Goal: Task Accomplishment & Management: Use online tool/utility

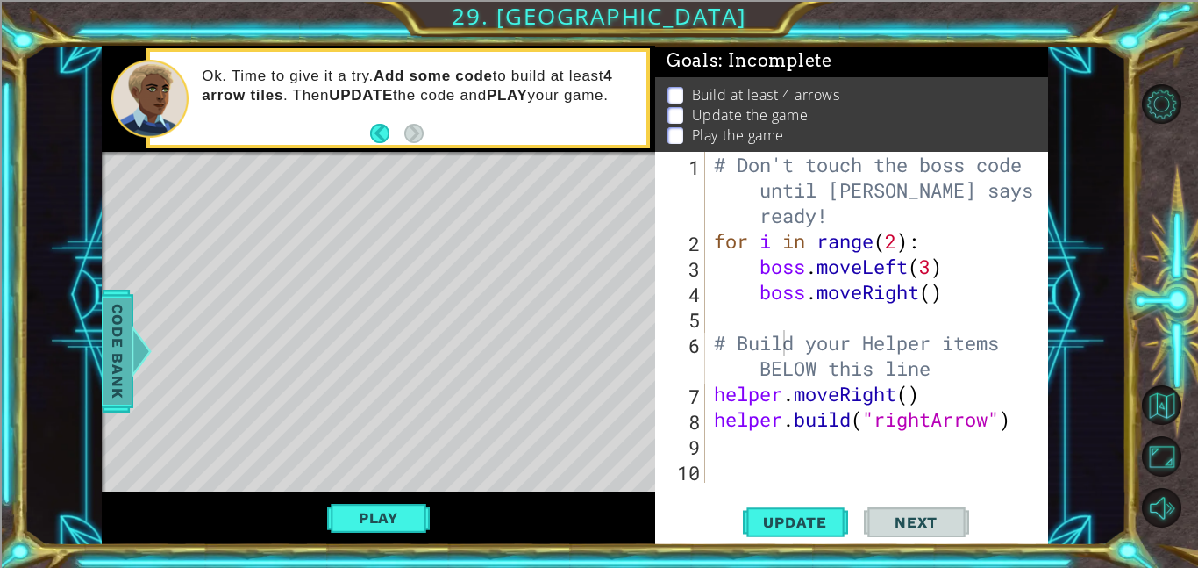
click at [118, 358] on span "Code Bank" at bounding box center [118, 350] width 28 height 107
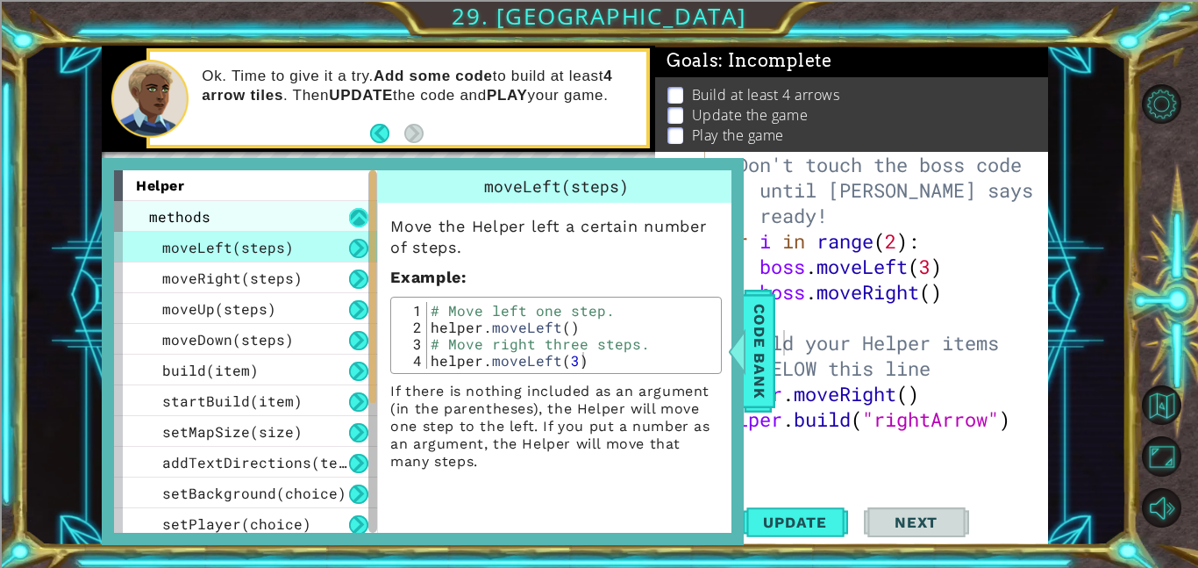
click at [364, 214] on button at bounding box center [358, 217] width 19 height 19
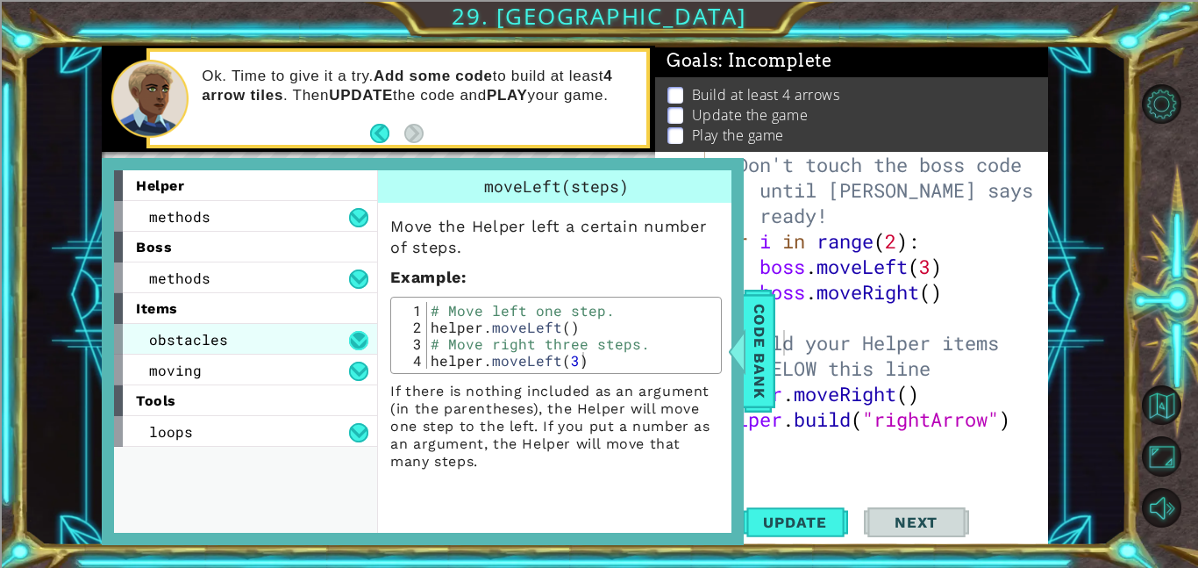
click at [356, 332] on button at bounding box center [358, 340] width 19 height 19
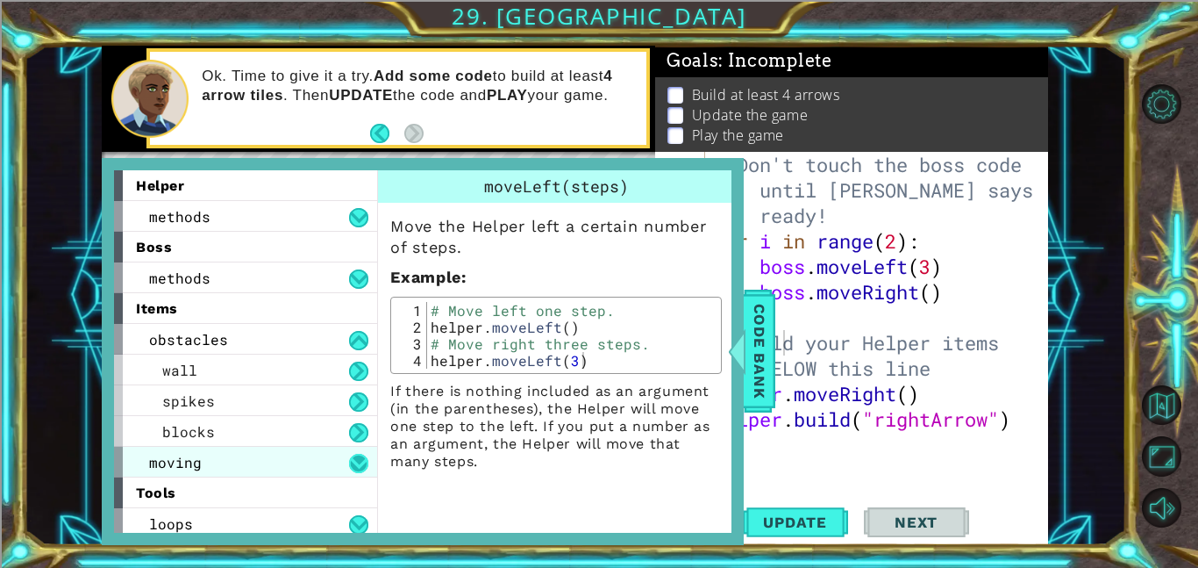
click at [354, 454] on button at bounding box center [358, 463] width 19 height 19
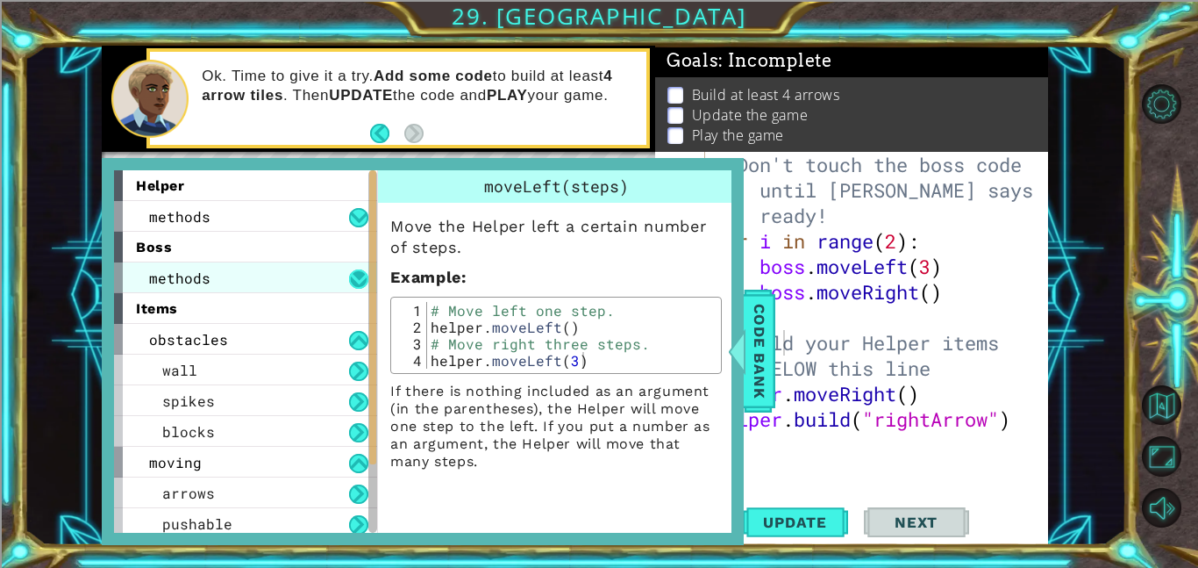
click at [356, 275] on button at bounding box center [358, 278] width 19 height 19
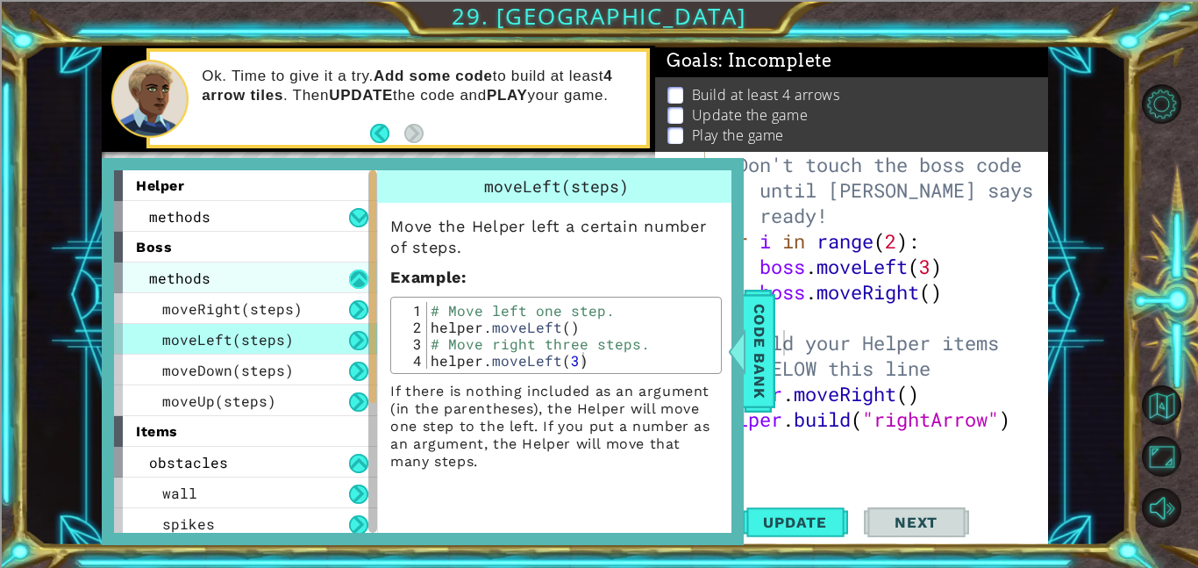
click at [358, 278] on button at bounding box center [358, 278] width 19 height 19
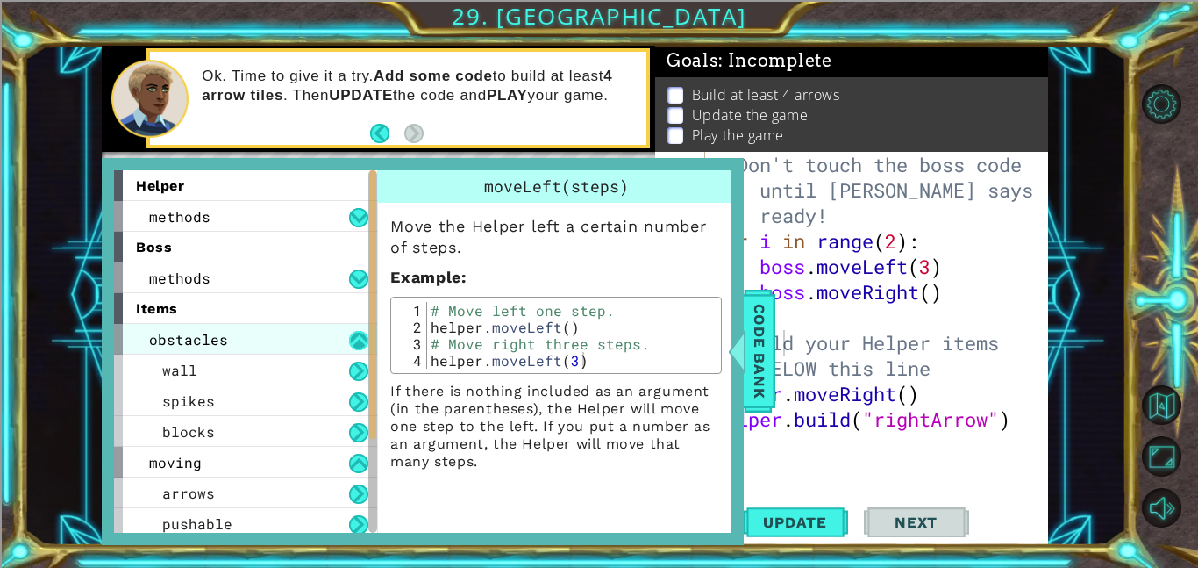
click at [360, 337] on button at bounding box center [358, 340] width 19 height 19
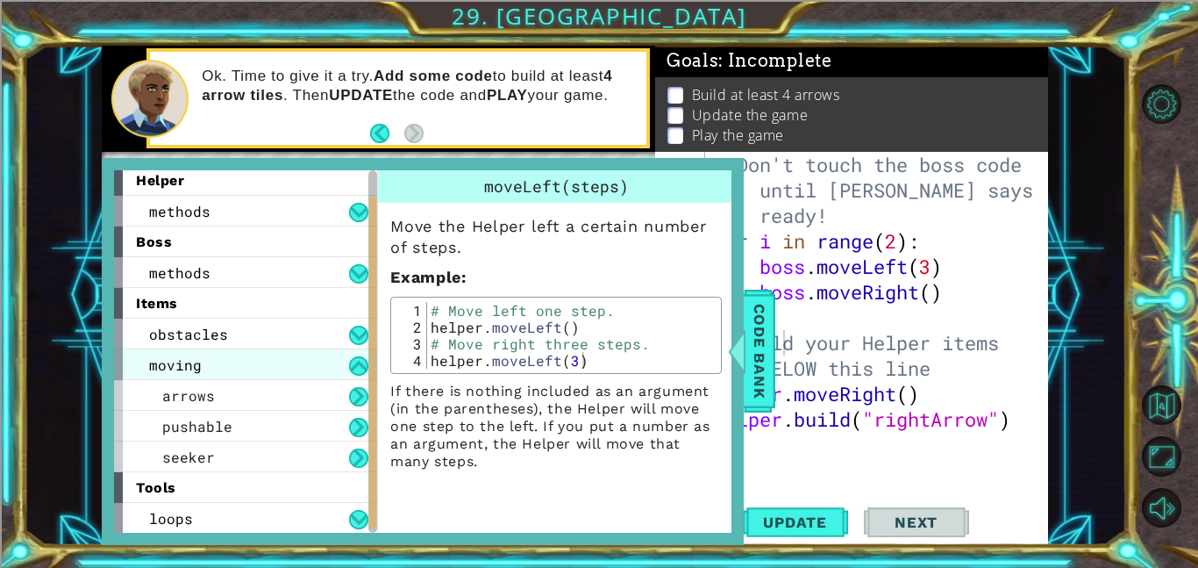
scroll to position [4, 0]
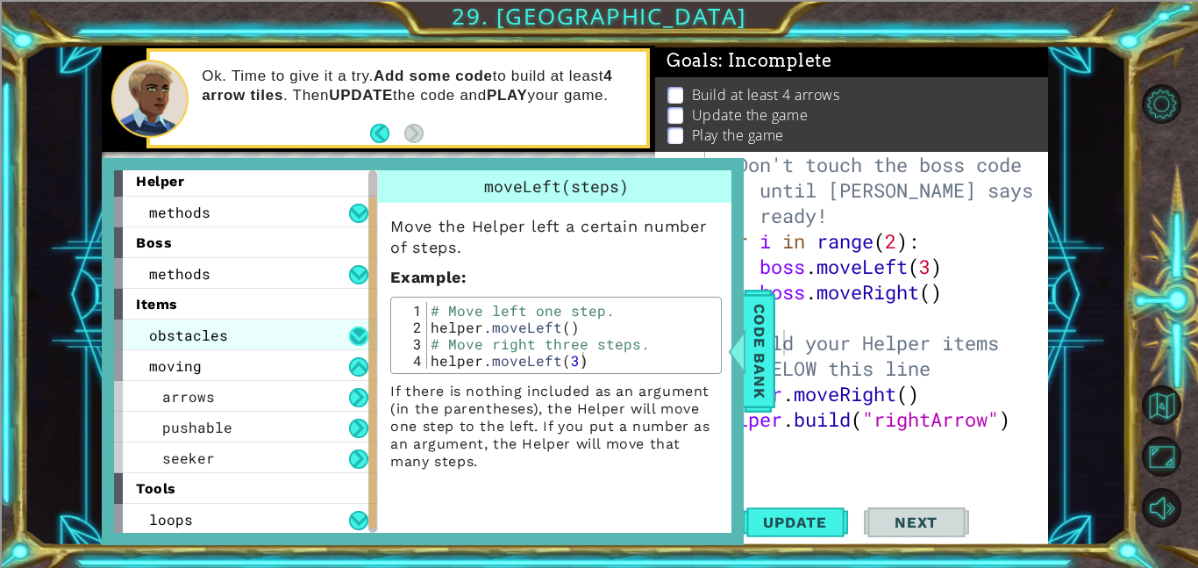
click at [354, 331] on button at bounding box center [358, 335] width 19 height 19
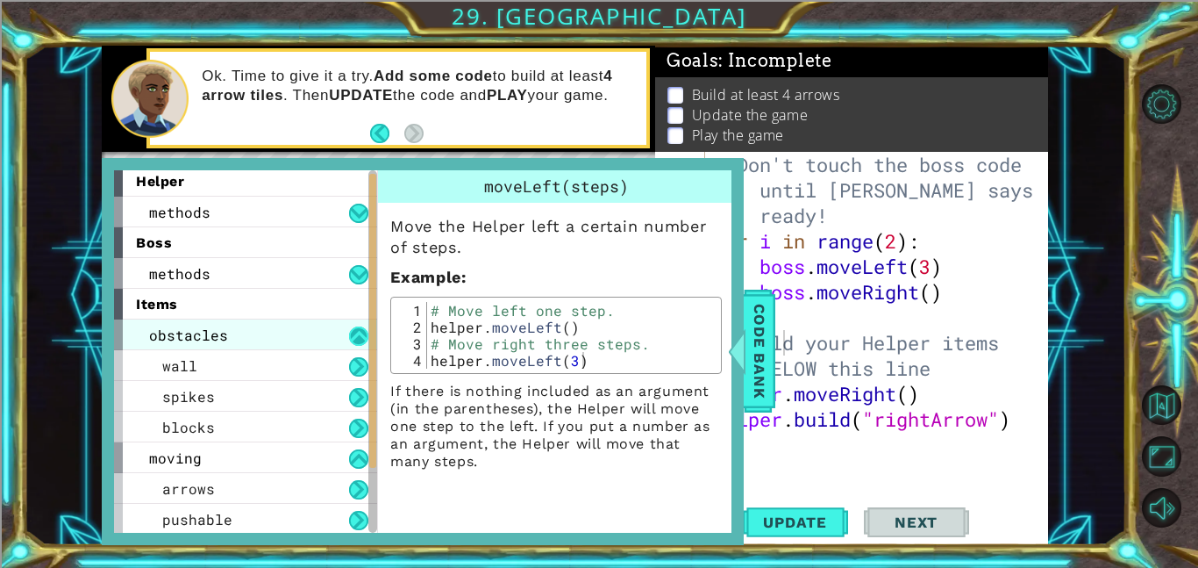
click at [354, 331] on button at bounding box center [358, 335] width 19 height 19
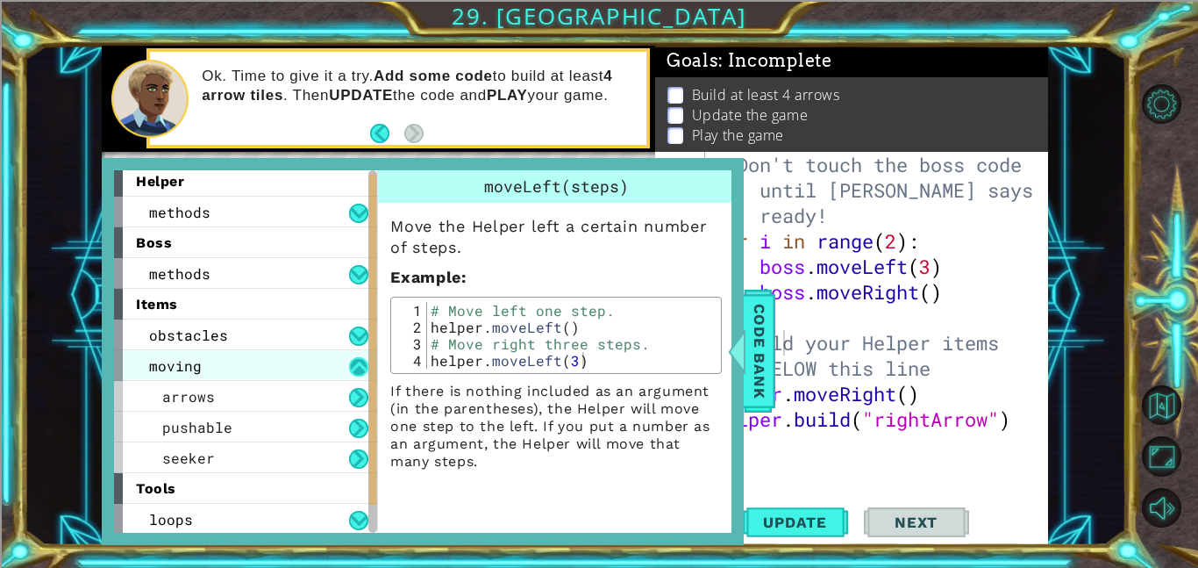
click at [357, 368] on button at bounding box center [358, 366] width 19 height 19
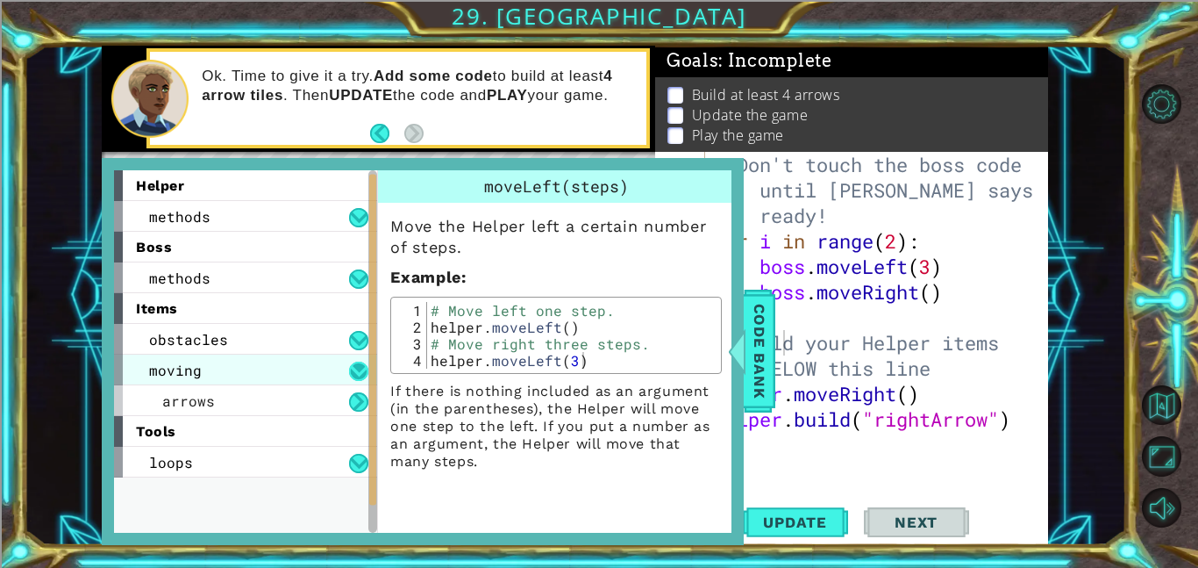
scroll to position [0, 0]
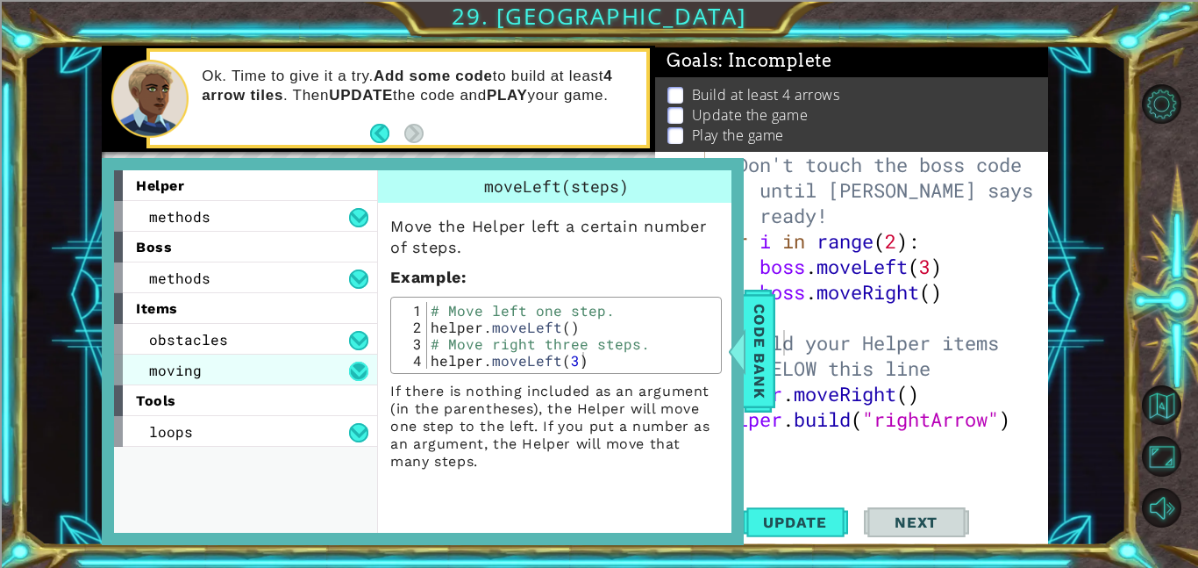
click at [359, 375] on button at bounding box center [358, 370] width 19 height 19
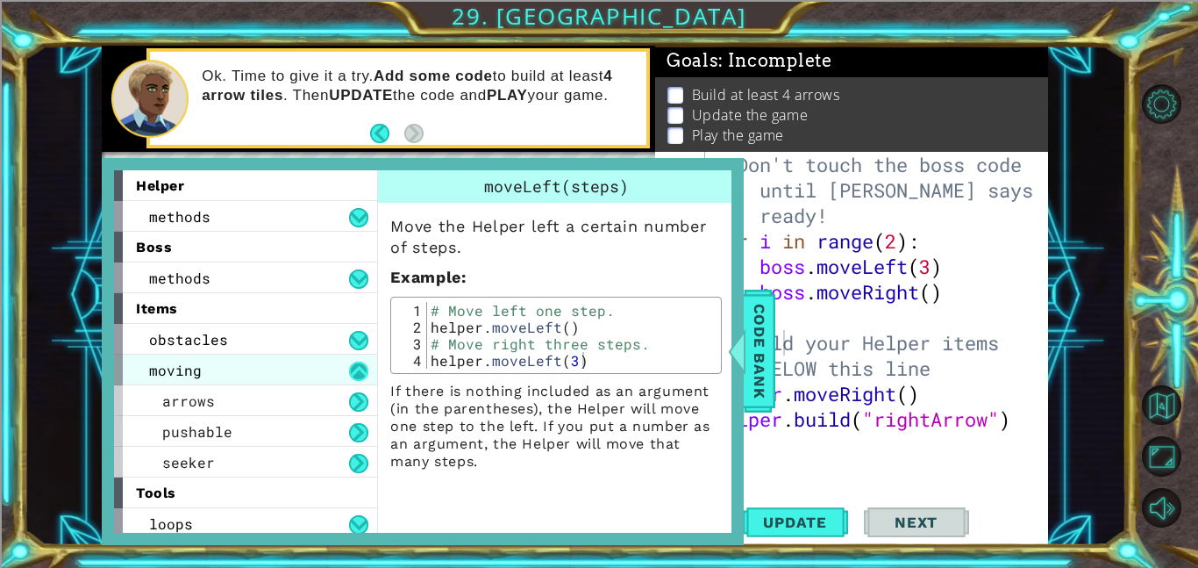
click at [359, 375] on button at bounding box center [358, 370] width 19 height 19
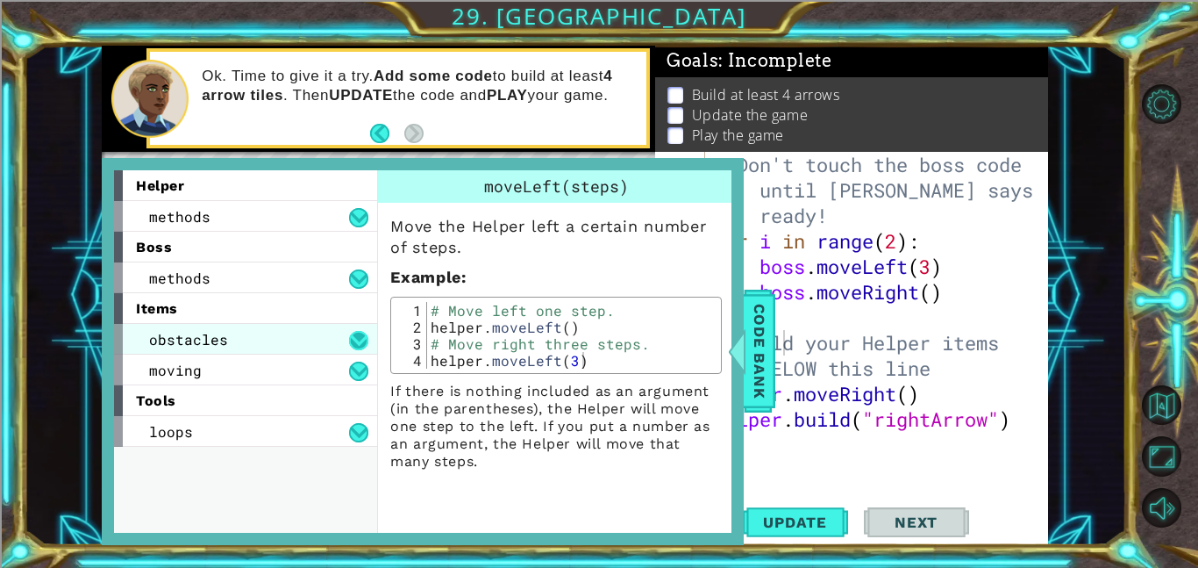
click at [355, 339] on button at bounding box center [358, 340] width 19 height 19
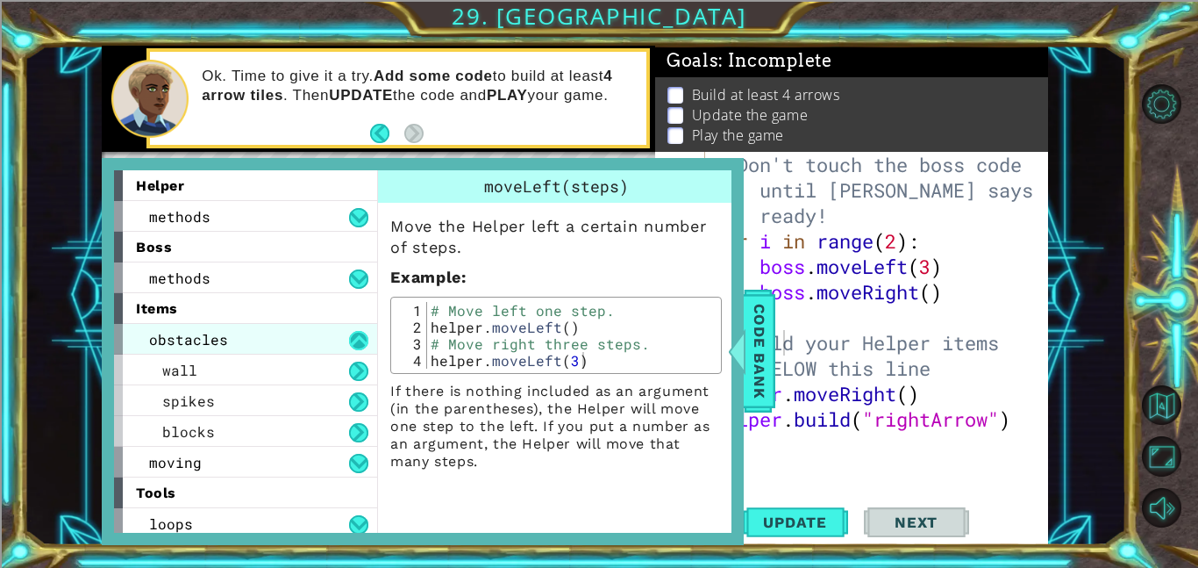
click at [354, 338] on button at bounding box center [358, 340] width 19 height 19
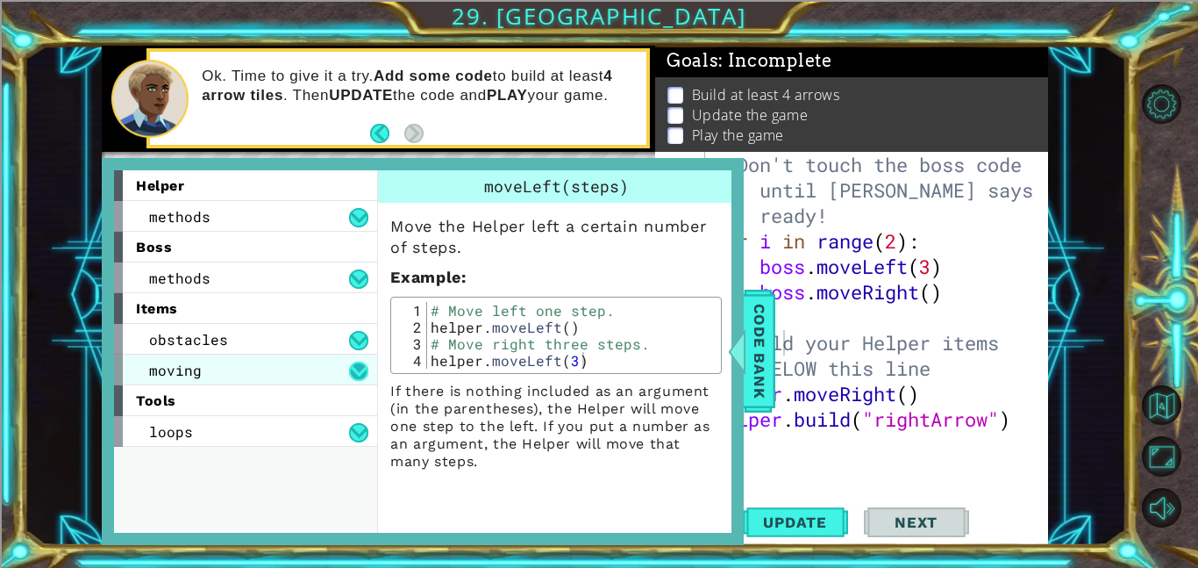
click at [365, 367] on button at bounding box center [358, 370] width 19 height 19
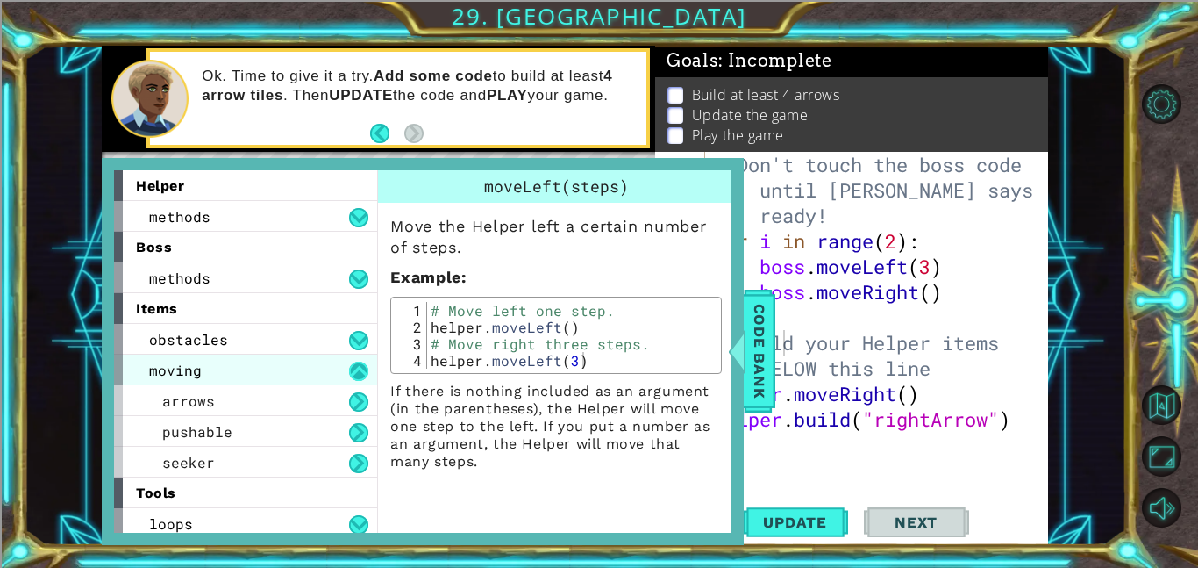
click at [354, 371] on button at bounding box center [358, 370] width 19 height 19
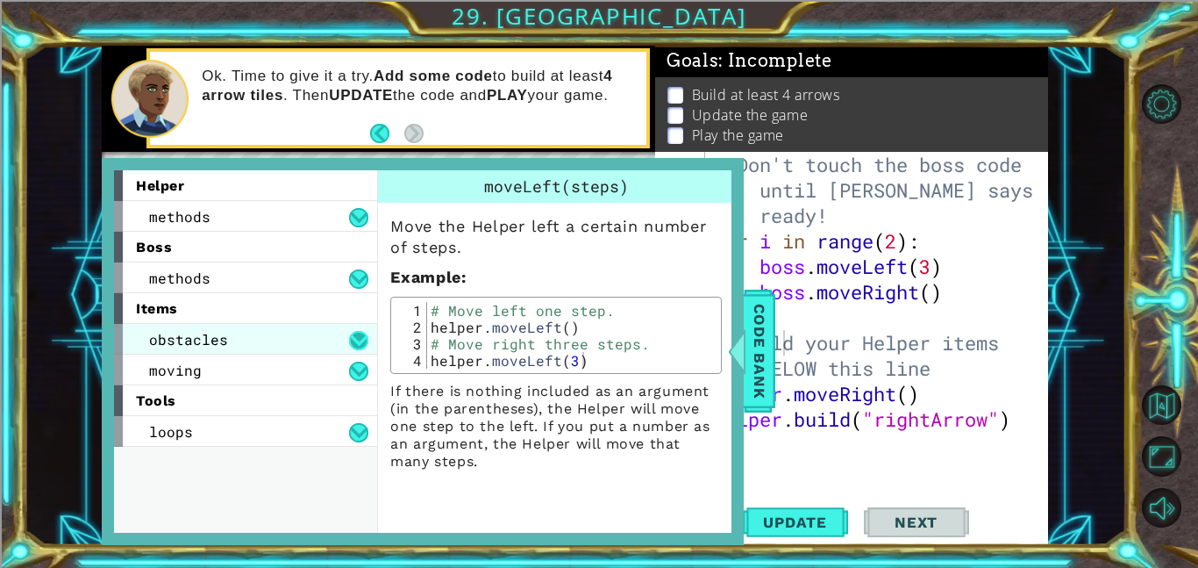
click at [354, 344] on button at bounding box center [358, 340] width 19 height 19
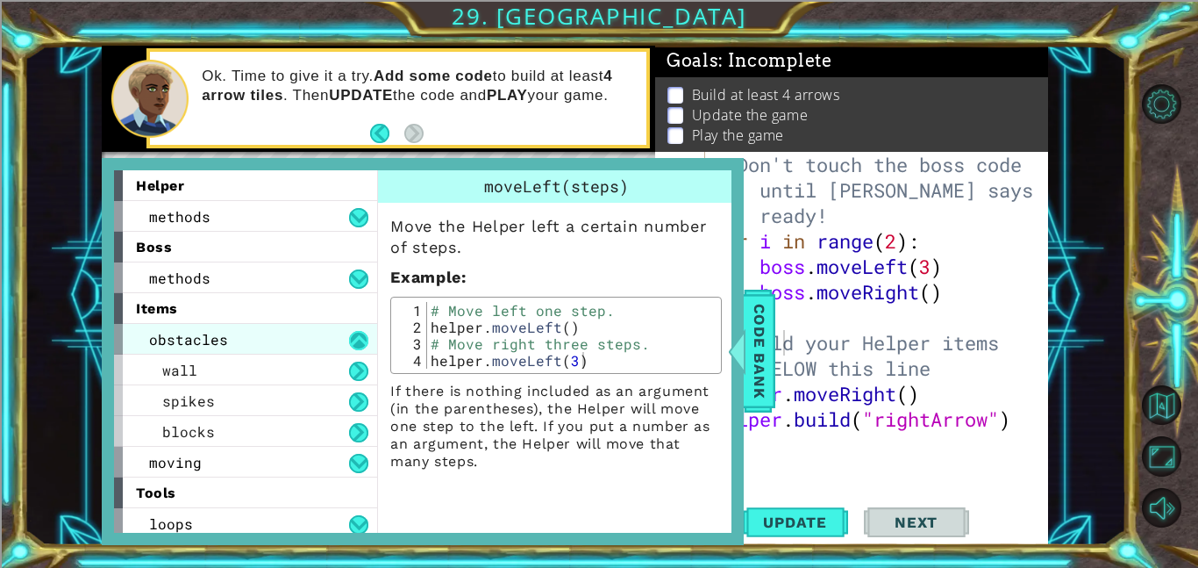
click at [354, 340] on button at bounding box center [358, 340] width 19 height 19
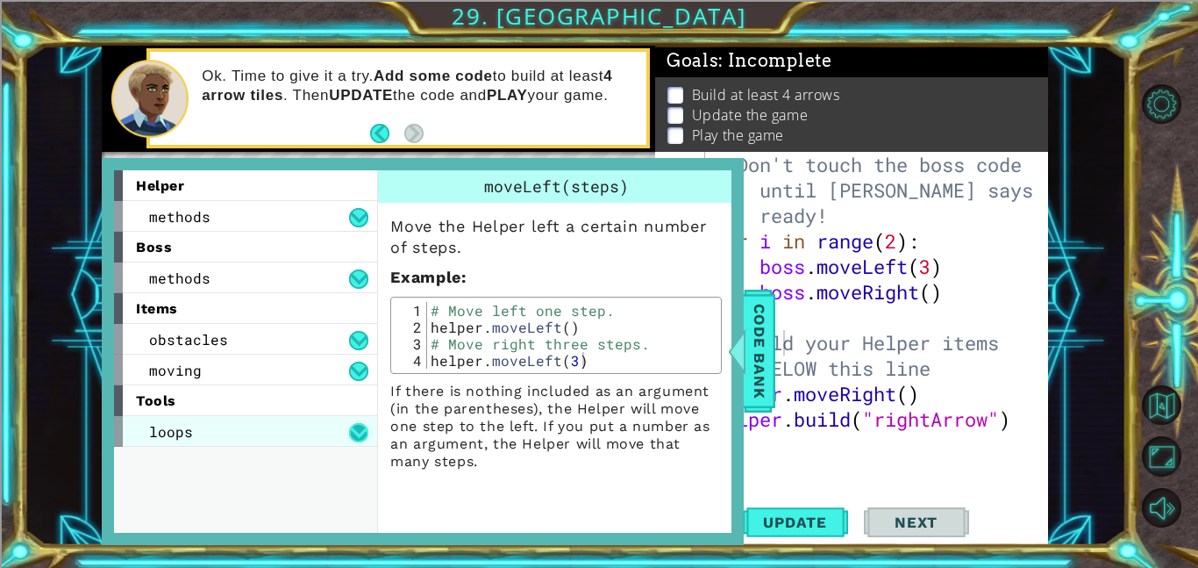
click at [354, 433] on button at bounding box center [358, 432] width 19 height 19
click at [353, 432] on button at bounding box center [358, 432] width 19 height 19
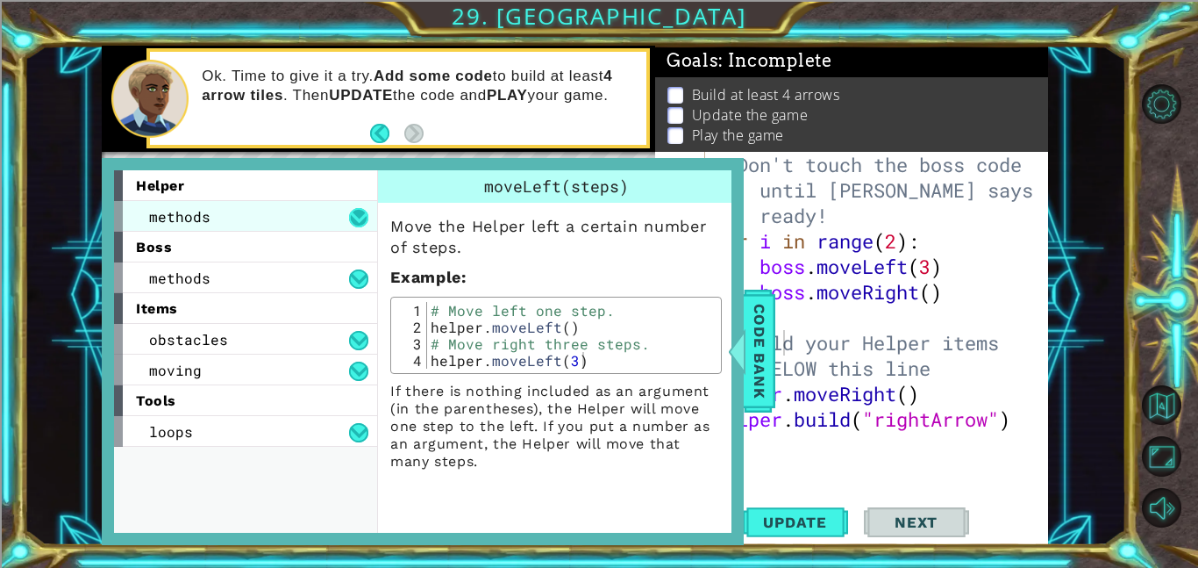
click at [362, 210] on button at bounding box center [358, 217] width 19 height 19
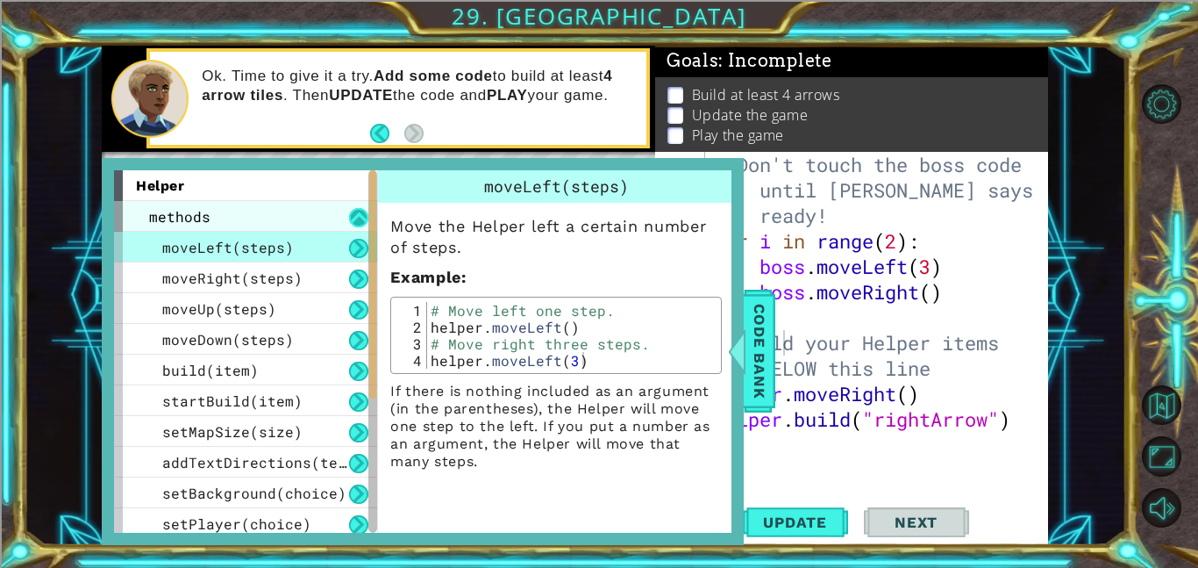
click at [368, 209] on button at bounding box center [358, 217] width 19 height 19
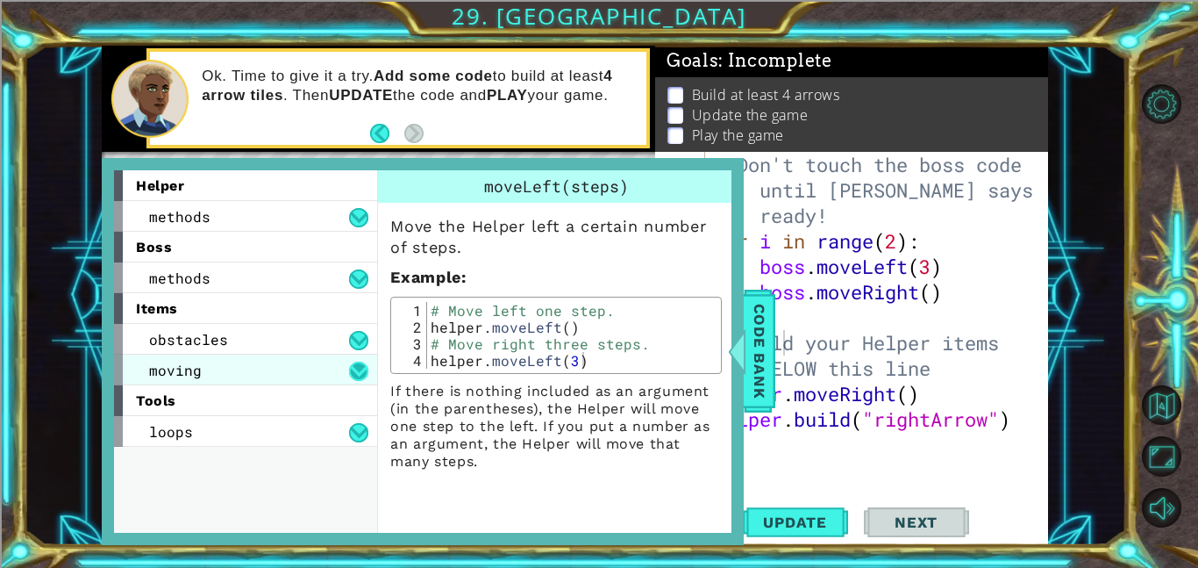
click at [354, 368] on button at bounding box center [358, 370] width 19 height 19
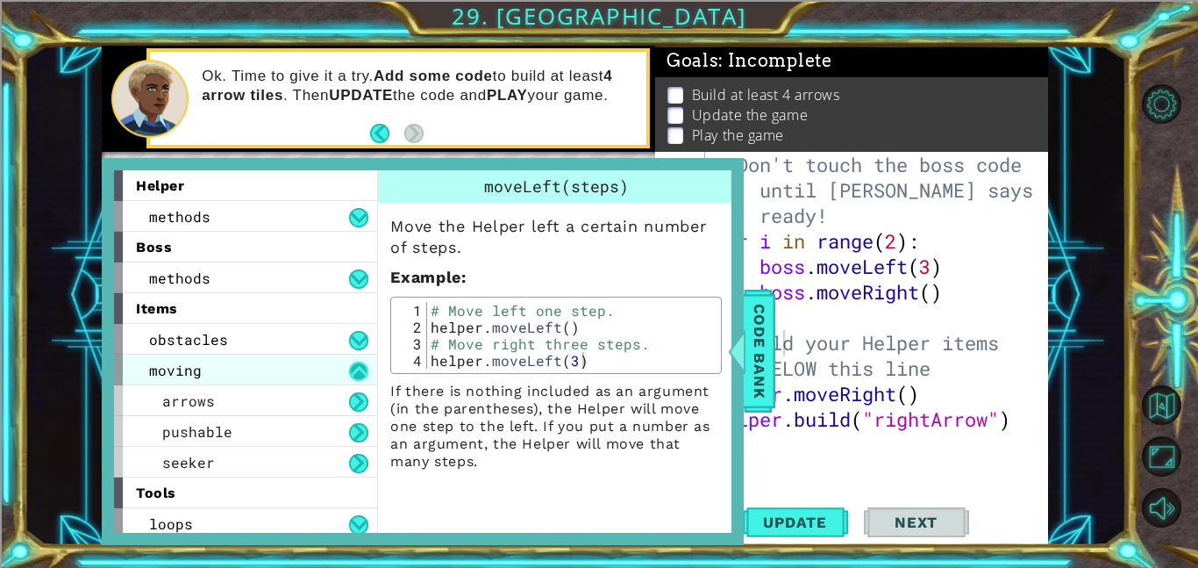
click at [353, 368] on button at bounding box center [358, 370] width 19 height 19
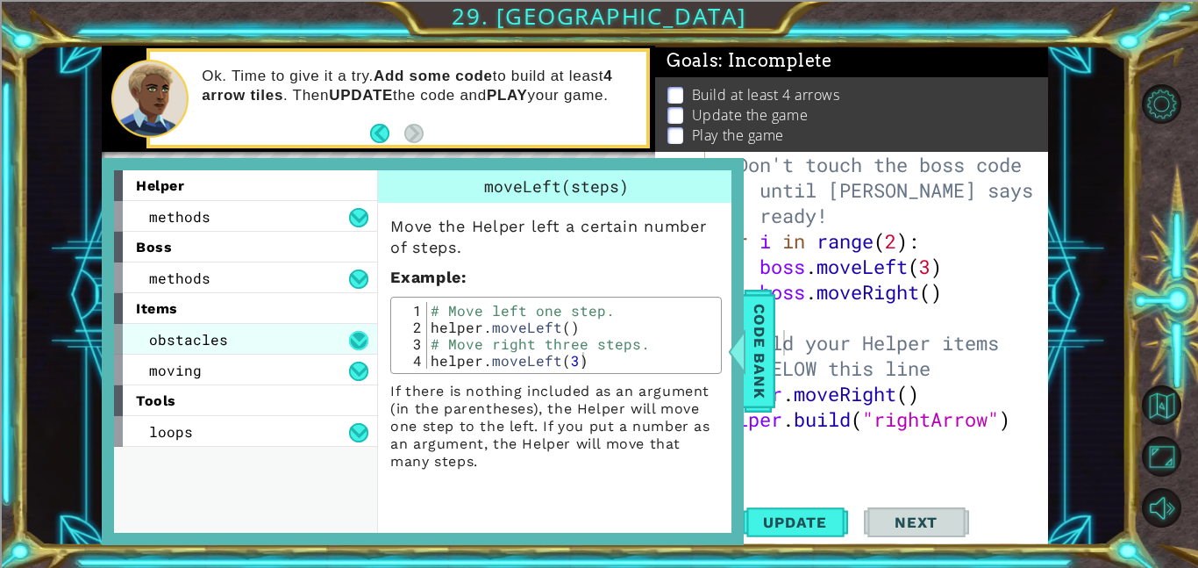
click at [355, 341] on button at bounding box center [358, 340] width 19 height 19
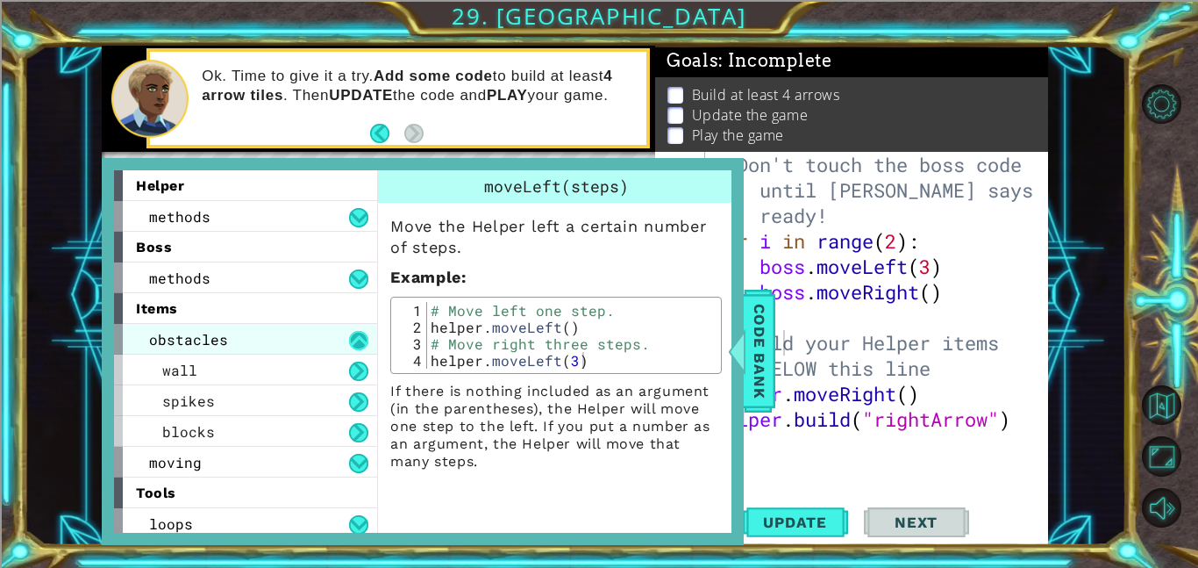
click at [354, 337] on button at bounding box center [358, 340] width 19 height 19
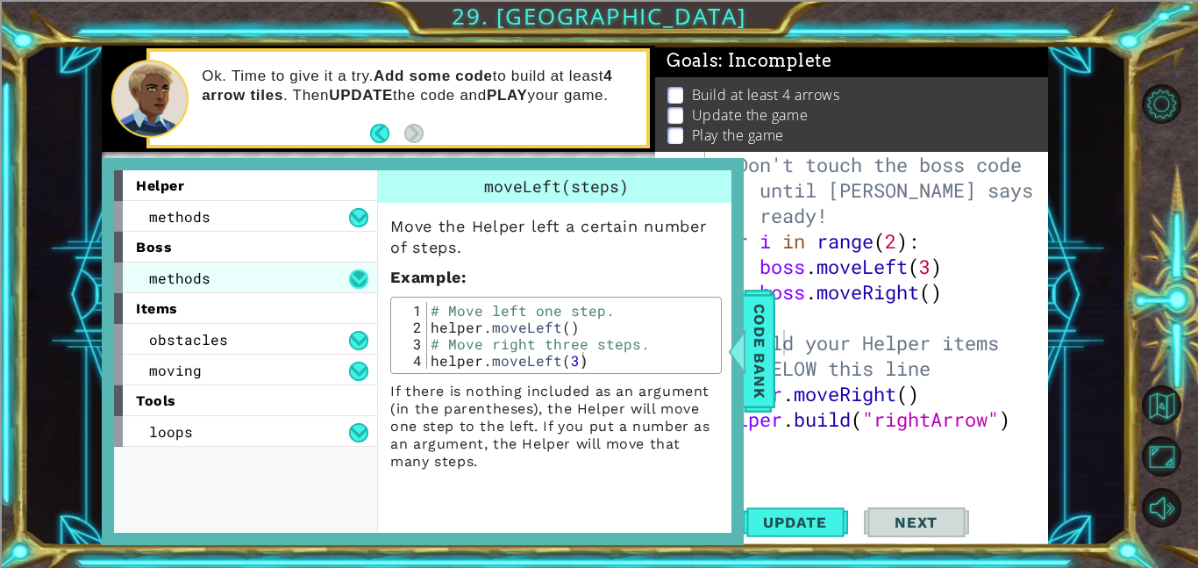
click at [352, 279] on button at bounding box center [358, 278] width 19 height 19
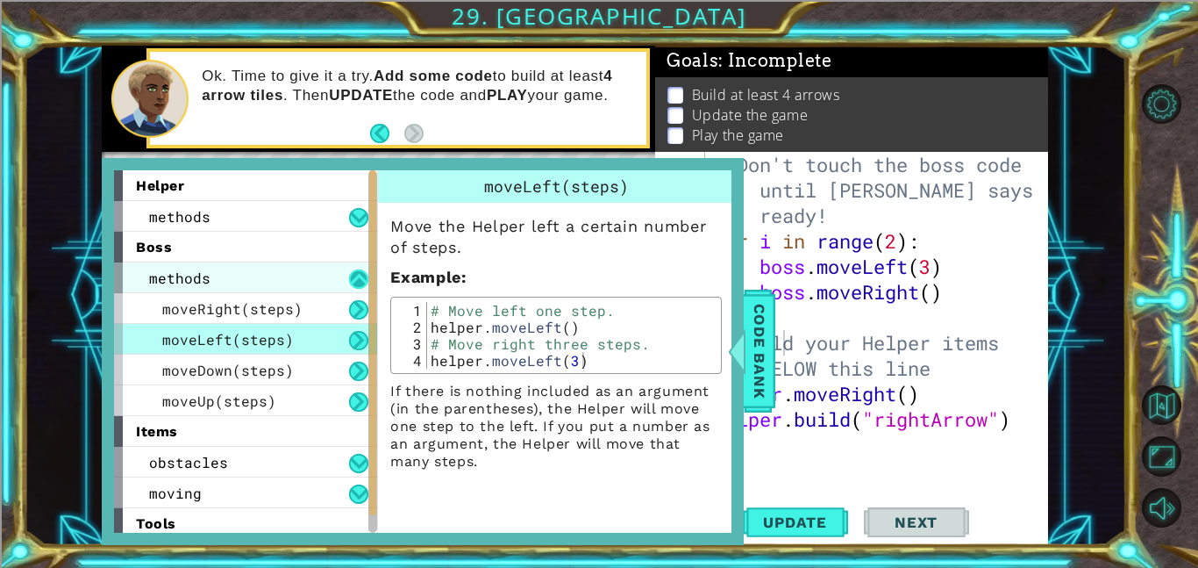
click at [361, 273] on button at bounding box center [358, 278] width 19 height 19
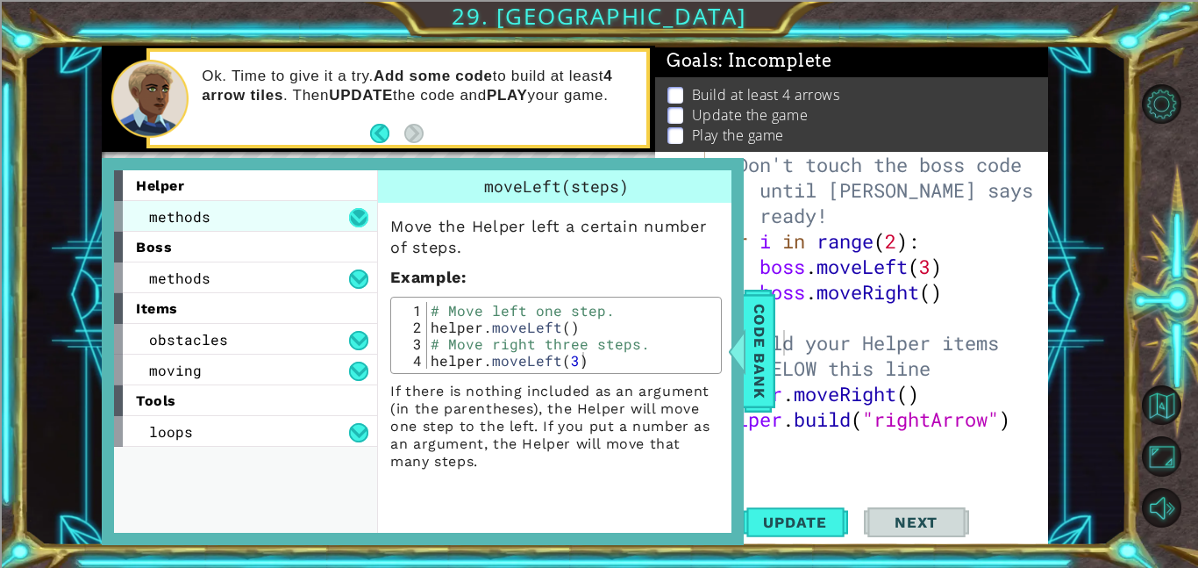
click at [361, 220] on button at bounding box center [358, 217] width 19 height 19
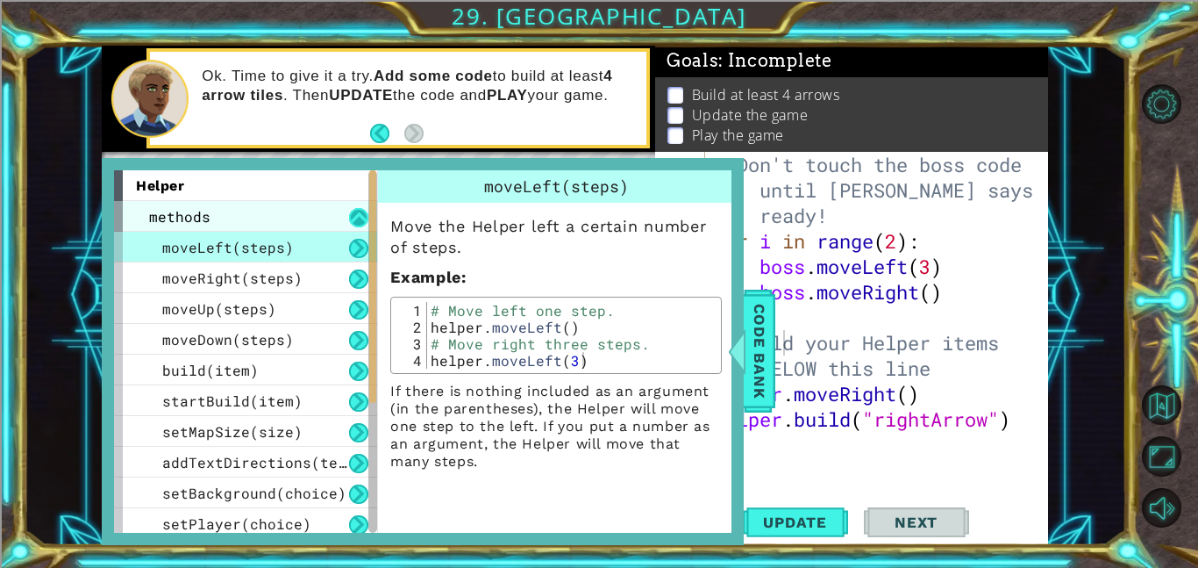
click at [361, 219] on button at bounding box center [358, 217] width 19 height 19
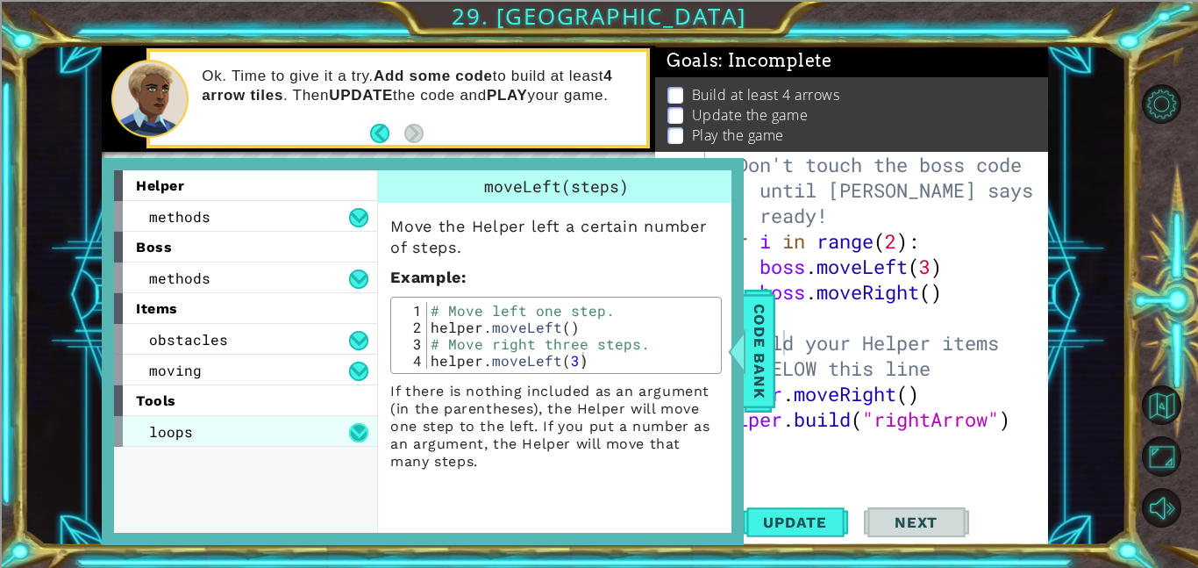
click at [358, 433] on button at bounding box center [358, 432] width 19 height 19
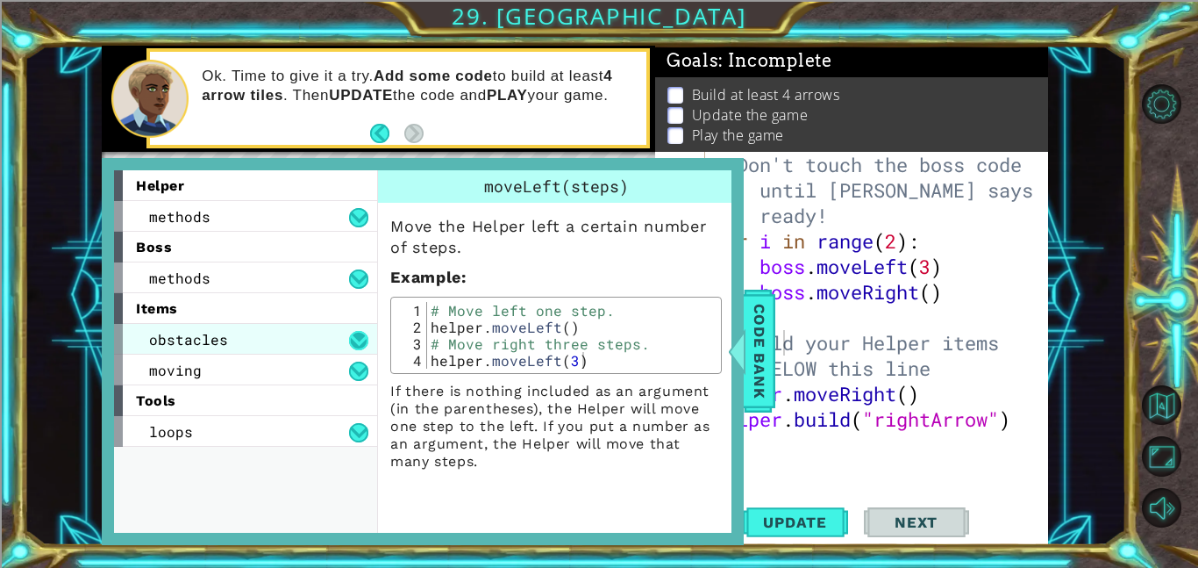
click at [362, 340] on button at bounding box center [358, 340] width 19 height 19
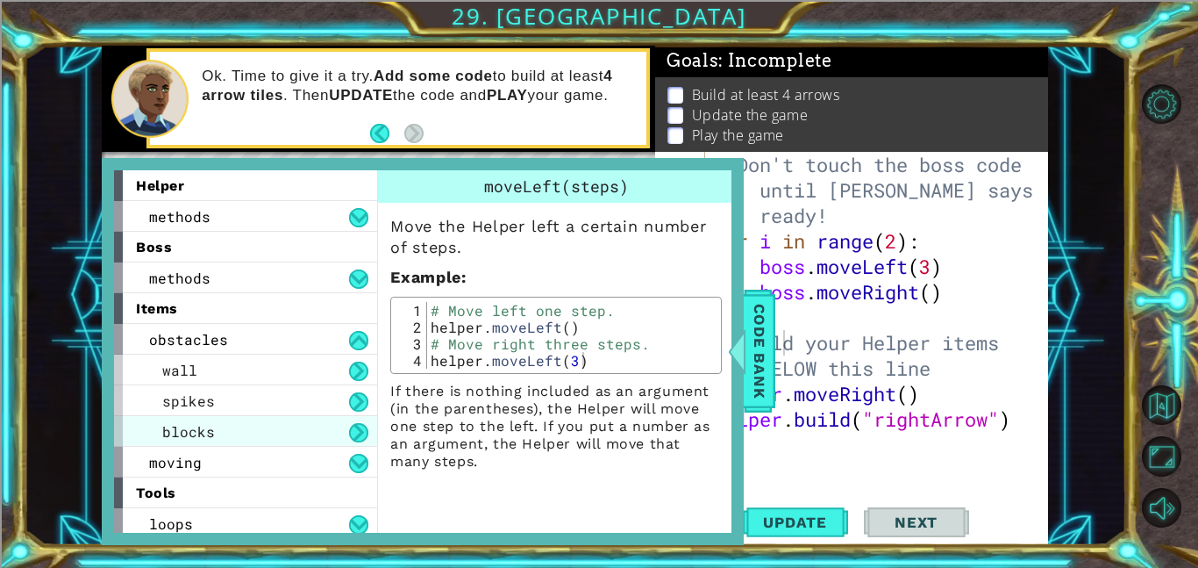
click at [289, 433] on div "blocks" at bounding box center [245, 431] width 263 height 31
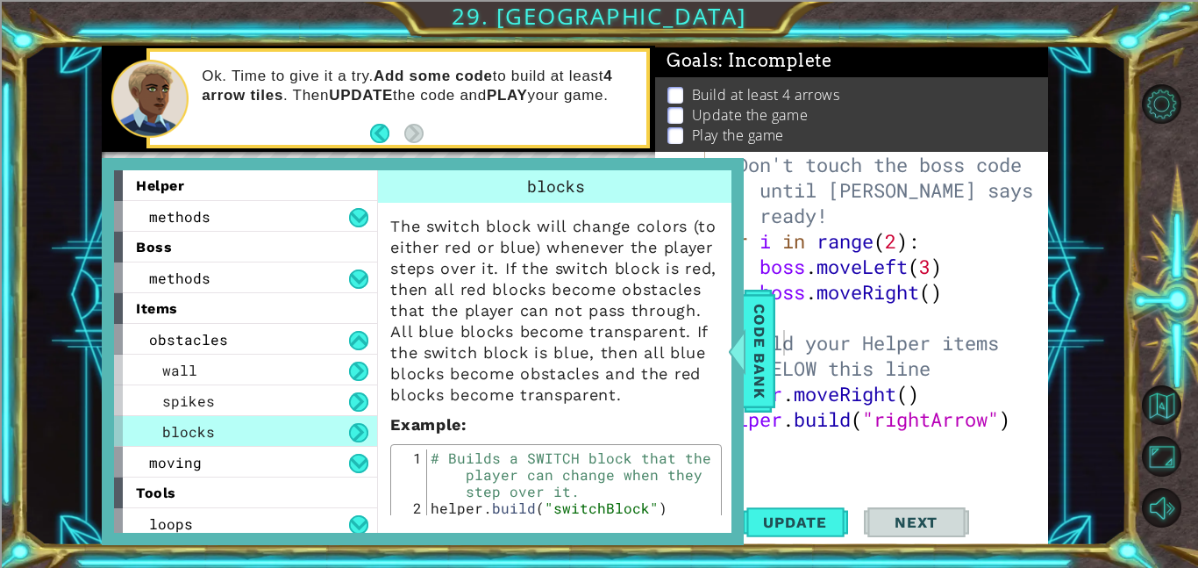
click at [356, 436] on button at bounding box center [358, 432] width 19 height 19
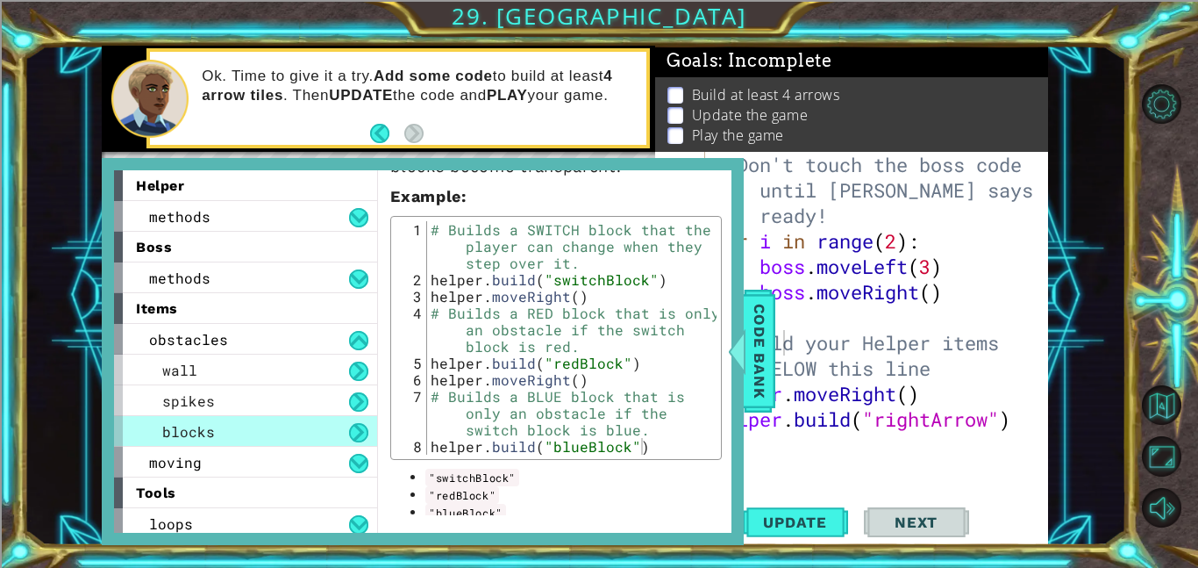
scroll to position [242, 0]
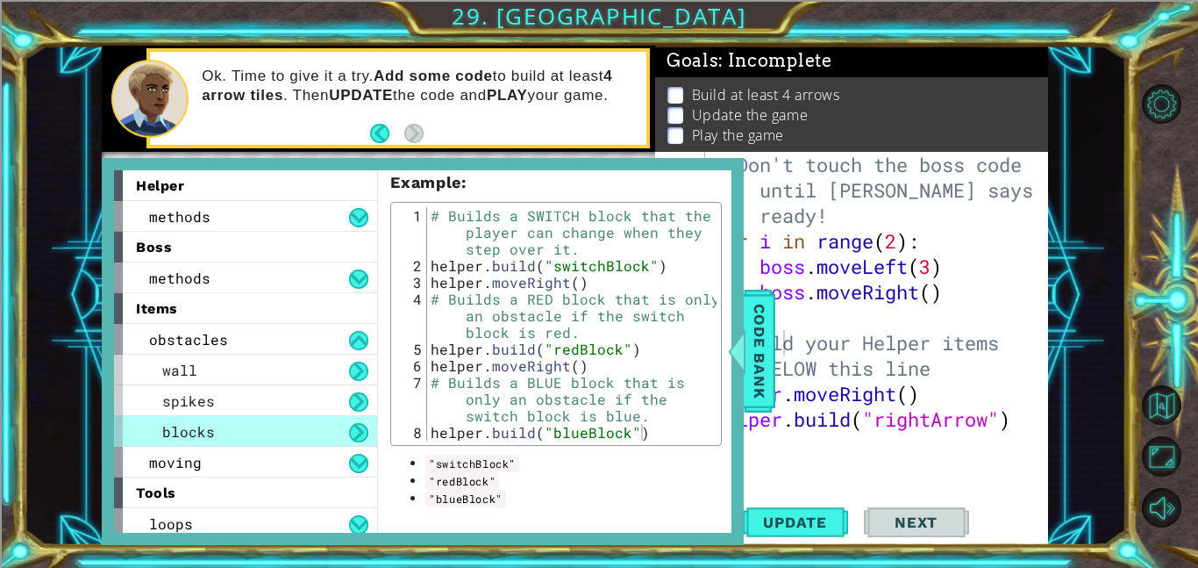
click at [357, 438] on button at bounding box center [358, 432] width 19 height 19
click at [876, 452] on div "# Don't touch the boss code until [PERSON_NAME] says you're ready! for i in ran…" at bounding box center [882, 368] width 343 height 433
click at [747, 358] on div at bounding box center [737, 351] width 22 height 53
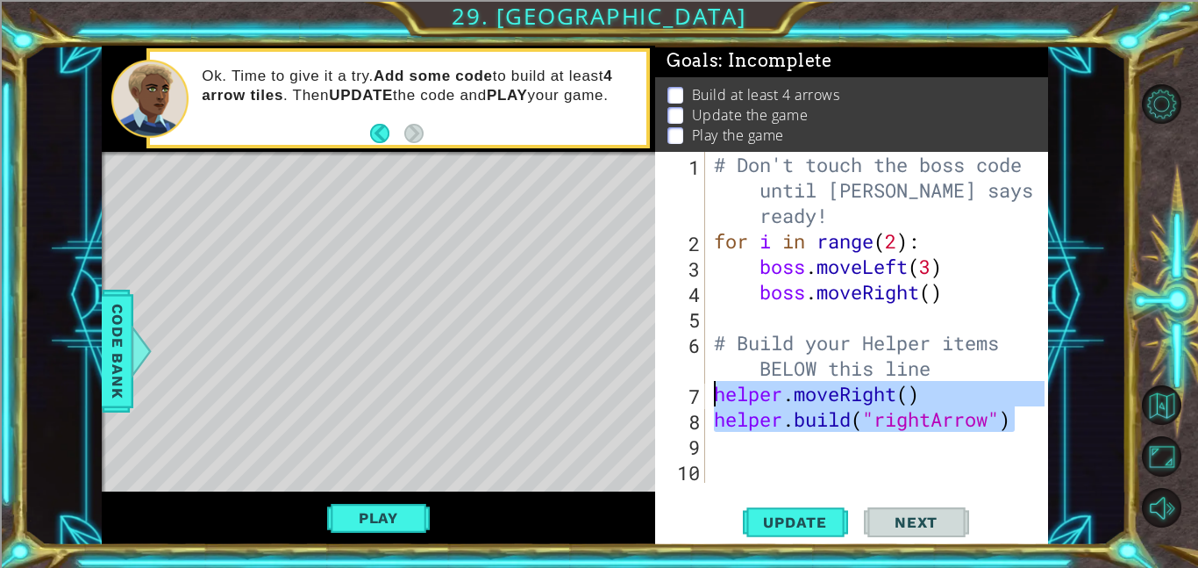
drag, startPoint x: 1019, startPoint y: 425, endPoint x: 697, endPoint y: 391, distance: 323.8
click at [697, 391] on div "[DOMAIN_NAME]("rightArrow") 1 2 3 4 5 6 7 8 9 10 # Don't touch the boss code un…" at bounding box center [850, 317] width 390 height 331
type textarea "helper.moveRight() [DOMAIN_NAME]("rightArrow")"
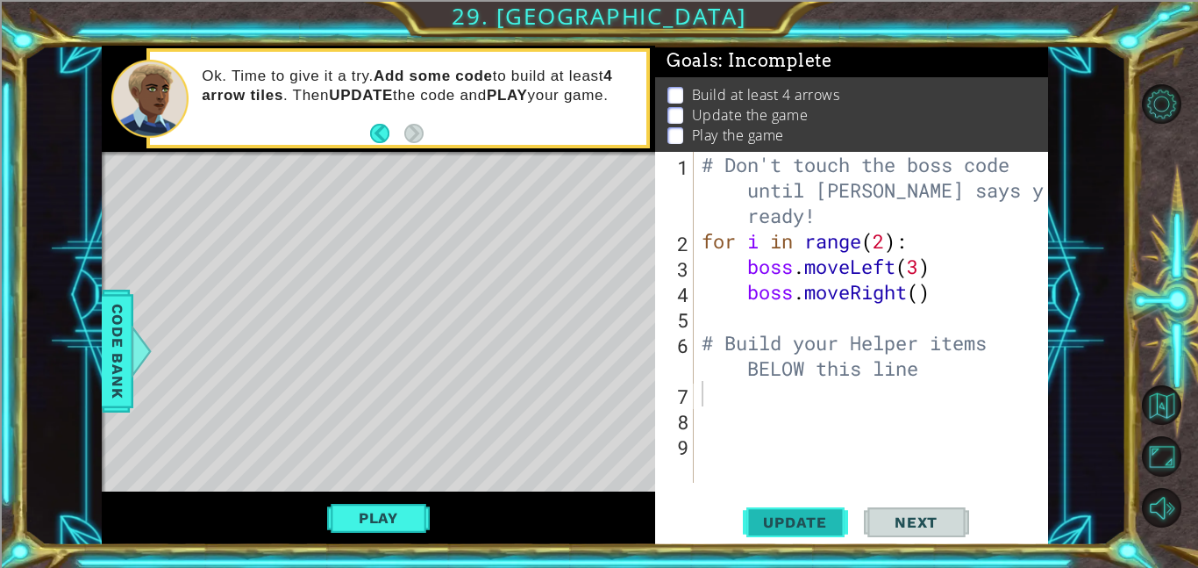
click at [789, 516] on span "Update" at bounding box center [795, 522] width 99 height 18
click at [380, 520] on button "Play" at bounding box center [378, 517] width 103 height 33
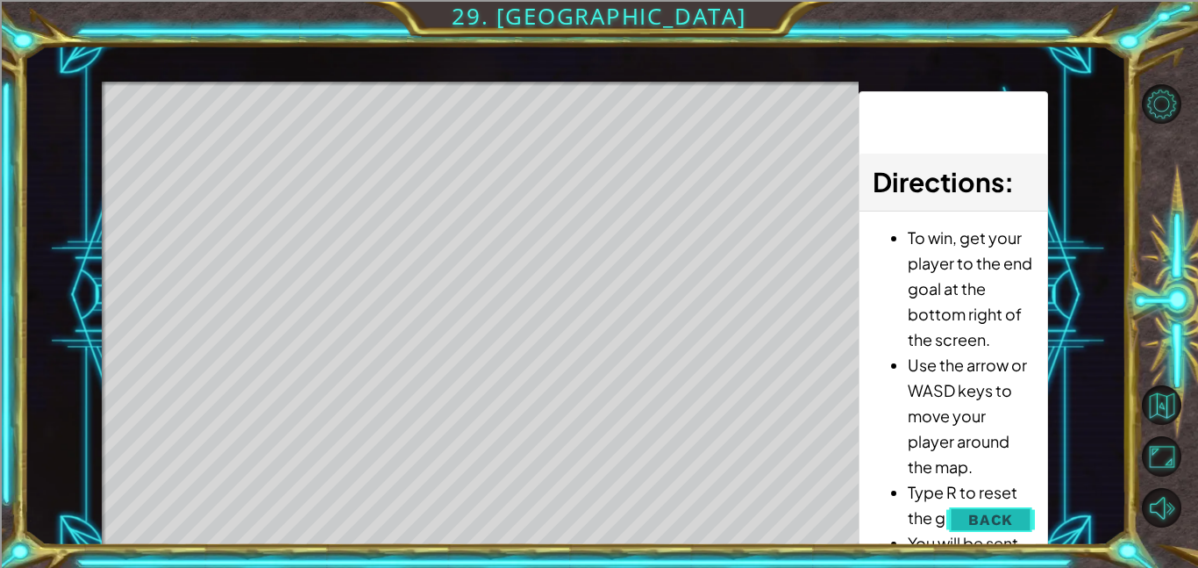
click at [1002, 518] on span "Back" at bounding box center [991, 520] width 45 height 18
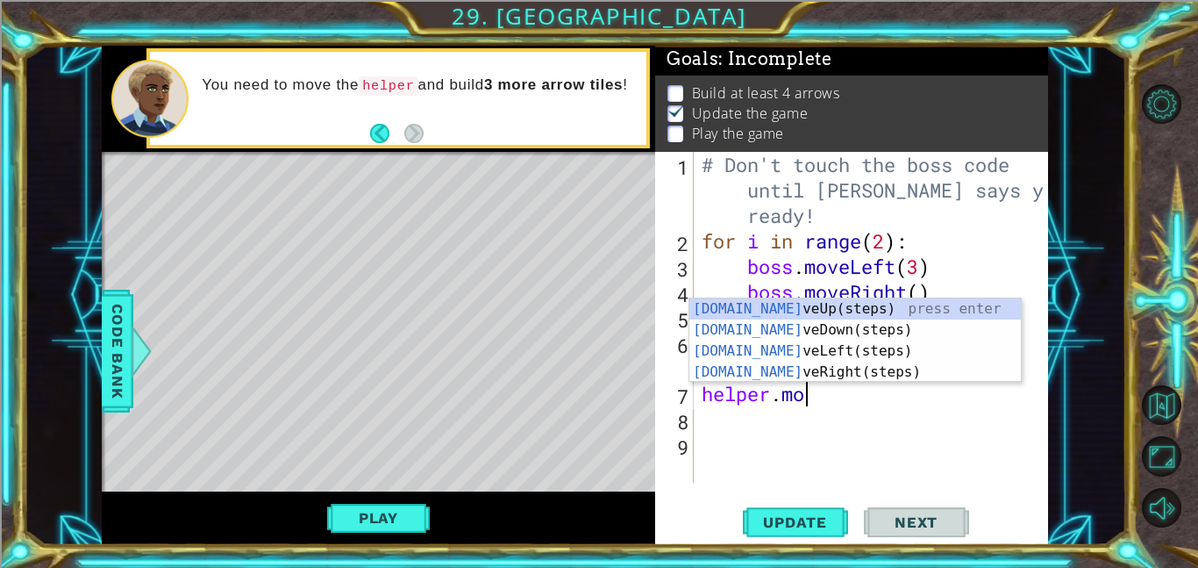
scroll to position [0, 4]
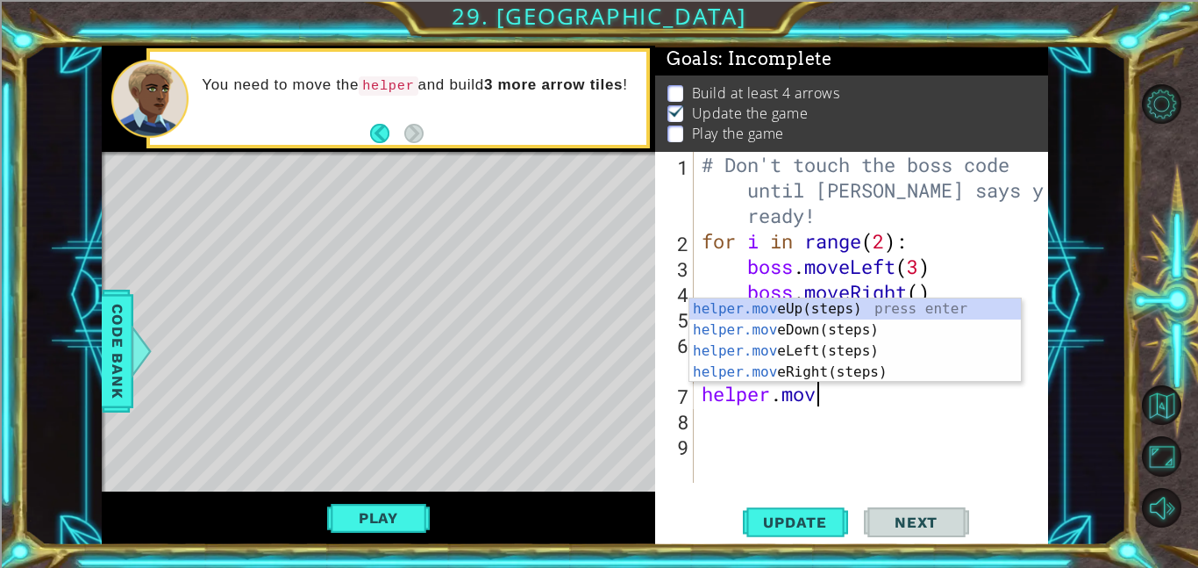
type textarea "helper.move"
click at [812, 325] on div "helper.move Up(steps) press enter helper.move Down(steps) press enter helper.mo…" at bounding box center [856, 361] width 332 height 126
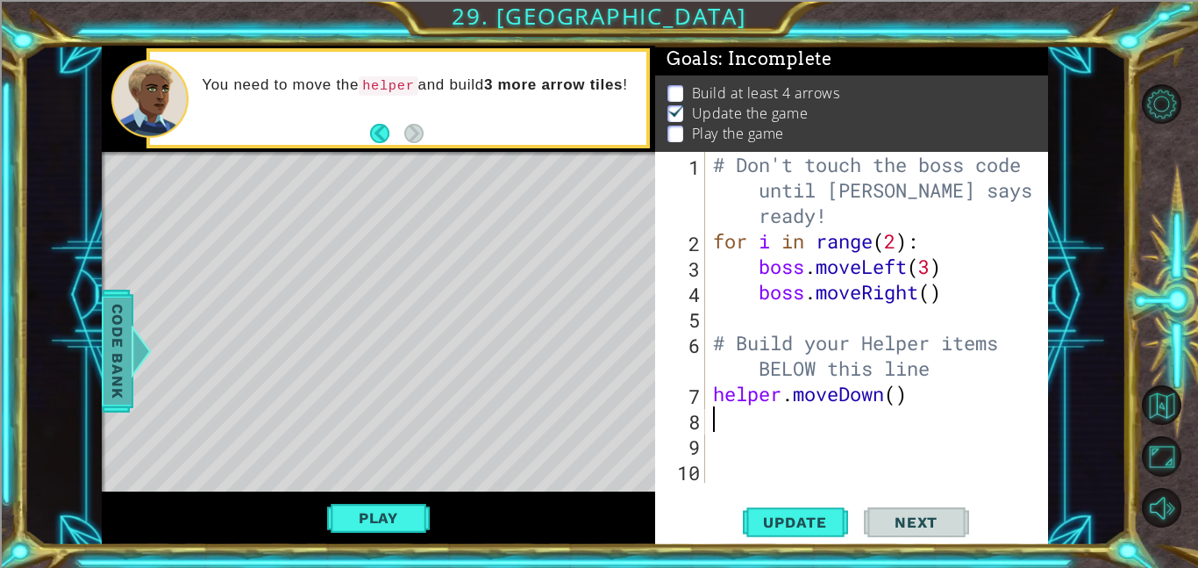
click at [131, 348] on div at bounding box center [142, 351] width 22 height 53
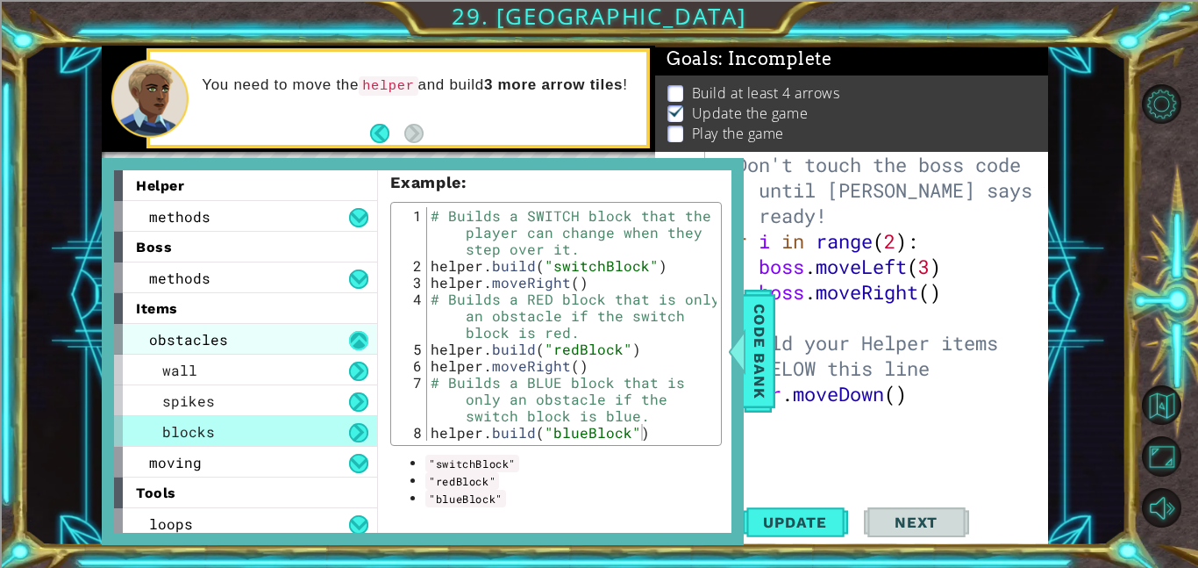
click at [362, 331] on button at bounding box center [358, 340] width 19 height 19
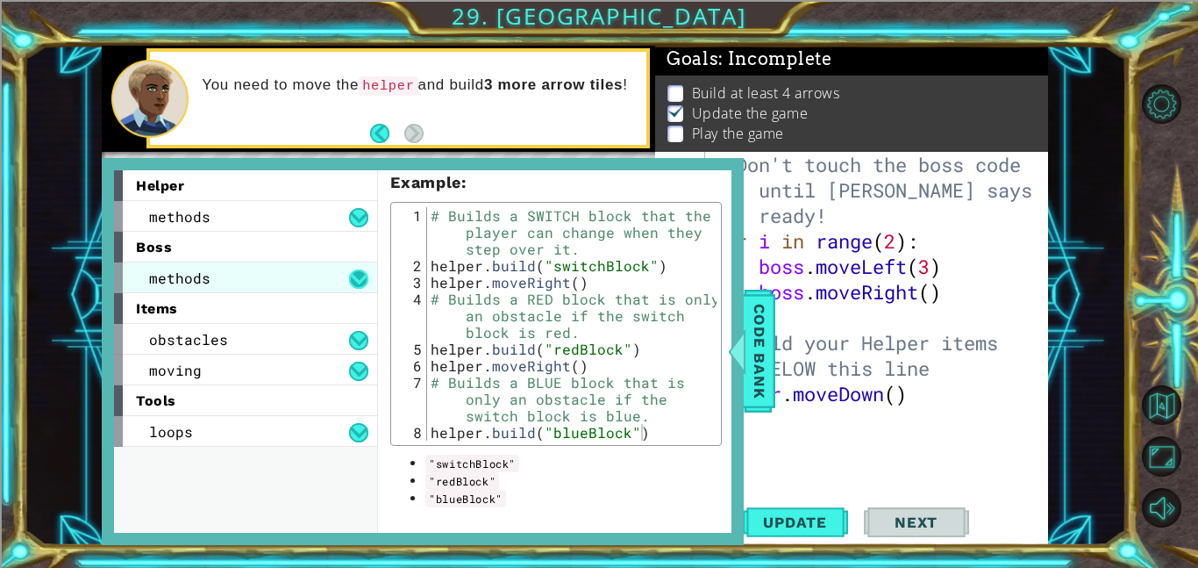
click at [361, 282] on button at bounding box center [358, 278] width 19 height 19
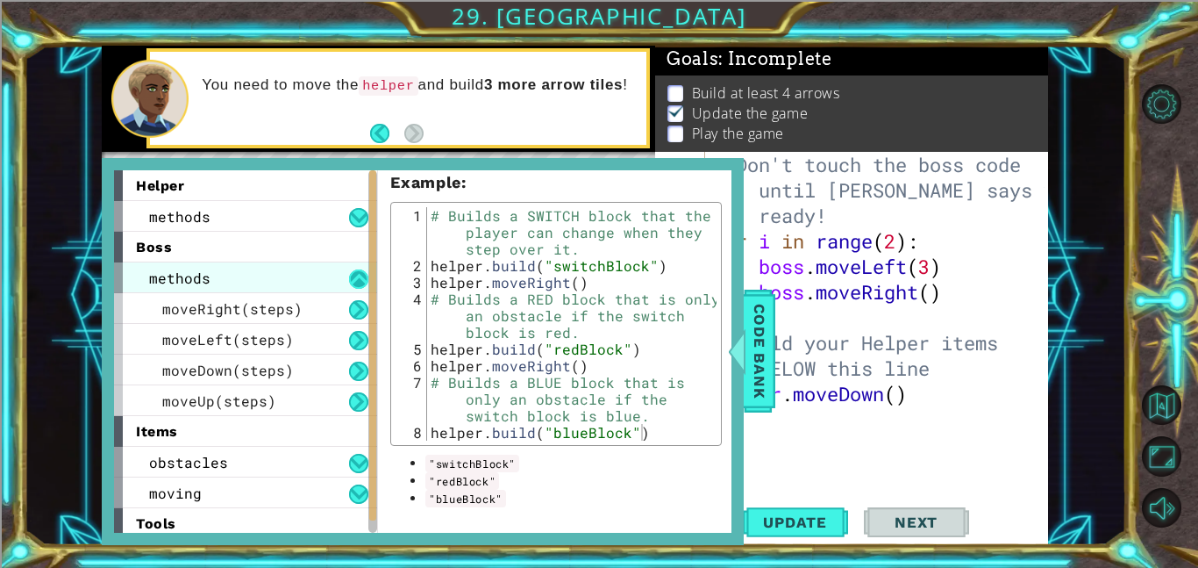
click at [361, 282] on button at bounding box center [358, 278] width 19 height 19
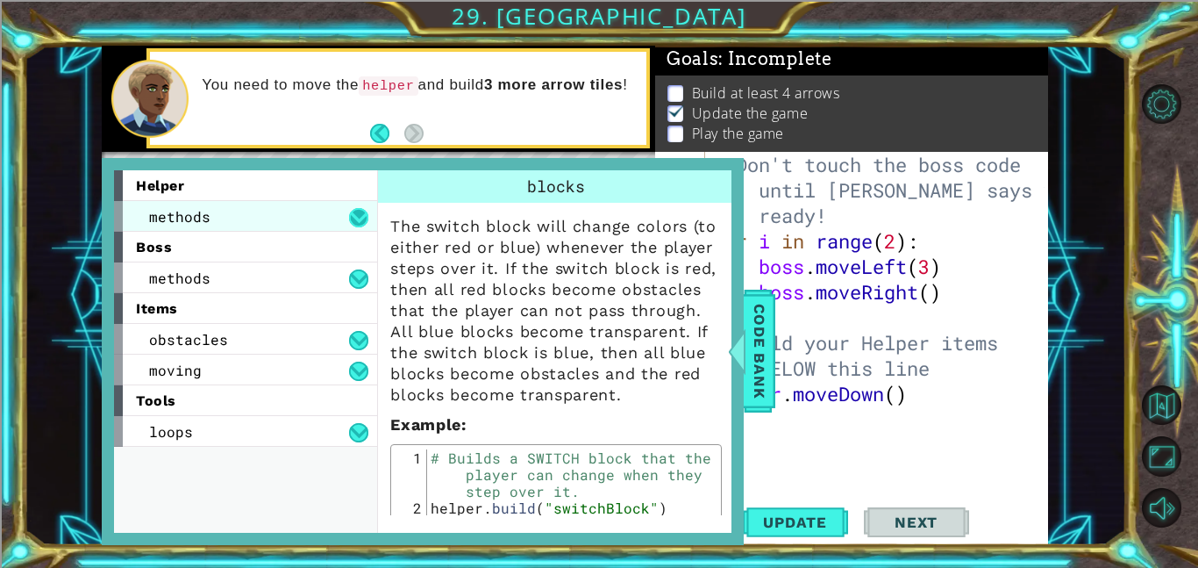
click at [355, 225] on button at bounding box center [358, 217] width 19 height 19
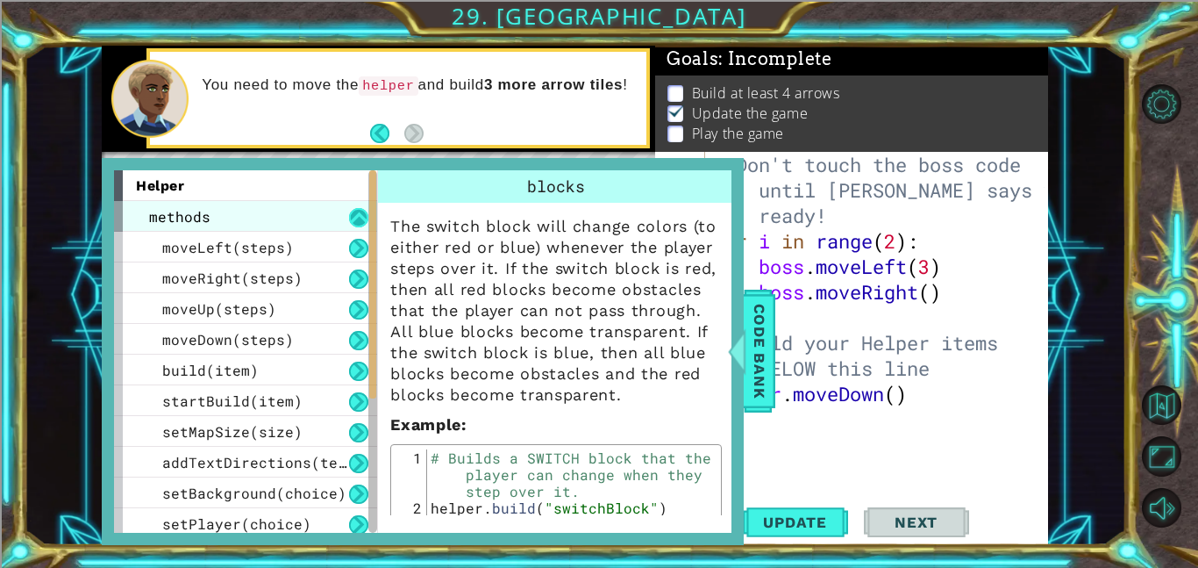
click at [357, 219] on button at bounding box center [358, 217] width 19 height 19
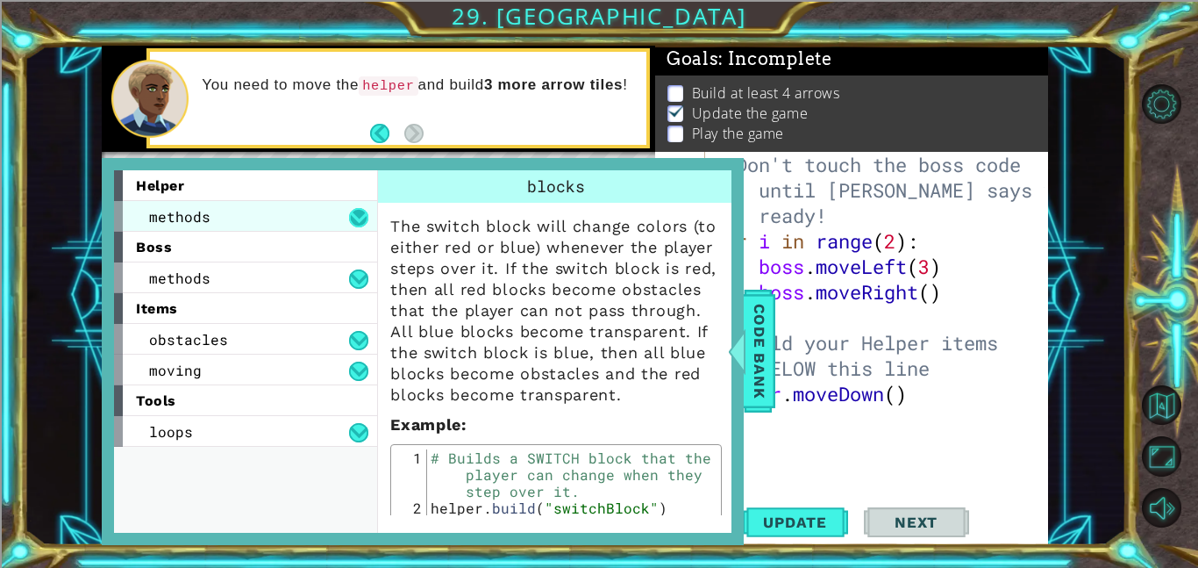
click at [360, 221] on button at bounding box center [358, 217] width 19 height 19
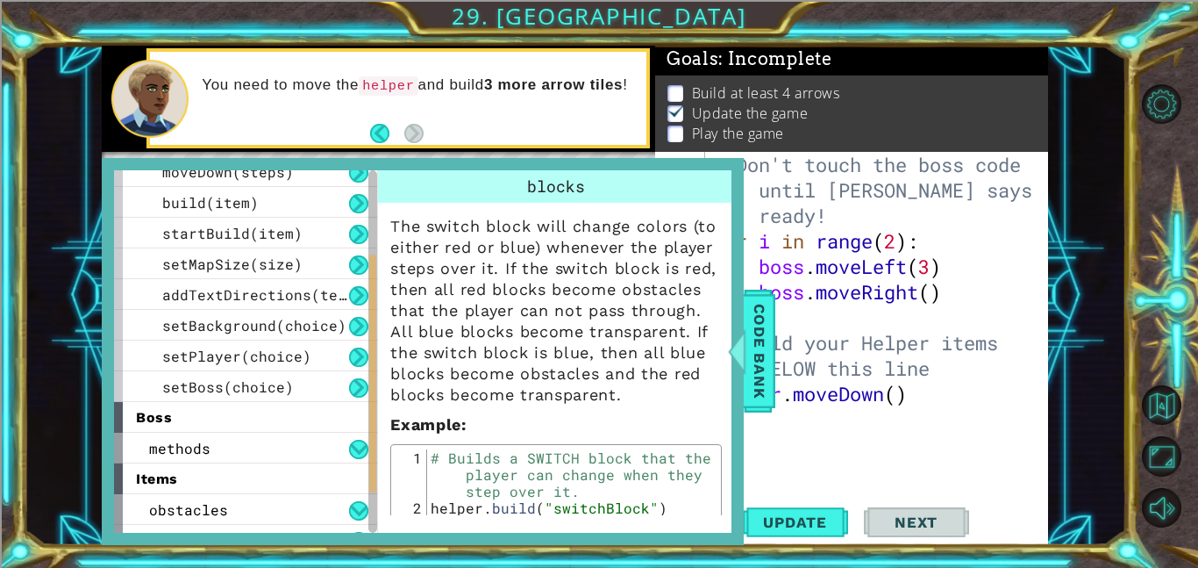
scroll to position [174, 0]
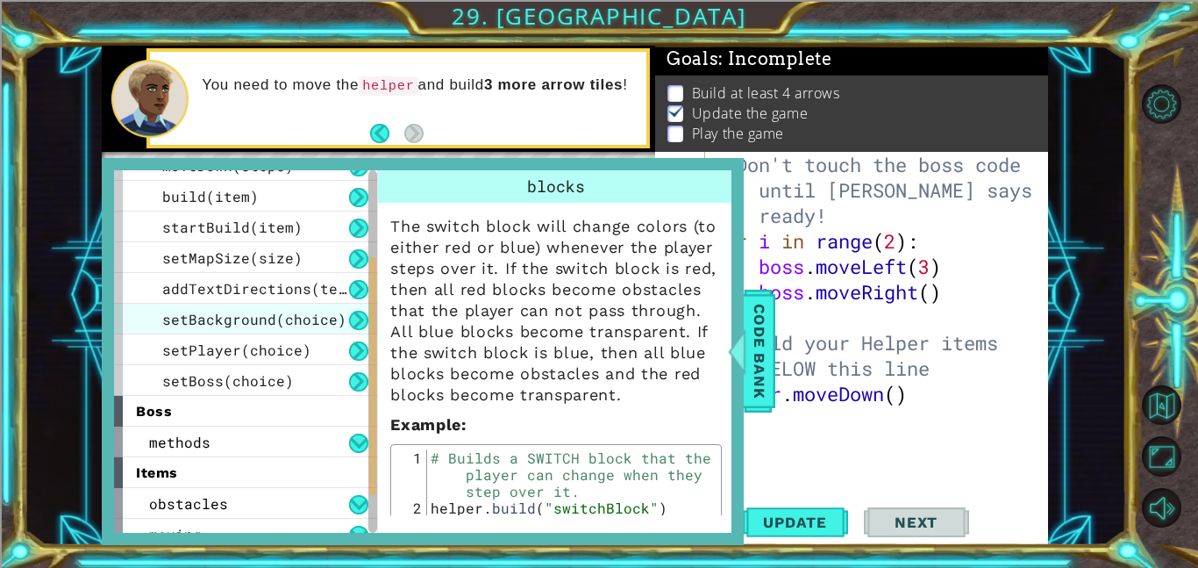
click at [296, 314] on span "setBackground(choice)" at bounding box center [254, 319] width 184 height 18
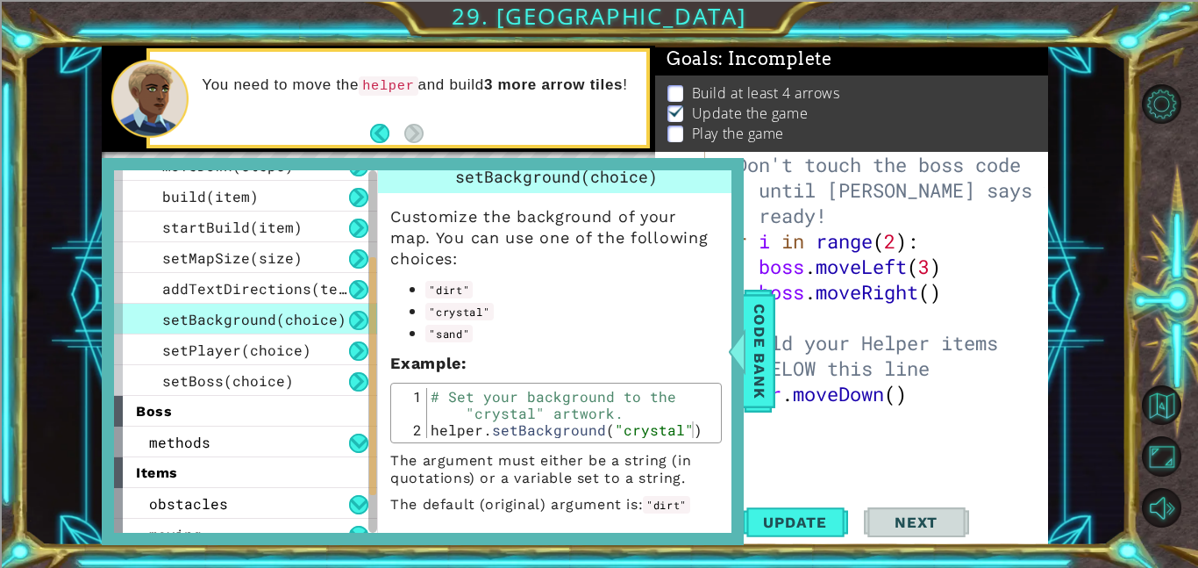
scroll to position [16, 0]
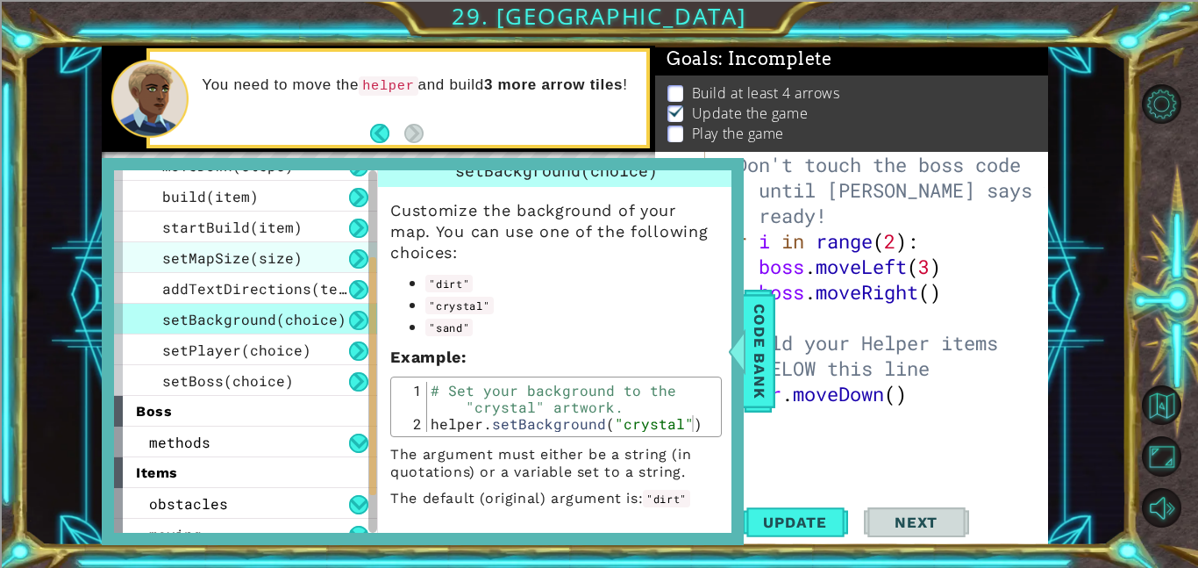
click at [289, 262] on span "setMapSize(size)" at bounding box center [232, 257] width 140 height 18
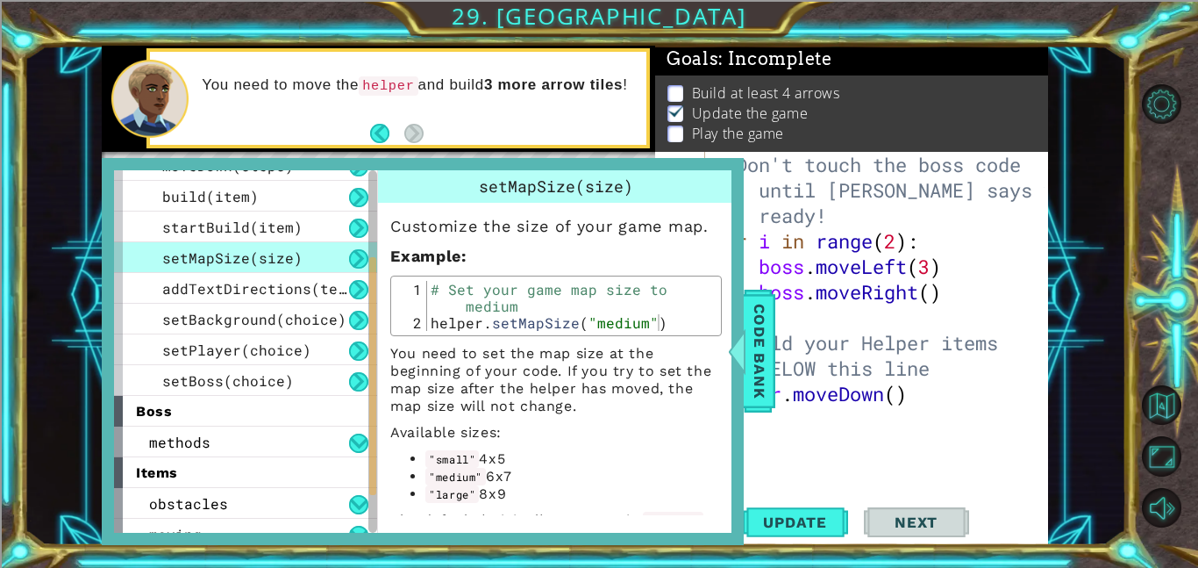
type textarea "helper.setMapSize("medium")"
drag, startPoint x: 429, startPoint y: 324, endPoint x: 574, endPoint y: 329, distance: 144.8
click at [574, 329] on div "# Set your game map size to medium helper . setMapSize ( "medium" )" at bounding box center [572, 331] width 290 height 100
click at [924, 411] on div "# Don't touch the boss code until [PERSON_NAME] says you're ready! for i in ran…" at bounding box center [882, 368] width 344 height 433
click at [744, 394] on div "Code Bank" at bounding box center [760, 351] width 32 height 123
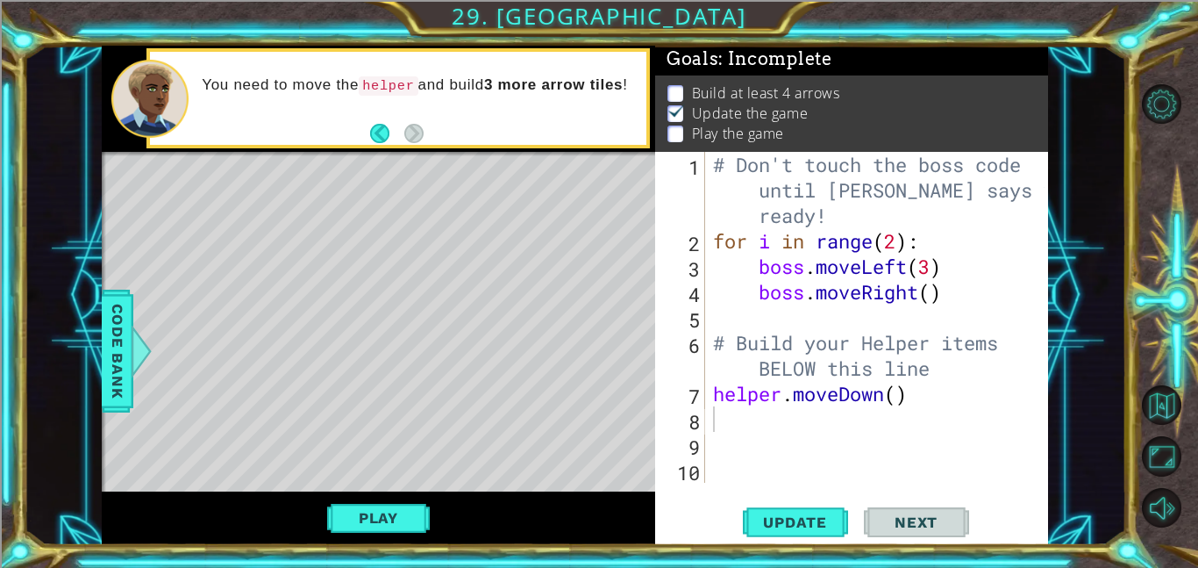
type textarea "helper.moveDown()"
drag, startPoint x: 921, startPoint y: 394, endPoint x: 698, endPoint y: 383, distance: 223.1
click at [698, 383] on div "helper.moveDown() 1 2 3 4 5 6 7 8 9 10 # Don't touch the boss code until [PERSO…" at bounding box center [850, 317] width 390 height 331
paste textarea "helper.setMapSize"
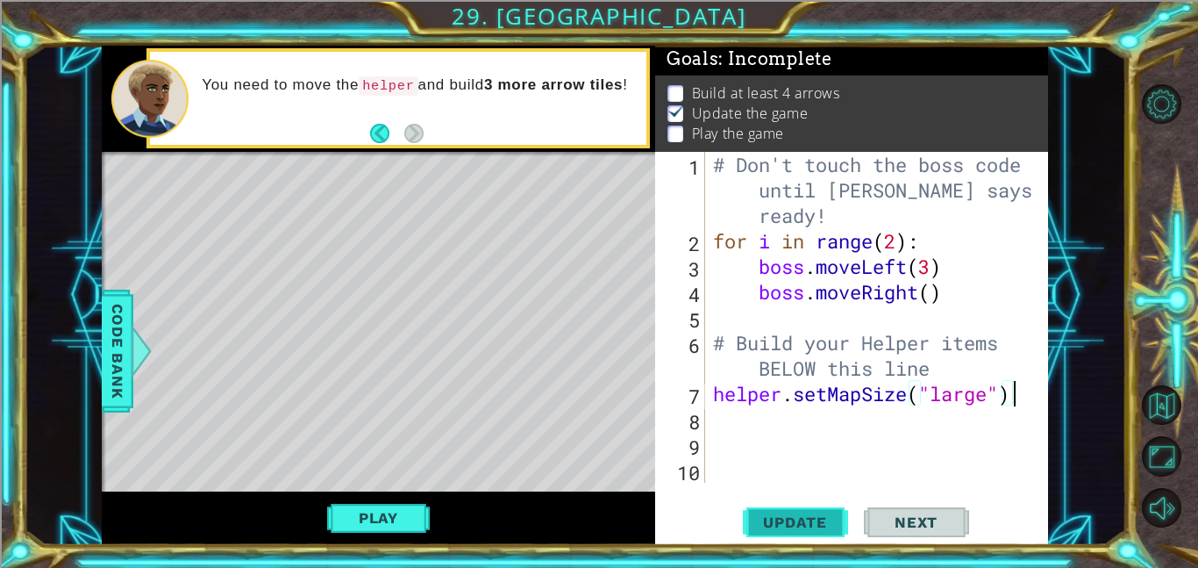
type textarea "helper.setMapSize("large")"
click at [816, 517] on span "Update" at bounding box center [795, 522] width 99 height 18
click at [752, 419] on div "# Don't touch the boss code until [PERSON_NAME] says you're ready! for i in ran…" at bounding box center [882, 368] width 344 height 433
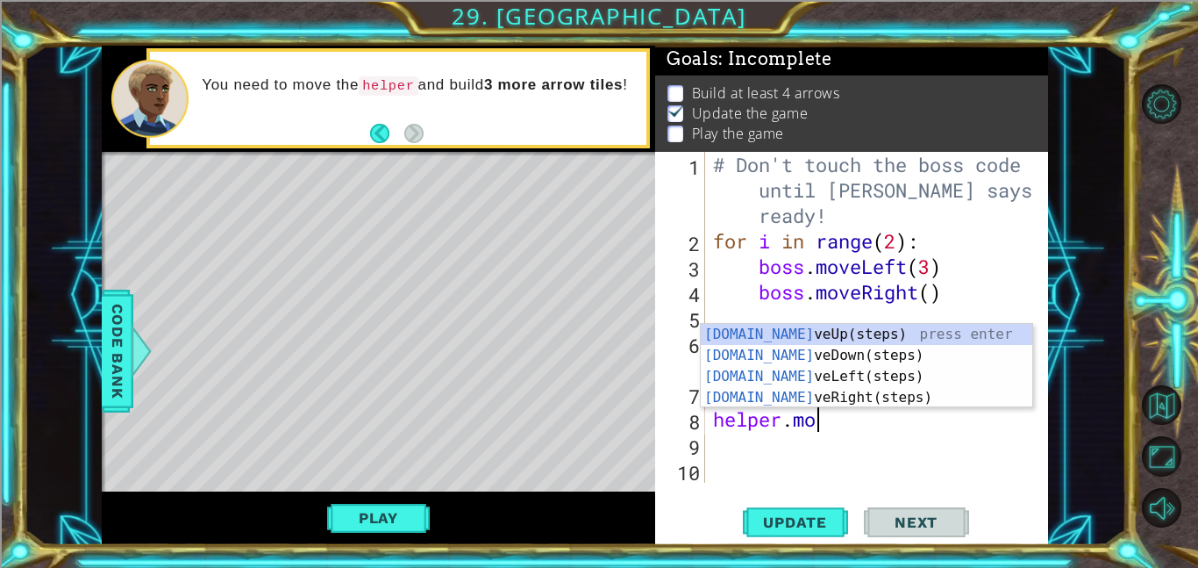
scroll to position [0, 4]
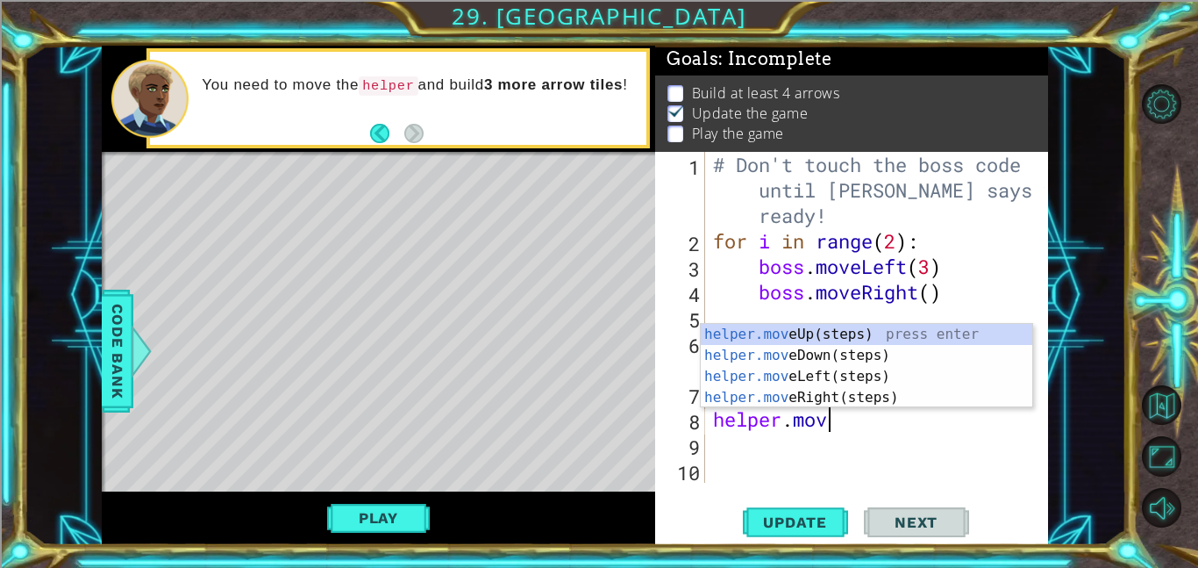
type textarea "helper.move"
click at [764, 354] on div "helper.move Up(steps) press enter helper.move Down(steps) press enter helper.mo…" at bounding box center [867, 387] width 332 height 126
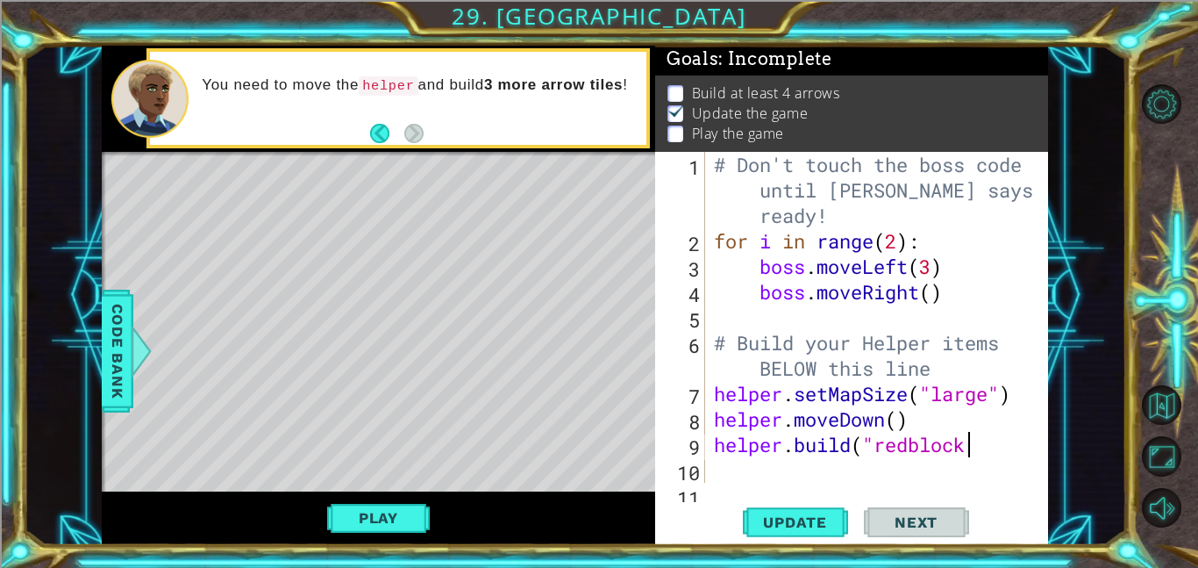
scroll to position [0, 11]
click at [125, 347] on span "Code Bank" at bounding box center [118, 350] width 28 height 107
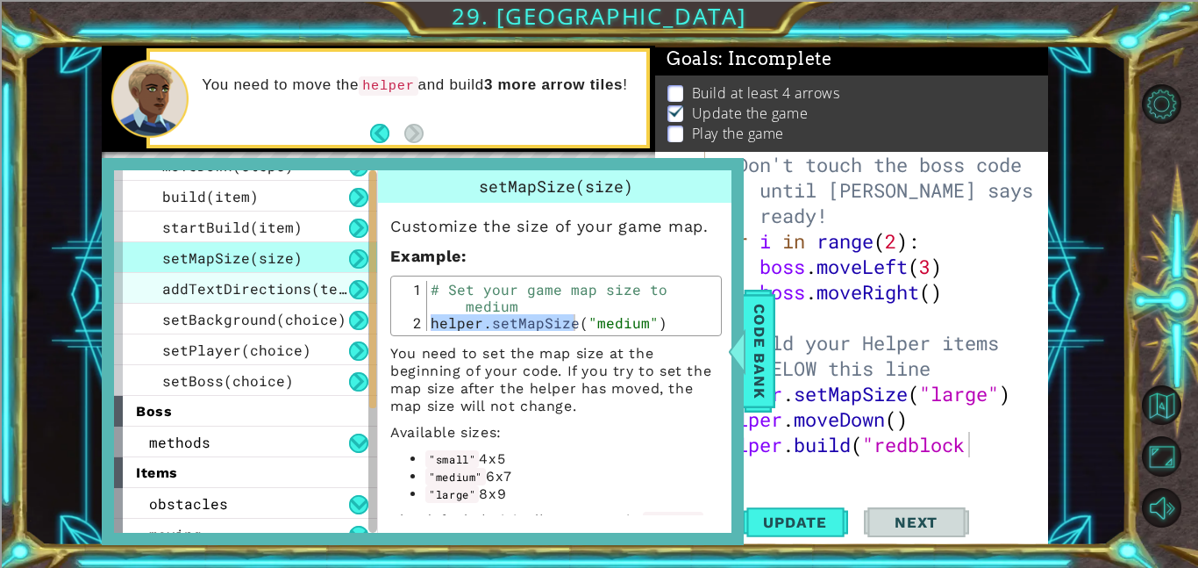
scroll to position [0, 0]
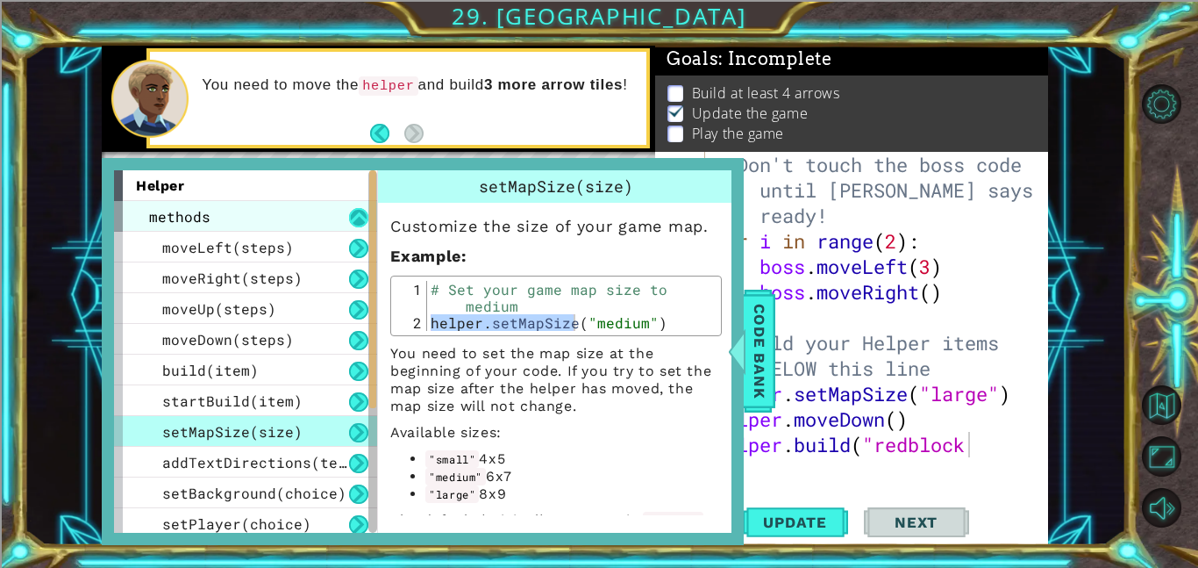
click at [363, 208] on button at bounding box center [358, 217] width 19 height 19
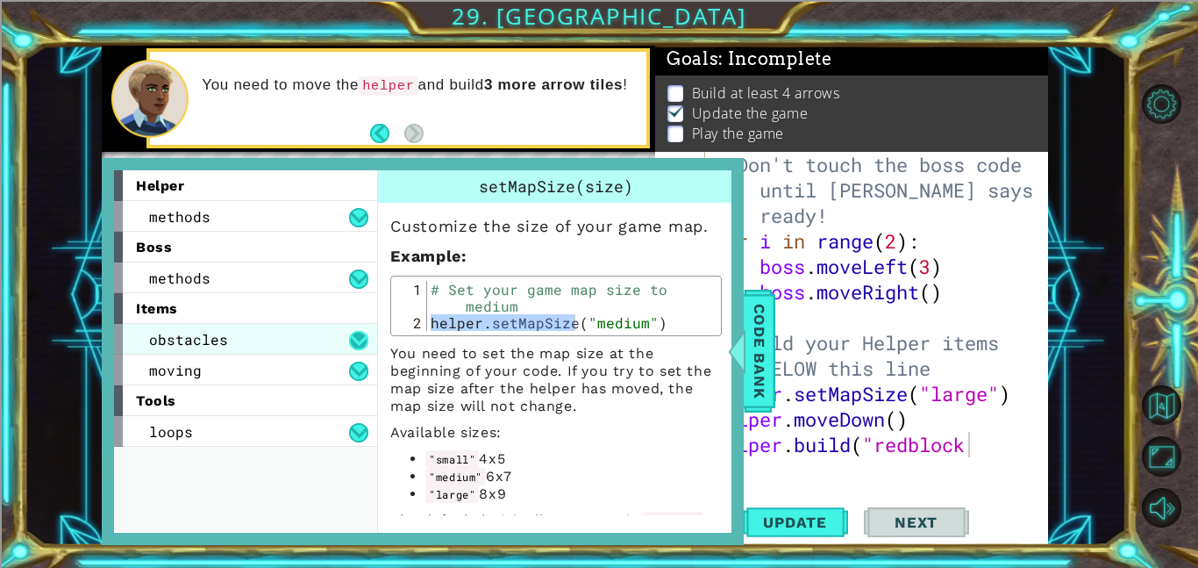
click at [354, 341] on button at bounding box center [358, 340] width 19 height 19
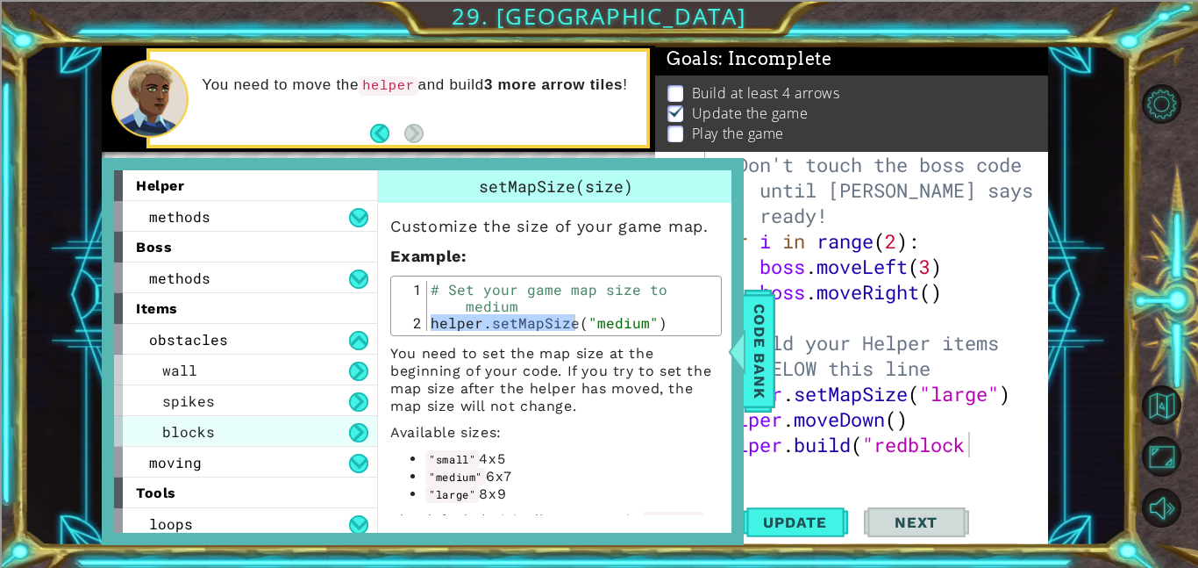
click at [325, 435] on div "blocks" at bounding box center [245, 431] width 263 height 31
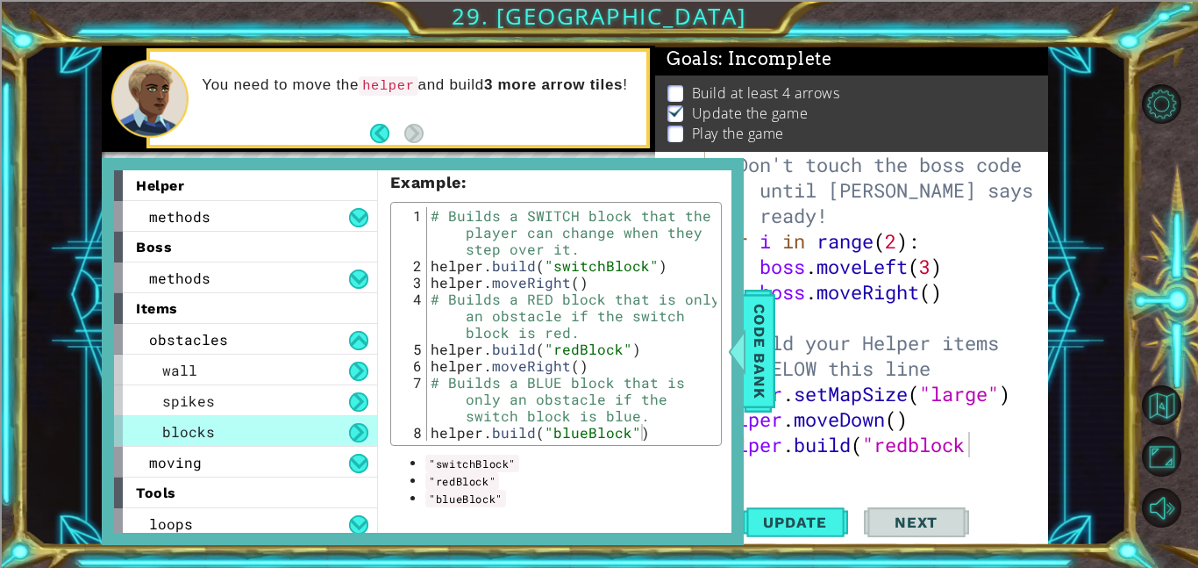
scroll to position [240, 0]
click at [923, 448] on div "# Don't touch the boss code until [PERSON_NAME] says you're ready! for i in ran…" at bounding box center [882, 368] width 343 height 433
click at [762, 397] on span "Code Bank" at bounding box center [760, 350] width 28 height 107
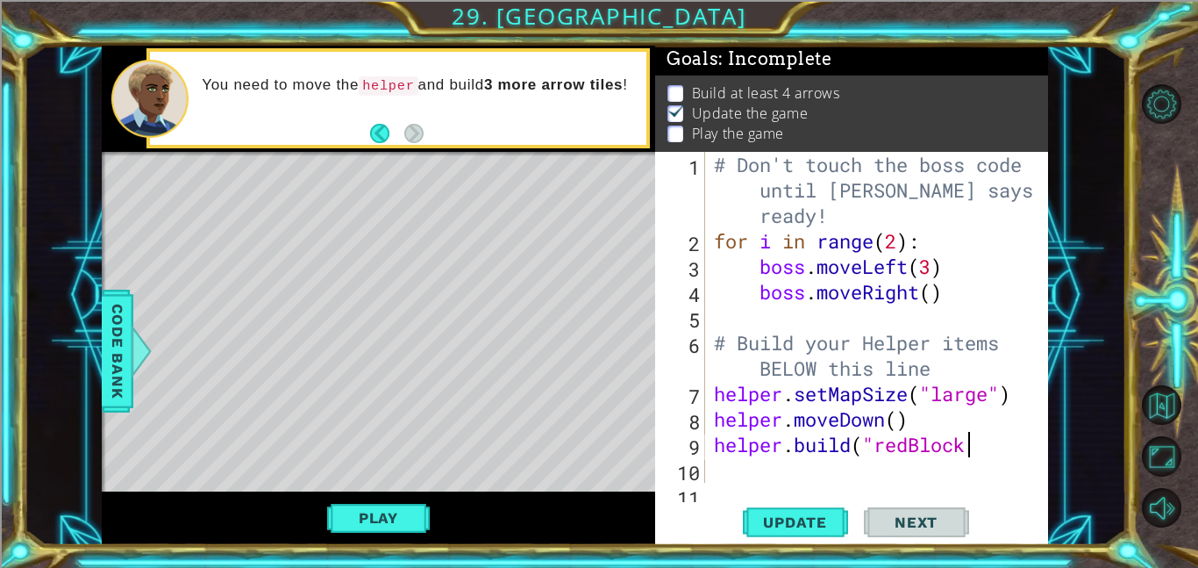
click at [975, 452] on div "# Don't touch the boss code until [PERSON_NAME] says you're ready! for i in ran…" at bounding box center [882, 368] width 343 height 433
type textarea "[DOMAIN_NAME]("redBlock")"
click at [745, 470] on div "# Don't touch the boss code until [PERSON_NAME] says you're ready! for i in ran…" at bounding box center [882, 368] width 343 height 433
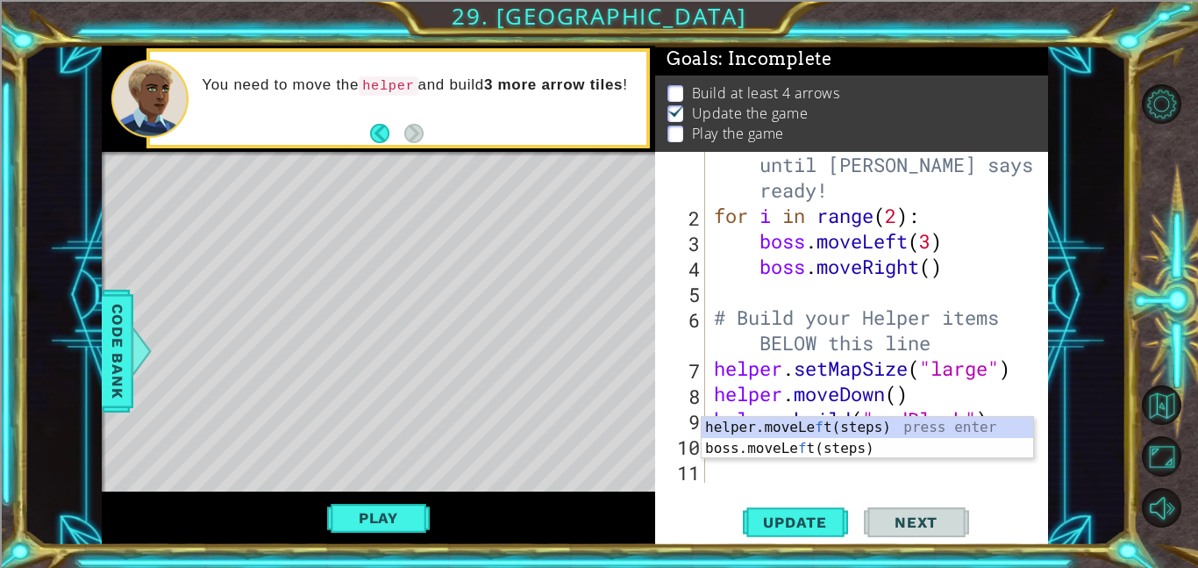
scroll to position [25, 0]
click at [727, 483] on div "f 1 2 3 4 5 6 7 8 9 10 11 # Don't touch the boss code until [PERSON_NAME] says …" at bounding box center [851, 348] width 393 height 393
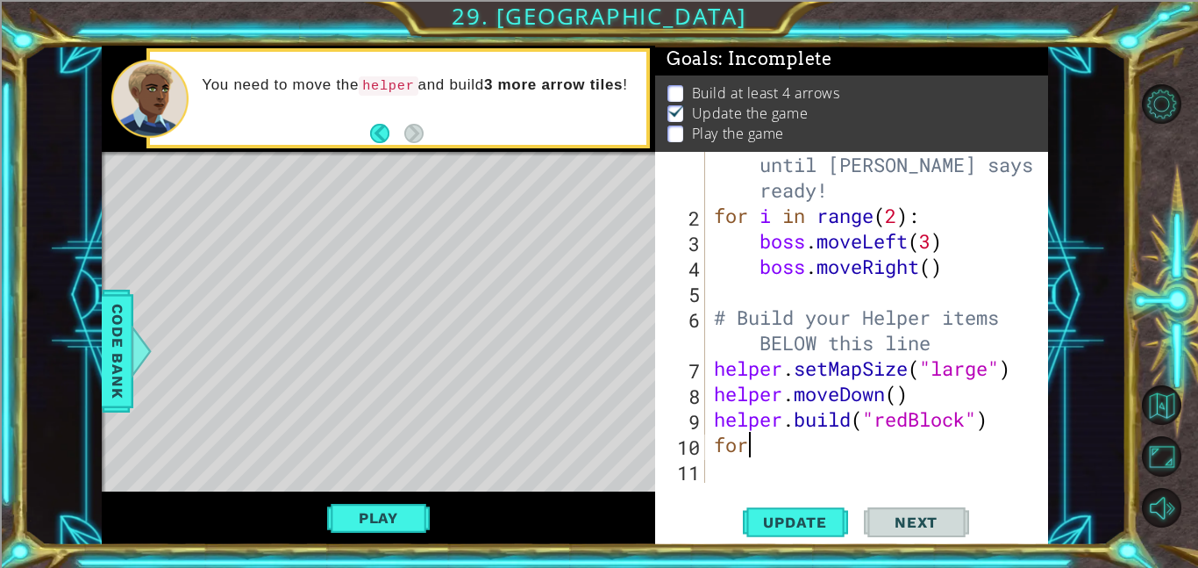
scroll to position [0, 0]
type textarea "f"
type textarea "for i in range(3)"
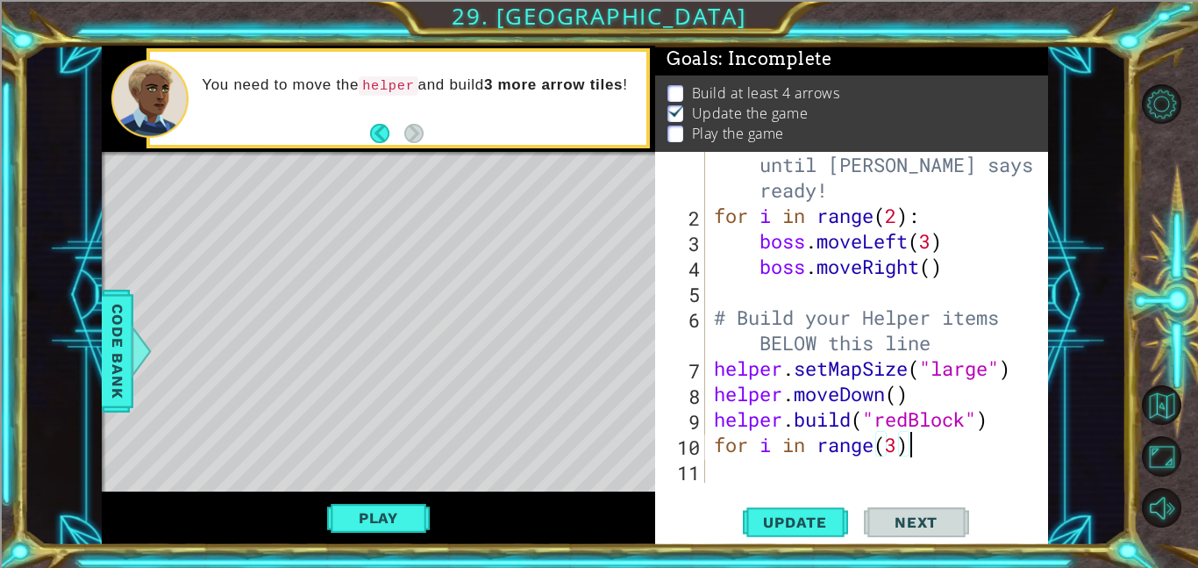
click at [731, 467] on div "# Don't touch the boss code until [PERSON_NAME] says you're ready! for i in ran…" at bounding box center [882, 342] width 343 height 433
click at [731, 476] on div "# Don't touch the boss code until [PERSON_NAME] says you're ready! for i in ran…" at bounding box center [882, 342] width 343 height 433
click at [769, 480] on div "# Don't touch the boss code until [PERSON_NAME] says you're ready! for i in ran…" at bounding box center [882, 342] width 343 height 433
click at [781, 479] on div "# Don't touch the boss code until [PERSON_NAME] says you're ready! for i in ran…" at bounding box center [882, 342] width 343 height 433
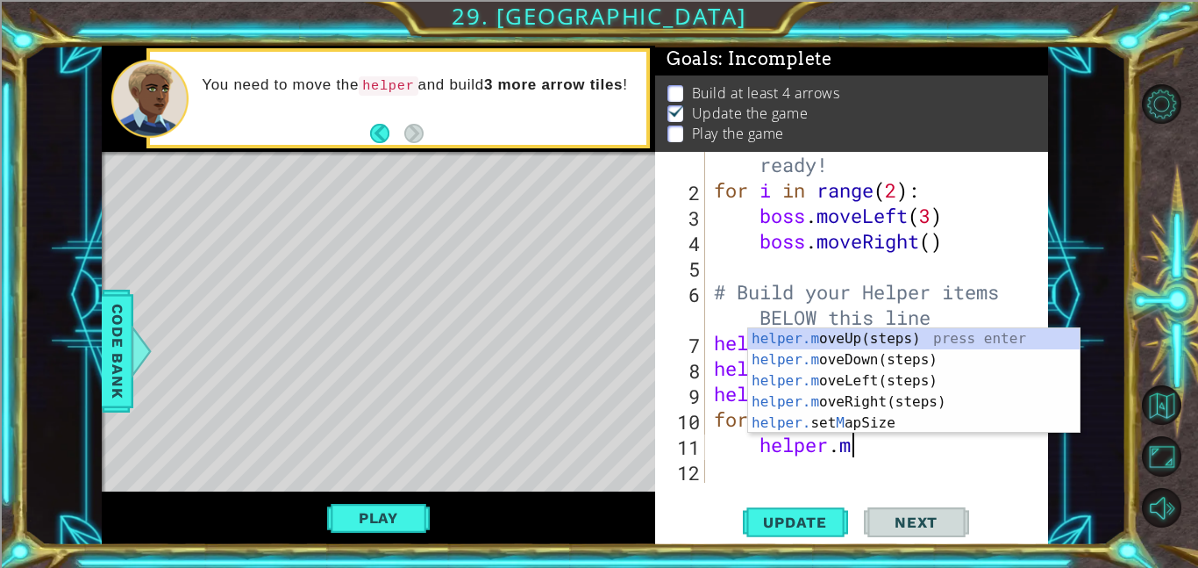
scroll to position [0, 5]
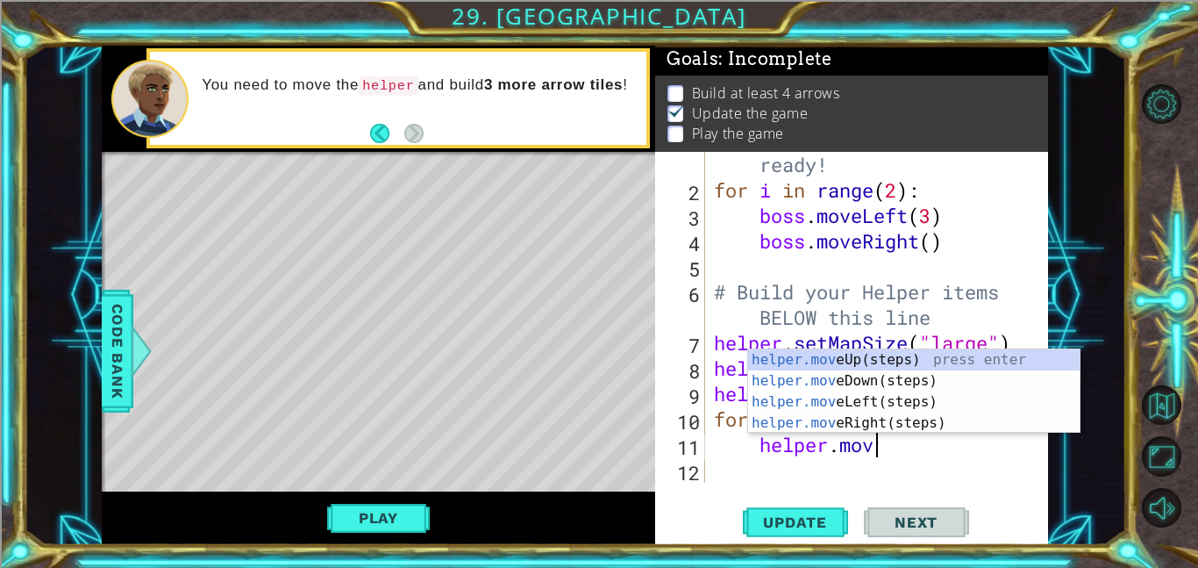
type textarea "helper.move"
click at [847, 420] on div "helper.move Up(steps) press enter helper.move Down(steps) press enter helper.mo…" at bounding box center [914, 412] width 332 height 126
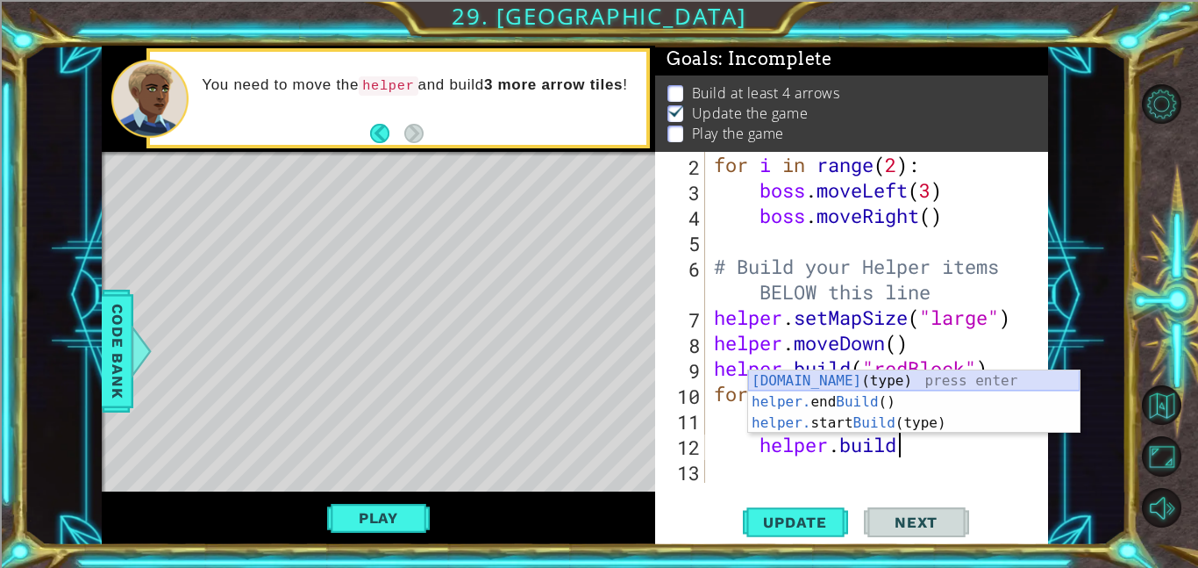
click at [912, 384] on div "[DOMAIN_NAME] (type) press enter helper. end Build () press enter helper. start…" at bounding box center [914, 422] width 332 height 105
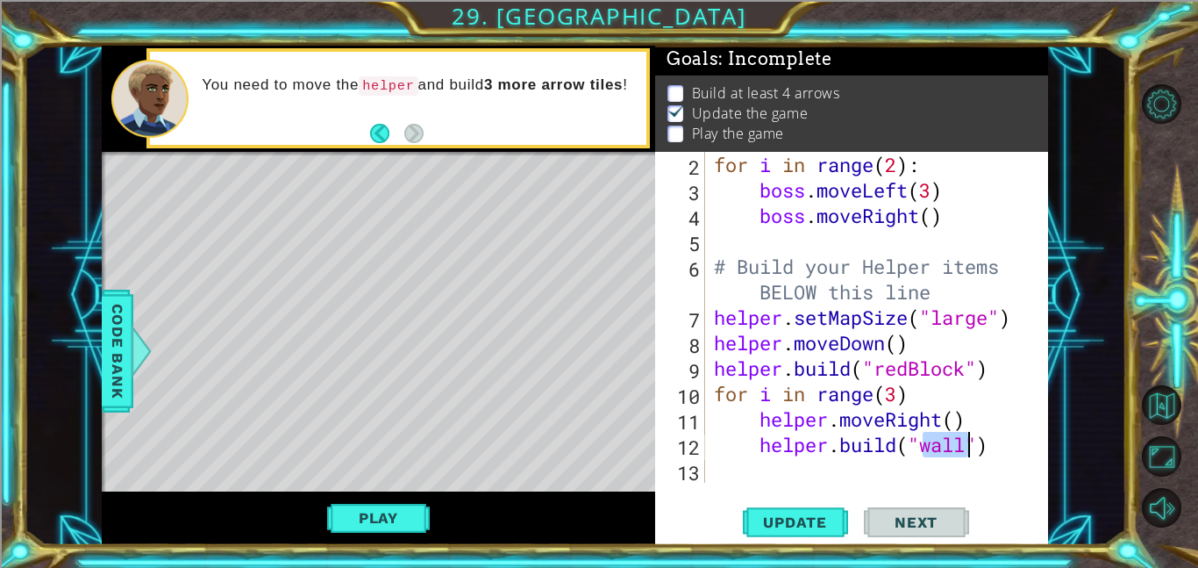
click at [980, 447] on div "for i in range ( 2 ) : boss . moveLeft ( 3 ) boss . moveRight ( ) # Build your …" at bounding box center [882, 343] width 343 height 382
click at [959, 446] on div "for i in range ( 2 ) : boss . moveLeft ( 3 ) boss . moveRight ( ) # Build your …" at bounding box center [882, 343] width 343 height 382
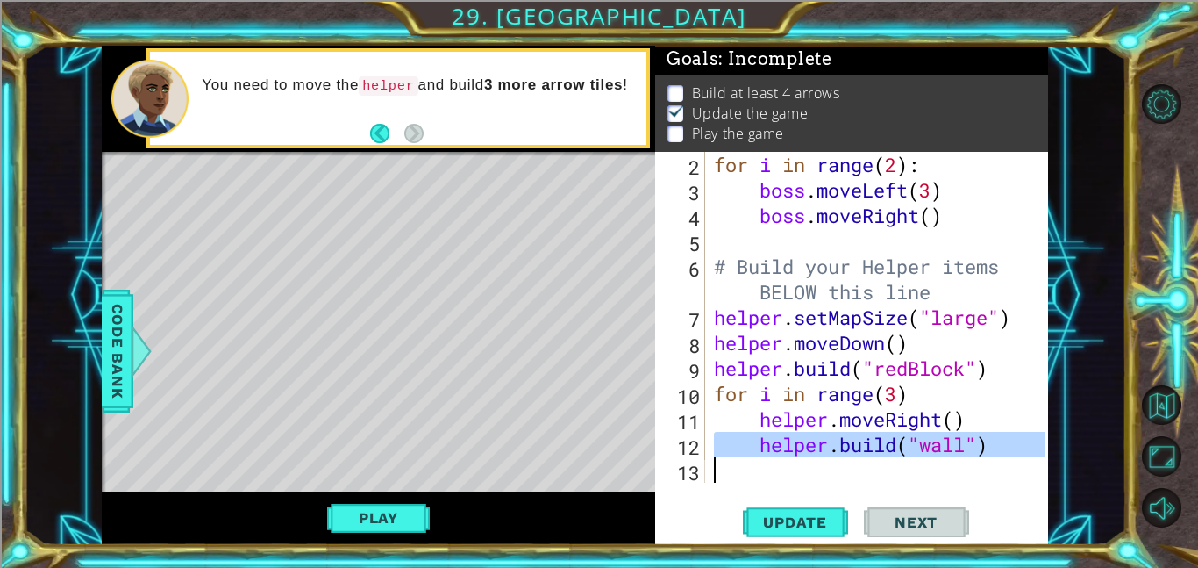
click at [959, 446] on div "for i in range ( 2 ) : boss . moveLeft ( 3 ) boss . moveRight ( ) # Build your …" at bounding box center [878, 317] width 334 height 331
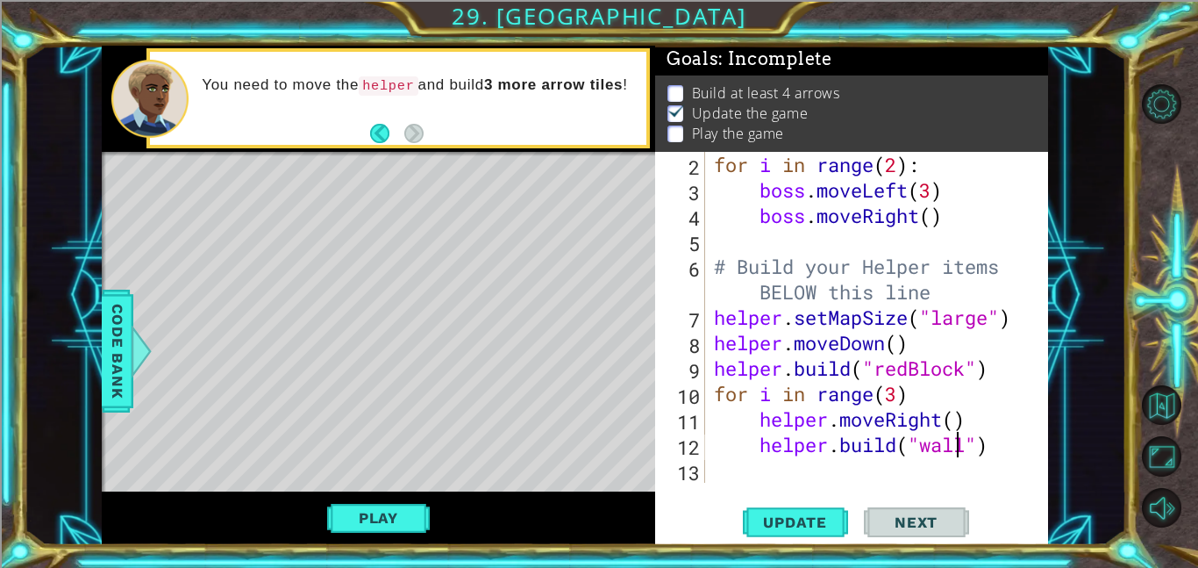
click at [959, 446] on div "for i in range ( 2 ) : boss . moveLeft ( 3 ) boss . moveRight ( ) # Build your …" at bounding box center [882, 343] width 343 height 382
click at [789, 527] on span "Update" at bounding box center [795, 522] width 99 height 18
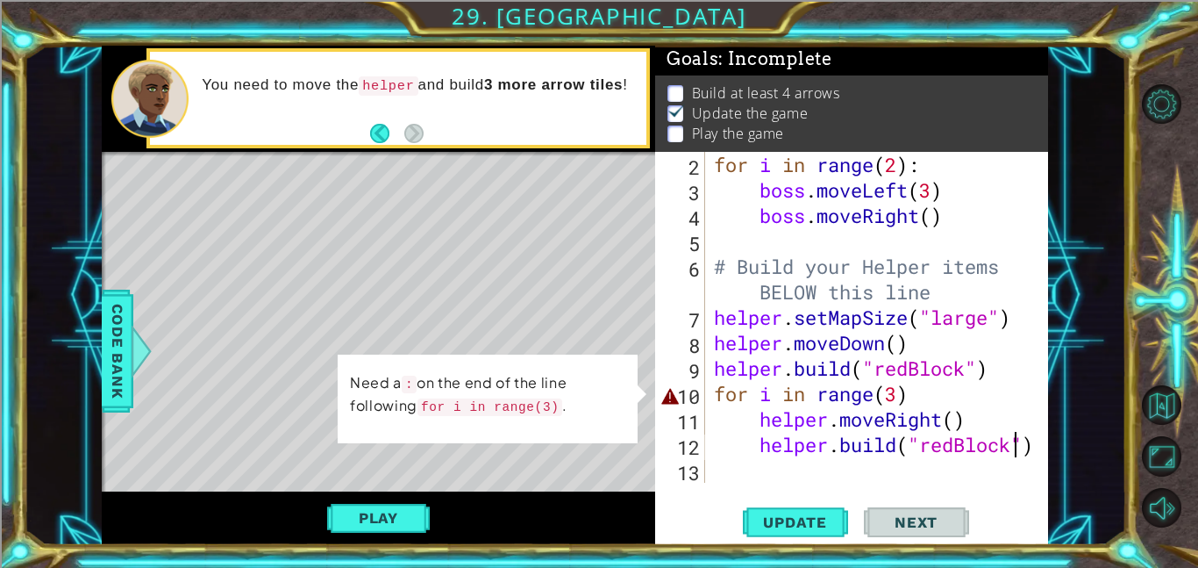
click at [912, 401] on div "for i in range ( 2 ) : boss . moveLeft ( 3 ) boss . moveRight ( ) # Build your …" at bounding box center [882, 343] width 343 height 382
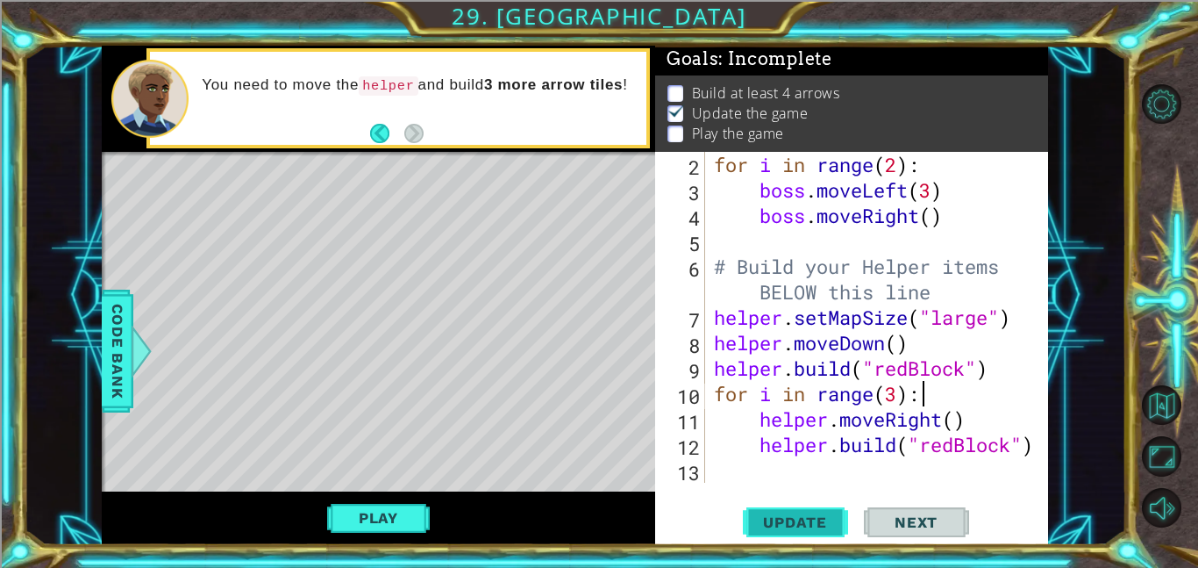
type textarea "for i in range(3):"
click at [819, 511] on button "Update" at bounding box center [795, 521] width 105 height 39
click at [755, 469] on div "for i in range ( 2 ) : boss . moveLeft ( 3 ) boss . moveRight ( ) # Build your …" at bounding box center [882, 343] width 343 height 382
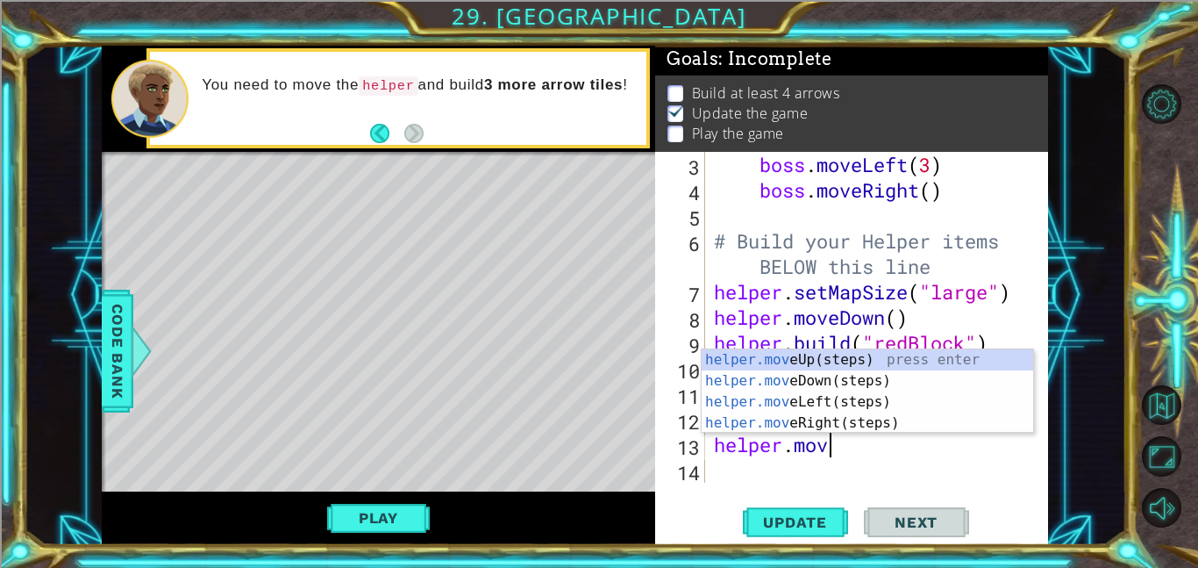
scroll to position [0, 4]
type textarea "helper.move"
click at [883, 365] on div "helper.move Up(steps) press enter helper.move Down(steps) press enter helper.mo…" at bounding box center [868, 412] width 332 height 126
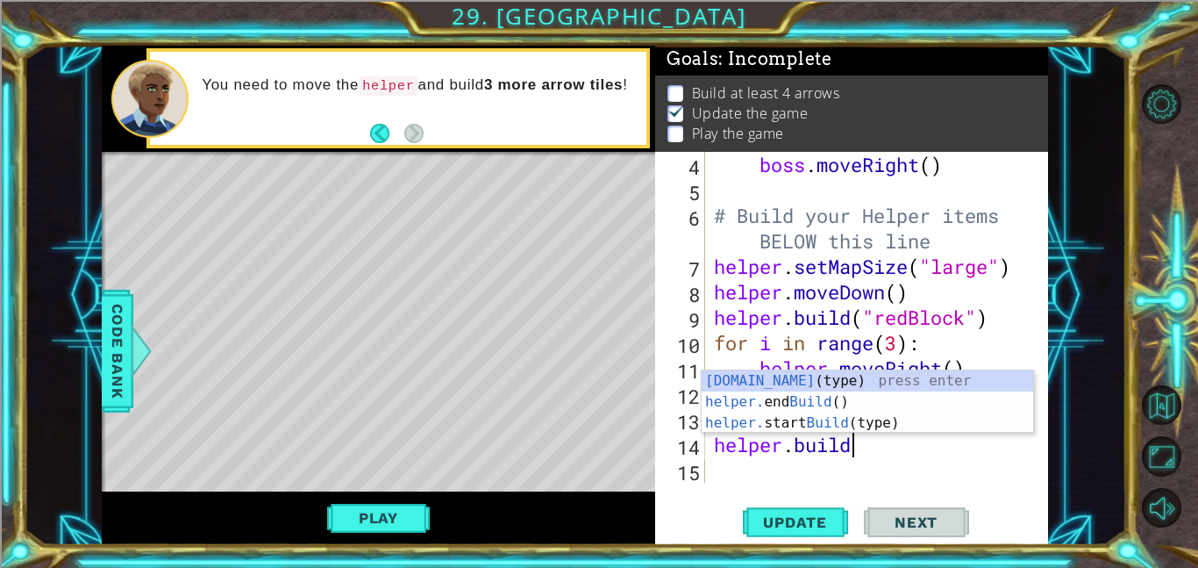
scroll to position [0, 5]
click at [834, 380] on div "[DOMAIN_NAME] (type) press enter helper. end Build () press enter helper. start…" at bounding box center [868, 422] width 332 height 105
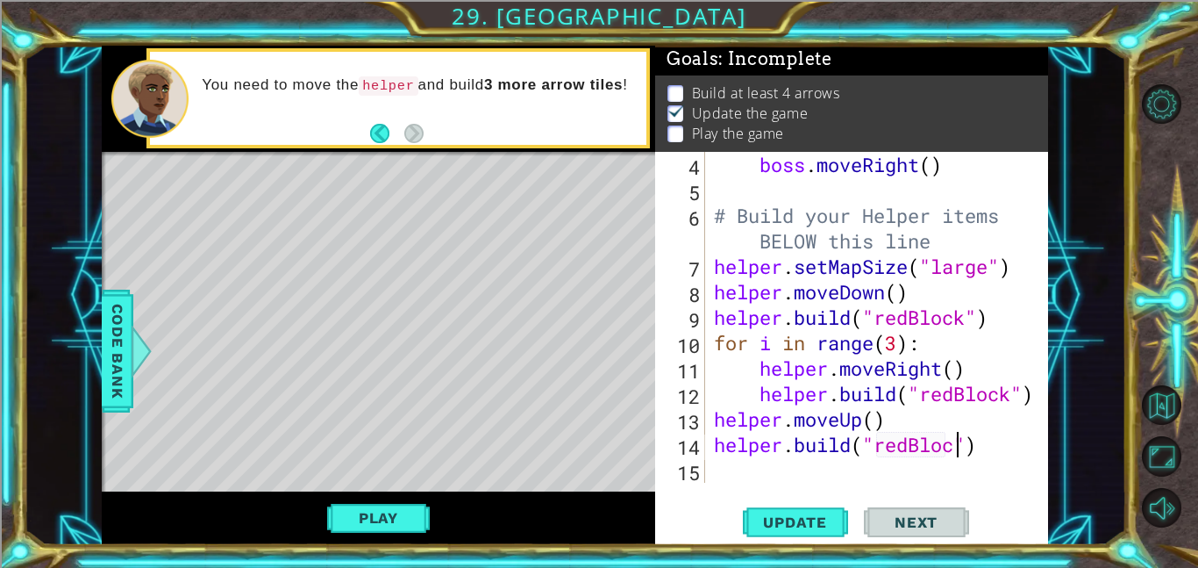
scroll to position [0, 11]
type textarea "[DOMAIN_NAME]("redBlock")"
click at [827, 517] on span "Update" at bounding box center [795, 522] width 99 height 18
click at [718, 480] on div "boss . moveRight ( ) # Build your Helper items BELOW this line helper . setMapS…" at bounding box center [882, 343] width 343 height 382
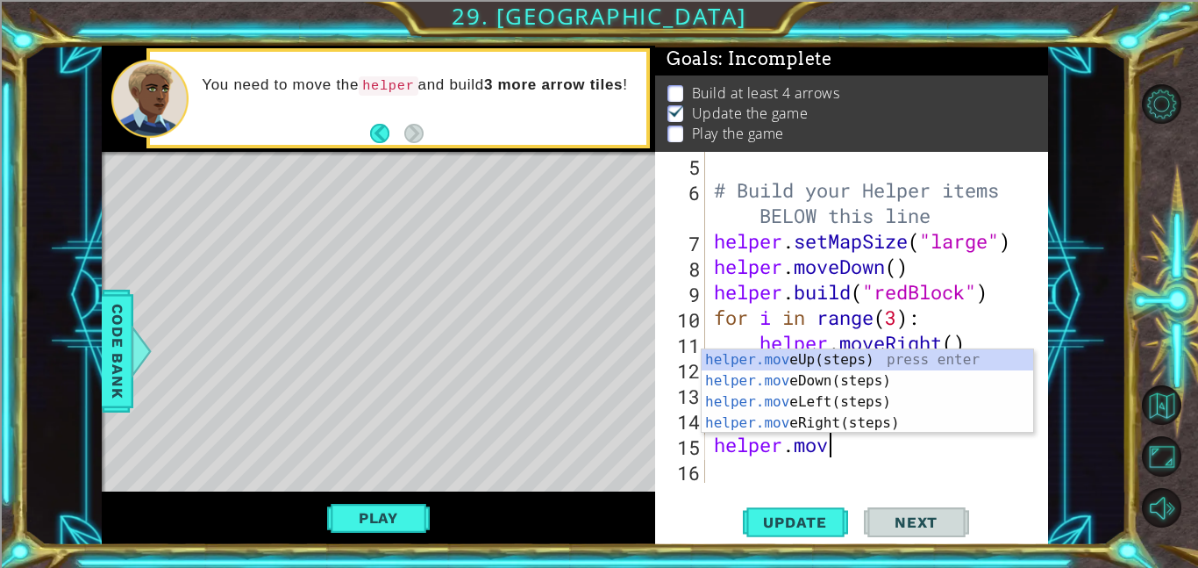
scroll to position [0, 4]
type textarea "helper.move"
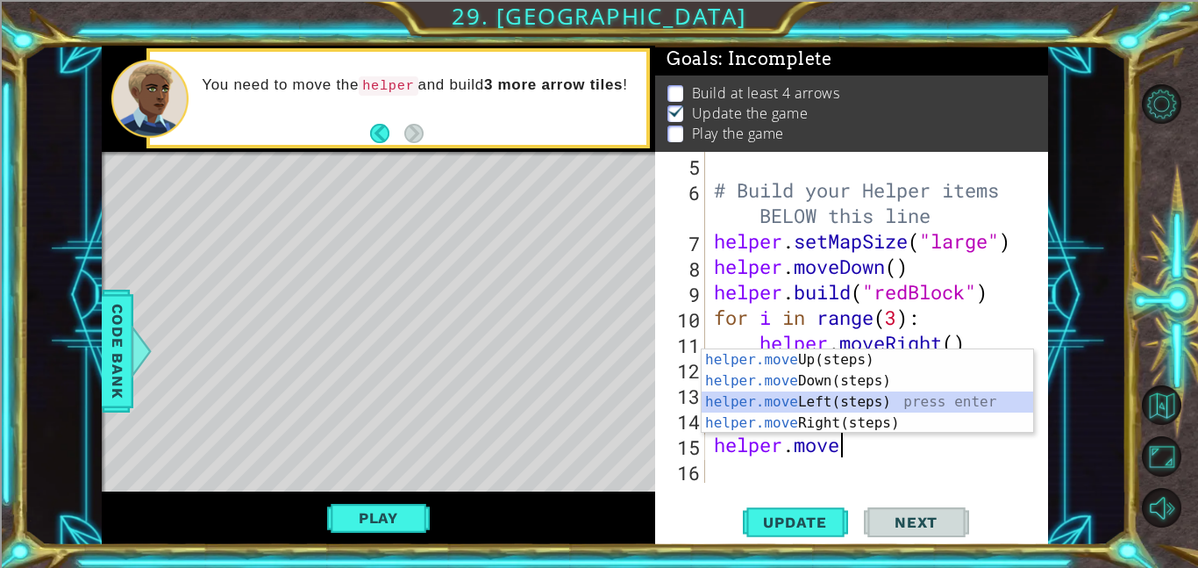
click at [796, 402] on div "helper.move Up(steps) press enter helper.move Down(steps) press enter helper.mo…" at bounding box center [868, 412] width 332 height 126
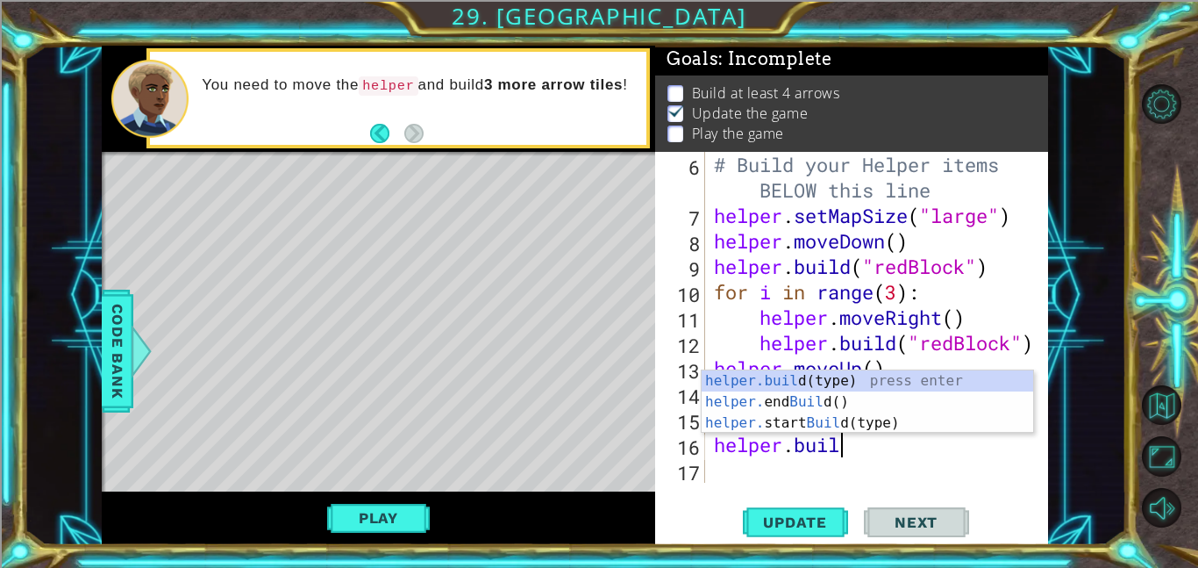
scroll to position [0, 5]
click at [741, 383] on div "[DOMAIN_NAME] (type) press enter helper. end Build () press enter helper. start…" at bounding box center [868, 422] width 332 height 105
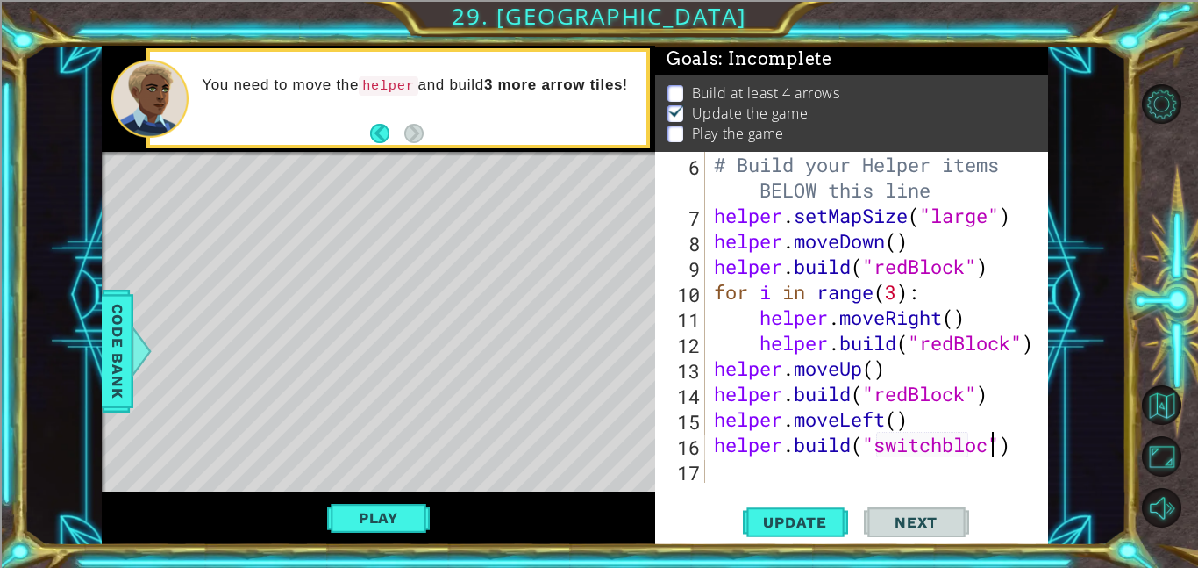
scroll to position [0, 13]
click at [955, 442] on div "# Build your Helper items BELOW this line helper . setMapSize ( "large" ) helpe…" at bounding box center [882, 355] width 343 height 407
type textarea "[DOMAIN_NAME]("switchBlock")"
click at [819, 518] on span "Update" at bounding box center [795, 522] width 99 height 18
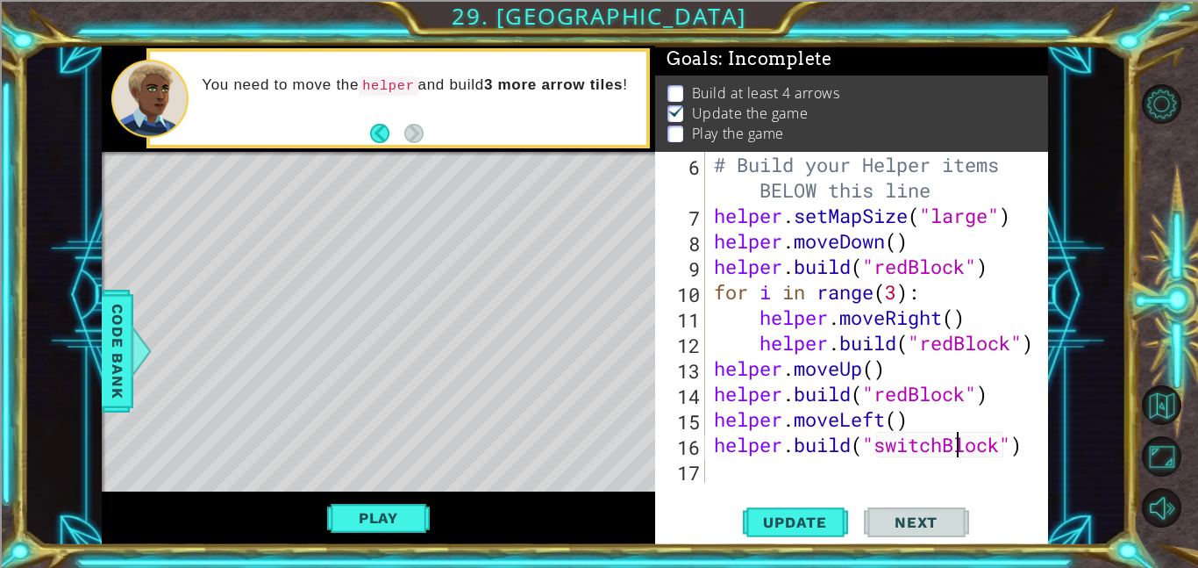
click at [724, 470] on div "# Build your Helper items BELOW this line helper . setMapSize ( "large" ) helpe…" at bounding box center [882, 355] width 343 height 407
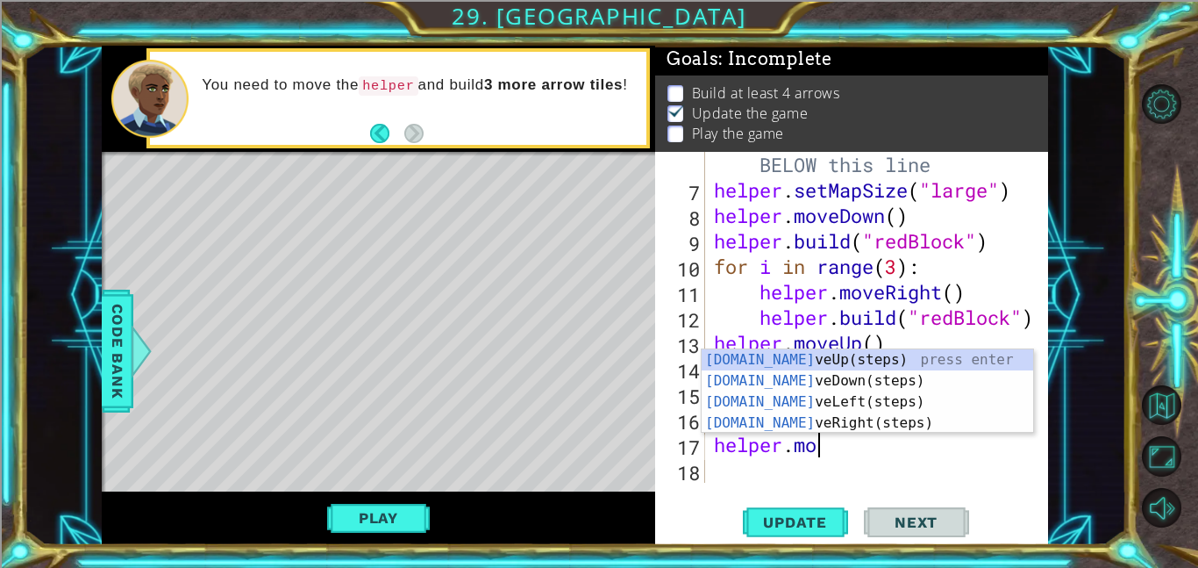
scroll to position [0, 4]
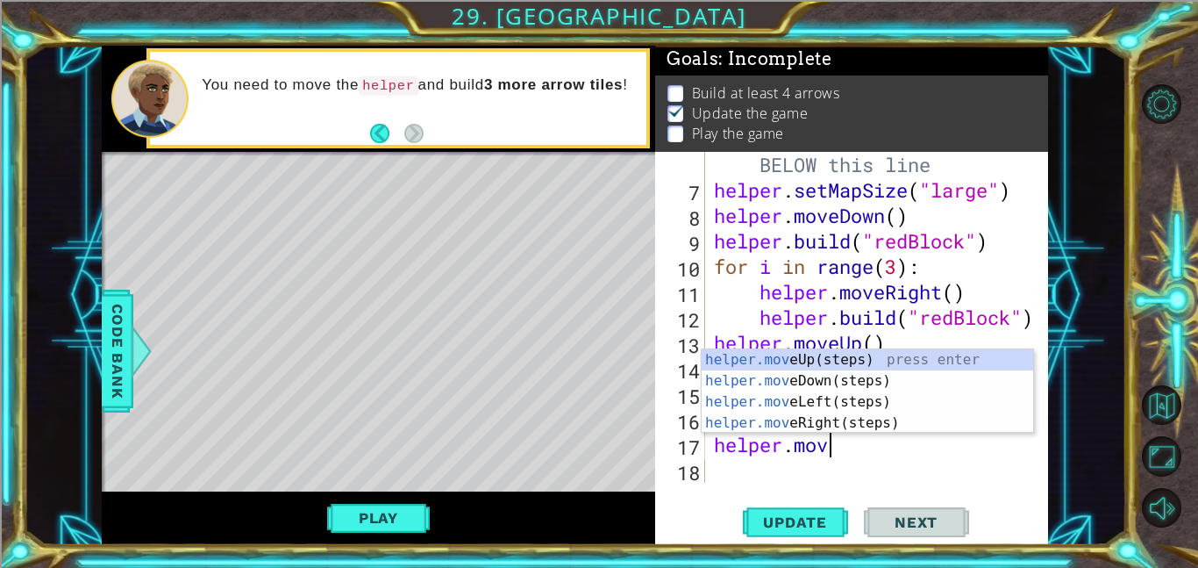
type textarea "helper.move"
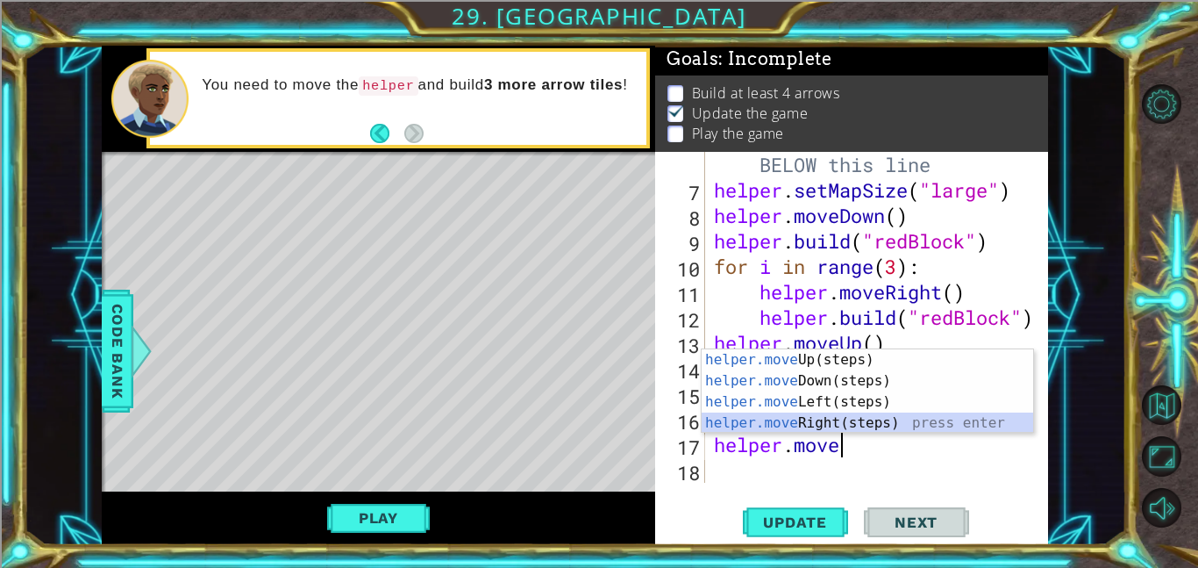
click at [835, 427] on div "helper.move Up(steps) press enter helper.move Down(steps) press enter helper.mo…" at bounding box center [868, 412] width 332 height 126
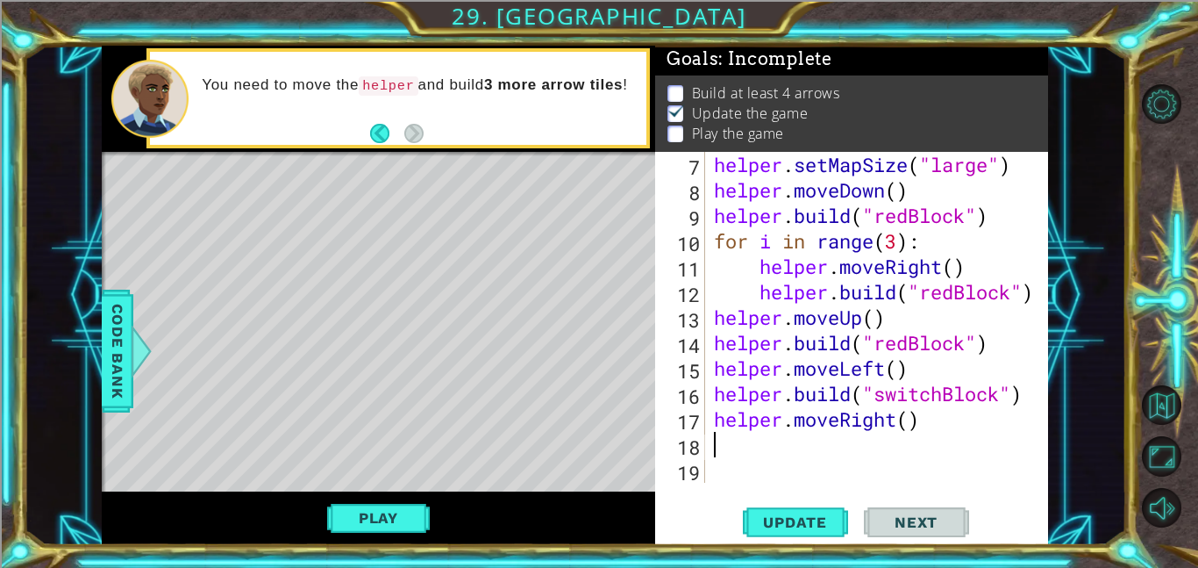
click at [906, 424] on div "helper . setMapSize ( "large" ) helper . moveDown ( ) helper . build ( "redBloc…" at bounding box center [882, 343] width 343 height 382
type textarea "helper.moveRight(2)"
click at [766, 449] on div "helper . setMapSize ( "large" ) helper . moveDown ( ) helper . build ( "redBloc…" at bounding box center [882, 343] width 343 height 382
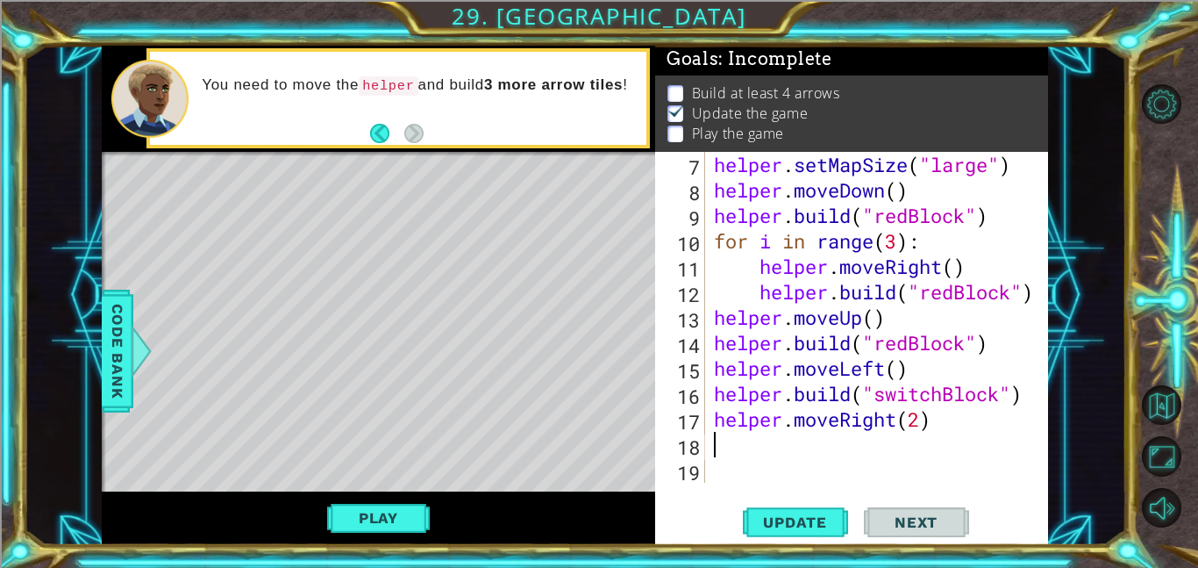
type textarea "h"
type textarea "for i in range(4)"
click at [759, 475] on div "helper . setMapSize ( "large" ) helper . moveDown ( ) helper . build ( "redBloc…" at bounding box center [882, 343] width 343 height 382
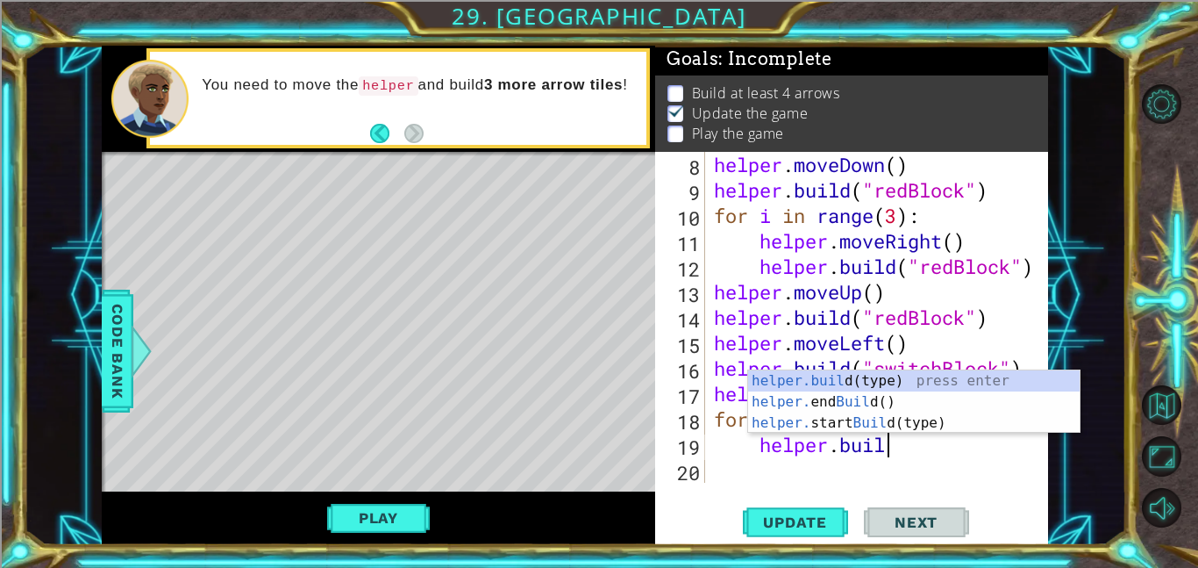
scroll to position [0, 7]
click at [806, 372] on div "[DOMAIN_NAME] (type) press enter helper. end Build () press enter helper. start…" at bounding box center [914, 422] width 332 height 105
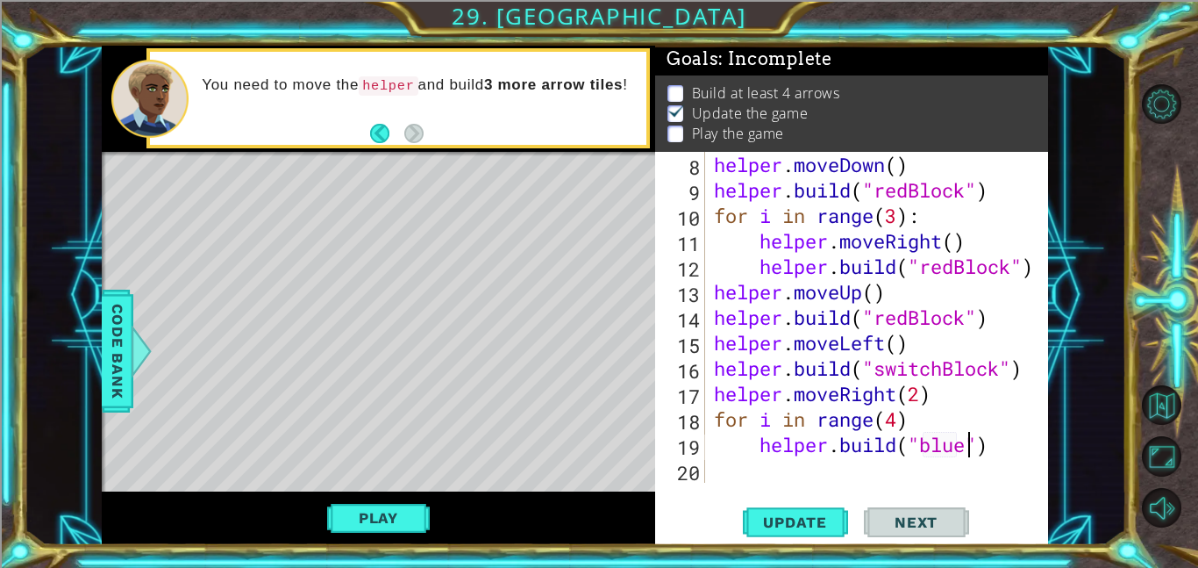
scroll to position [0, 11]
type textarea "[DOMAIN_NAME]("blueBlock")"
click at [774, 473] on div "helper . moveDown ( ) helper . build ( "redBlock" ) for i in range ( 3 ) : help…" at bounding box center [882, 343] width 343 height 382
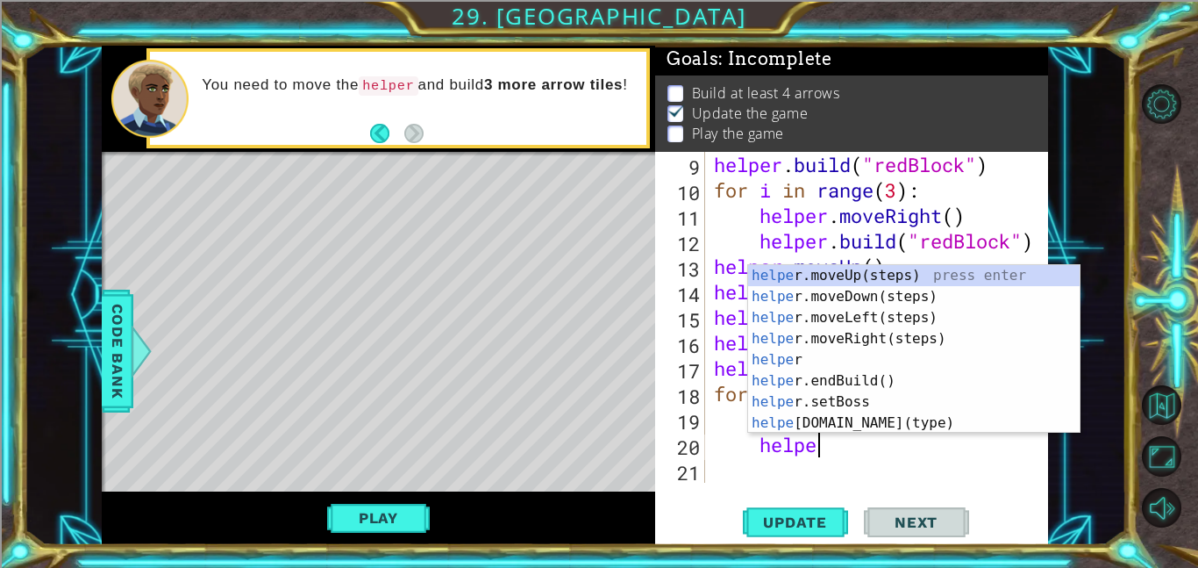
scroll to position [0, 4]
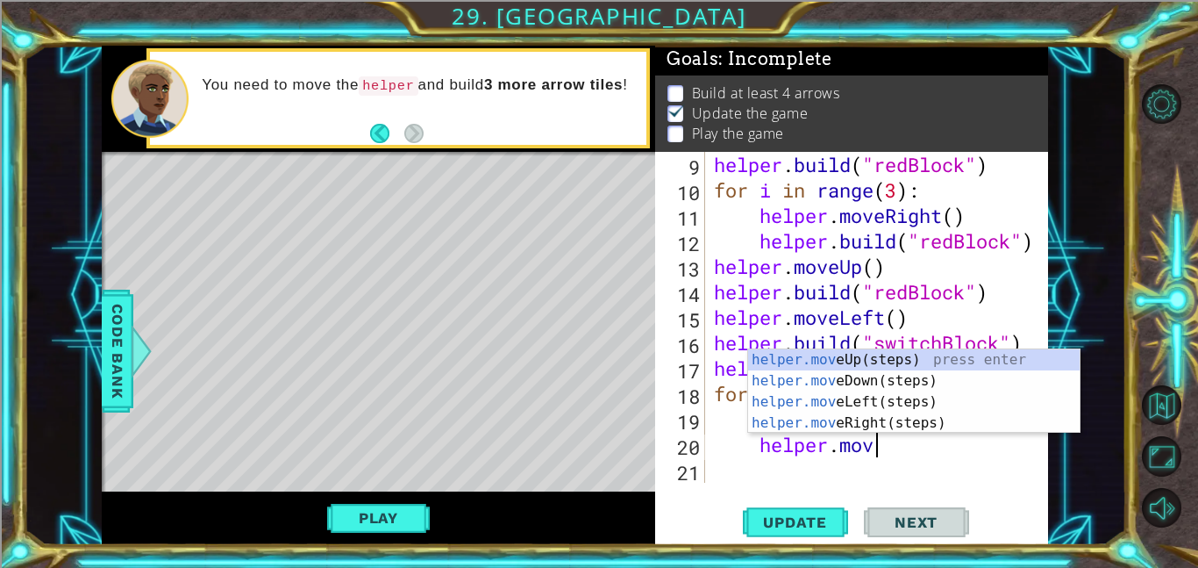
type textarea "helper.move"
click at [814, 368] on div "helper.move Up(steps) press enter helper.move Down(steps) press enter helper.mo…" at bounding box center [914, 412] width 332 height 126
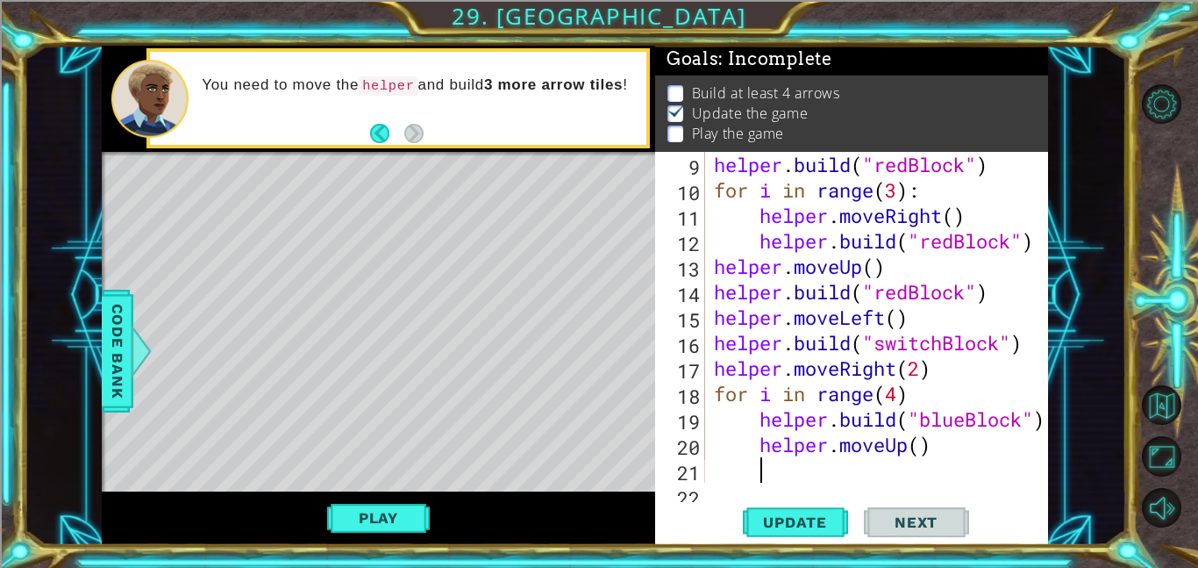
scroll to position [305, 0]
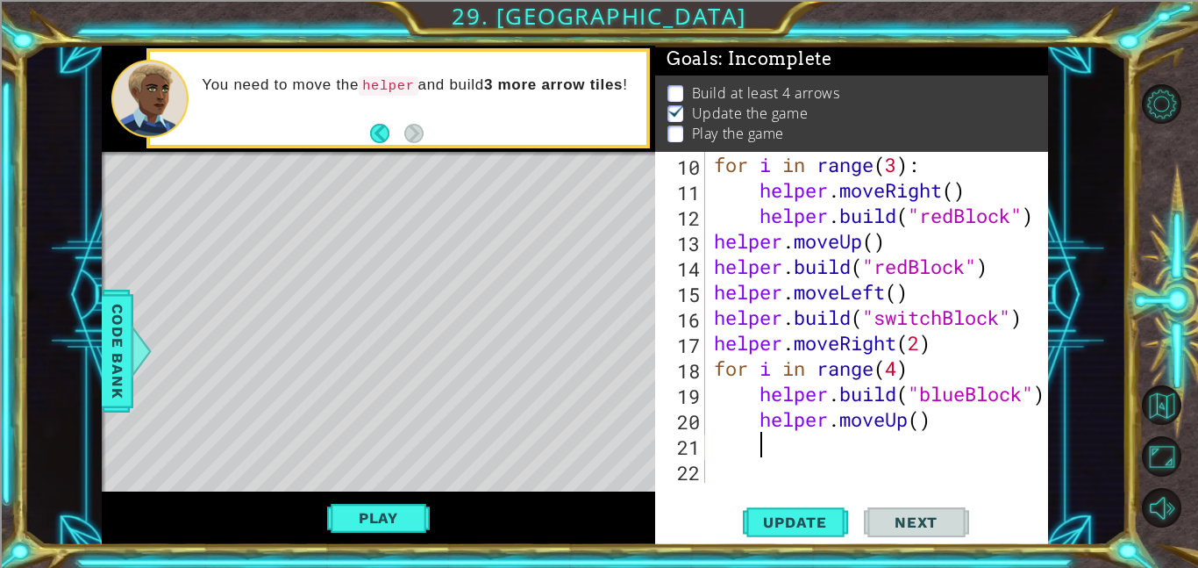
type textarea "h"
click at [906, 423] on div "for i in range ( 3 ) : helper . moveRight ( ) helper . build ( "redBlock" ) hel…" at bounding box center [882, 343] width 343 height 382
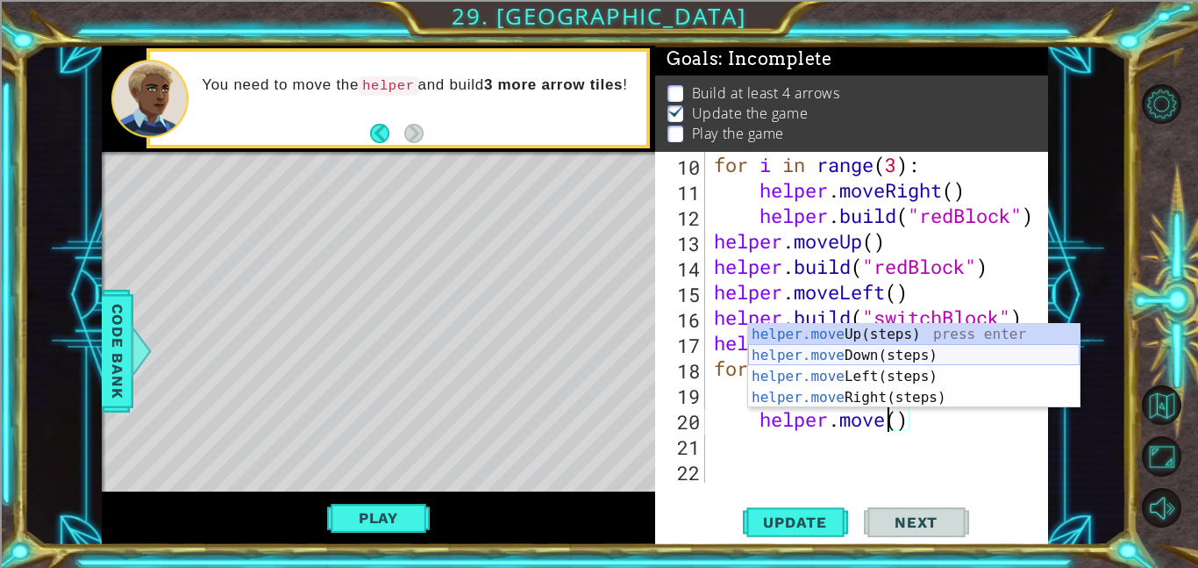
click at [865, 350] on div "helper.move Up(steps) press enter helper.move Down(steps) press enter helper.mo…" at bounding box center [914, 387] width 332 height 126
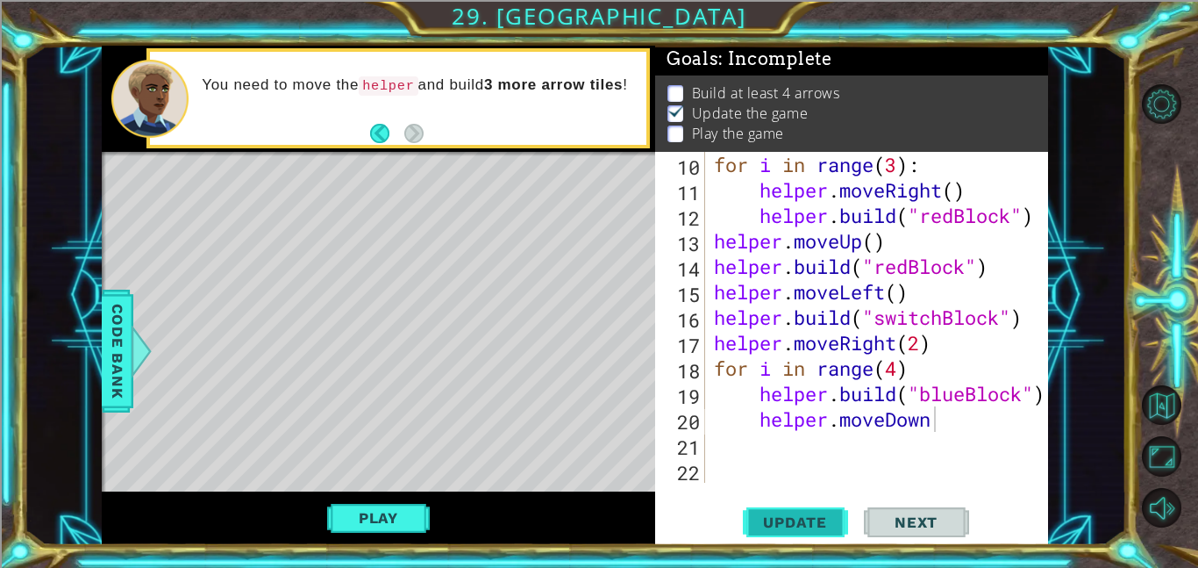
click at [787, 528] on span "Update" at bounding box center [795, 522] width 99 height 18
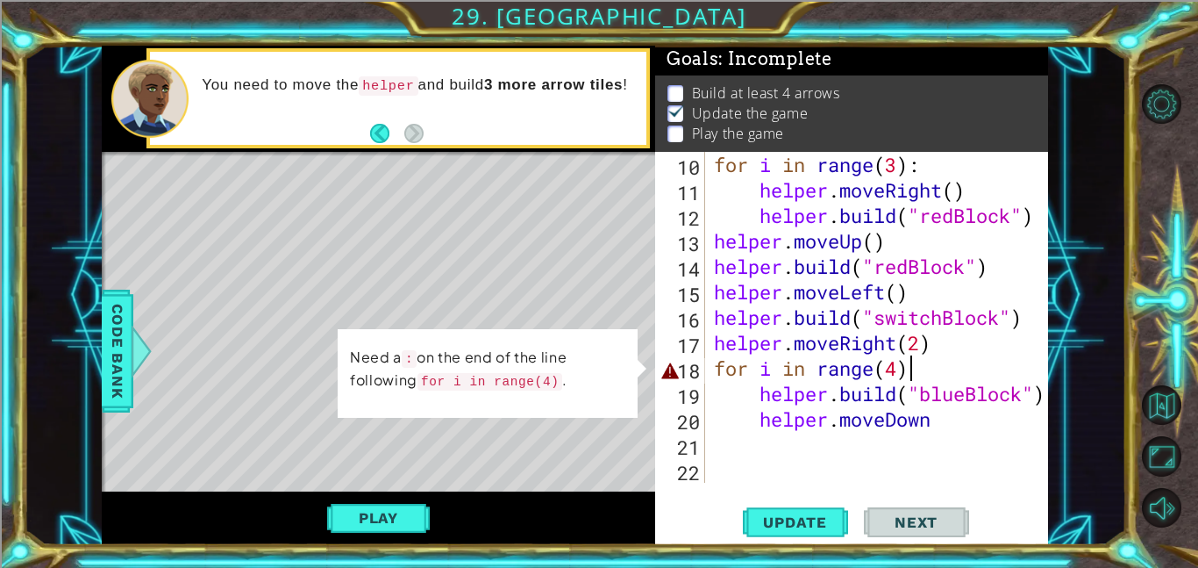
click at [912, 379] on div "for i in range ( 3 ) : helper . moveRight ( ) helper . build ( "redBlock" ) hel…" at bounding box center [882, 343] width 343 height 382
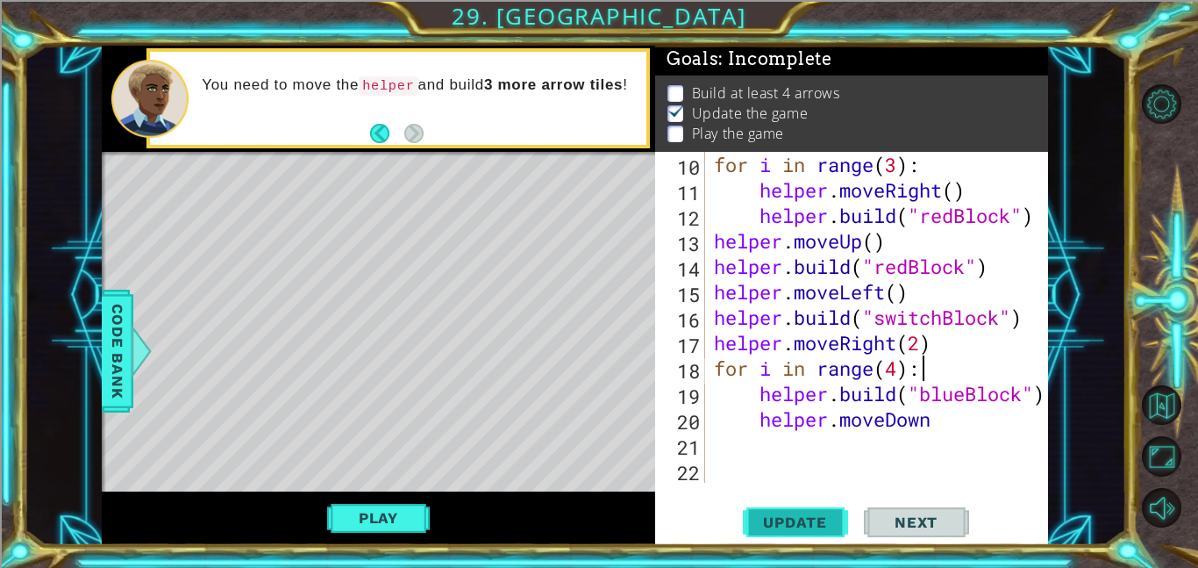
click at [822, 509] on button "Update" at bounding box center [795, 521] width 105 height 39
click at [793, 521] on span "Update" at bounding box center [795, 522] width 99 height 18
click at [381, 512] on button "Play" at bounding box center [378, 517] width 103 height 33
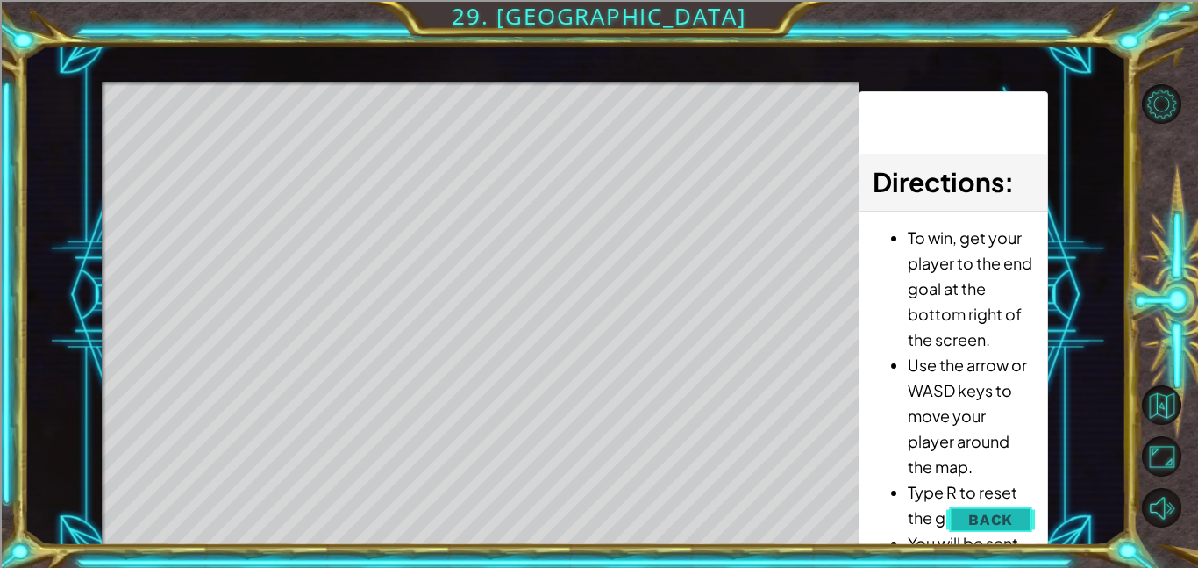
click at [975, 519] on span "Back" at bounding box center [991, 520] width 45 height 18
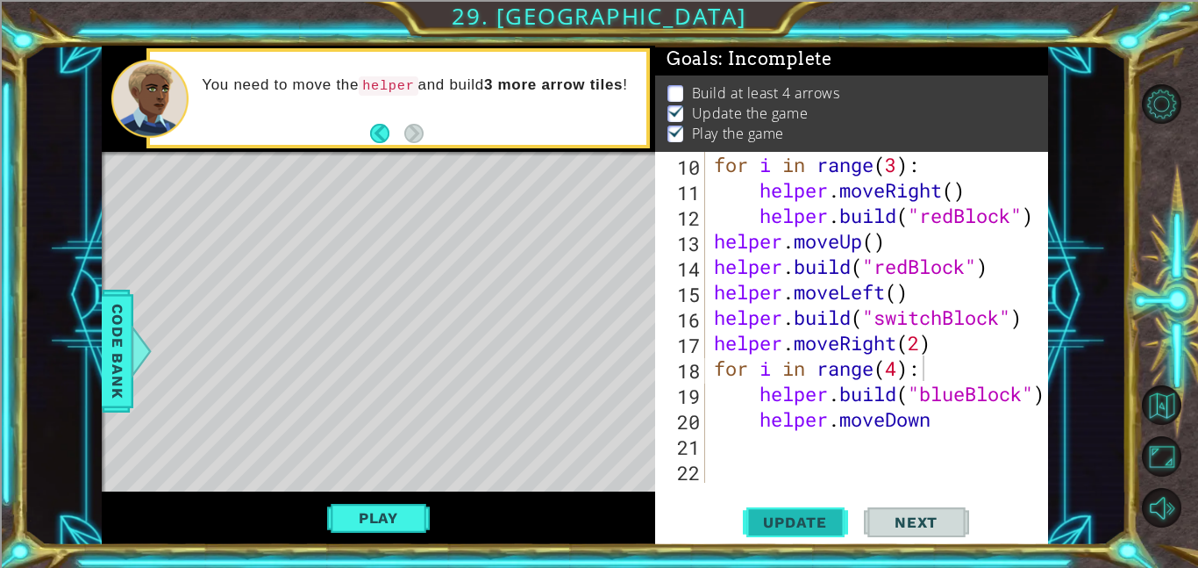
click at [790, 525] on span "Update" at bounding box center [795, 522] width 99 height 18
click at [787, 514] on span "Update" at bounding box center [795, 522] width 99 height 18
click at [786, 515] on span "Update" at bounding box center [795, 522] width 99 height 18
click at [374, 519] on button "Play" at bounding box center [378, 517] width 103 height 33
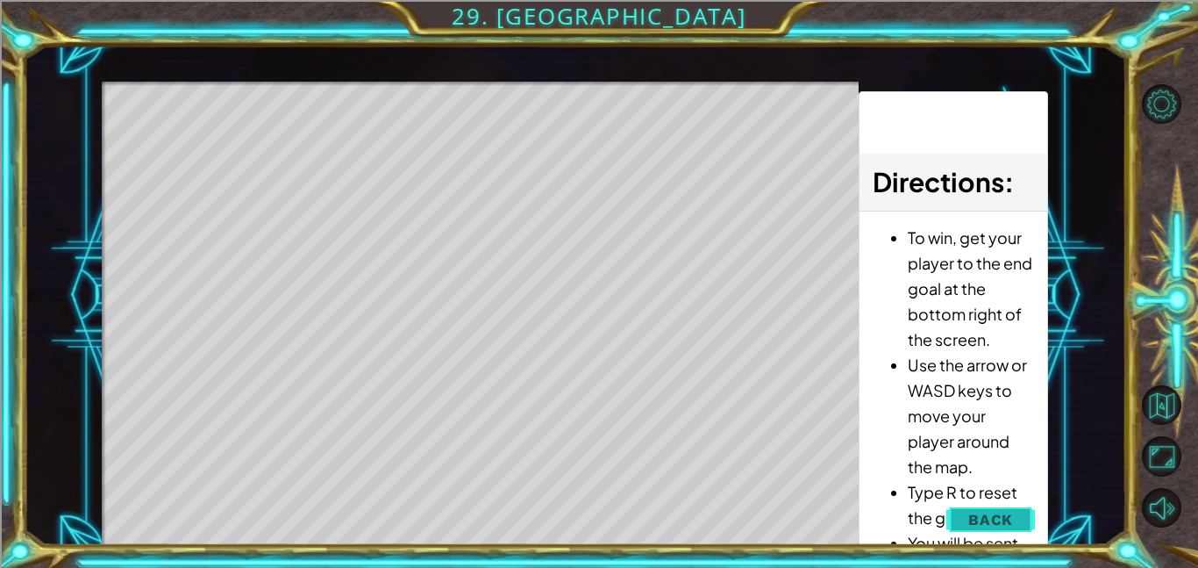
click at [966, 525] on button "Back" at bounding box center [991, 519] width 89 height 35
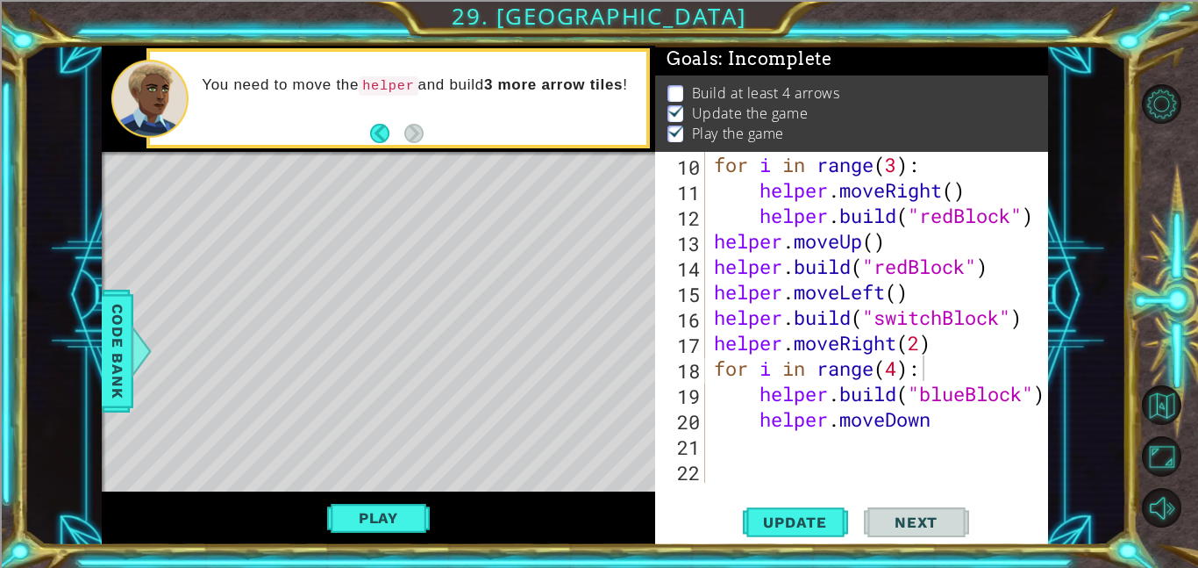
click at [950, 427] on div "for i in range ( 3 ) : helper . moveRight ( ) helper . build ( "redBlock" ) hel…" at bounding box center [882, 343] width 343 height 382
type textarea "helper.moveDown()"
click at [821, 526] on span "Update" at bounding box center [795, 522] width 99 height 18
click at [696, 455] on div "21" at bounding box center [682, 446] width 46 height 25
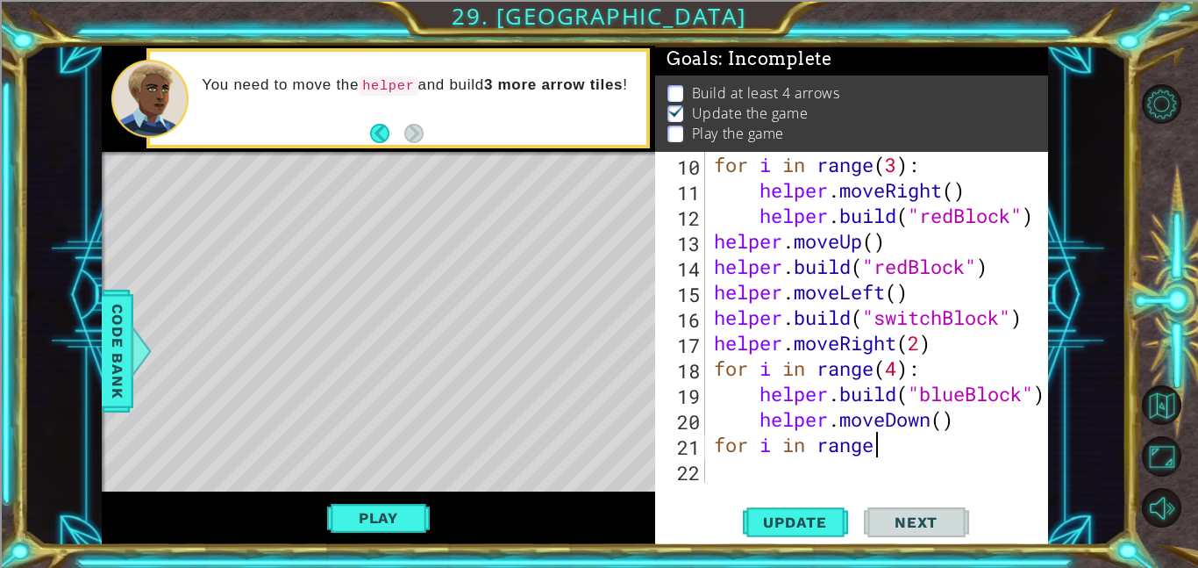
scroll to position [0, 8]
type textarea "for i in range(4)"
drag, startPoint x: 711, startPoint y: 442, endPoint x: 908, endPoint y: 453, distance: 196.8
click at [908, 453] on div "for i in range ( 3 ) : helper . moveRight ( ) helper . build ( "redBlock" ) hel…" at bounding box center [882, 343] width 343 height 382
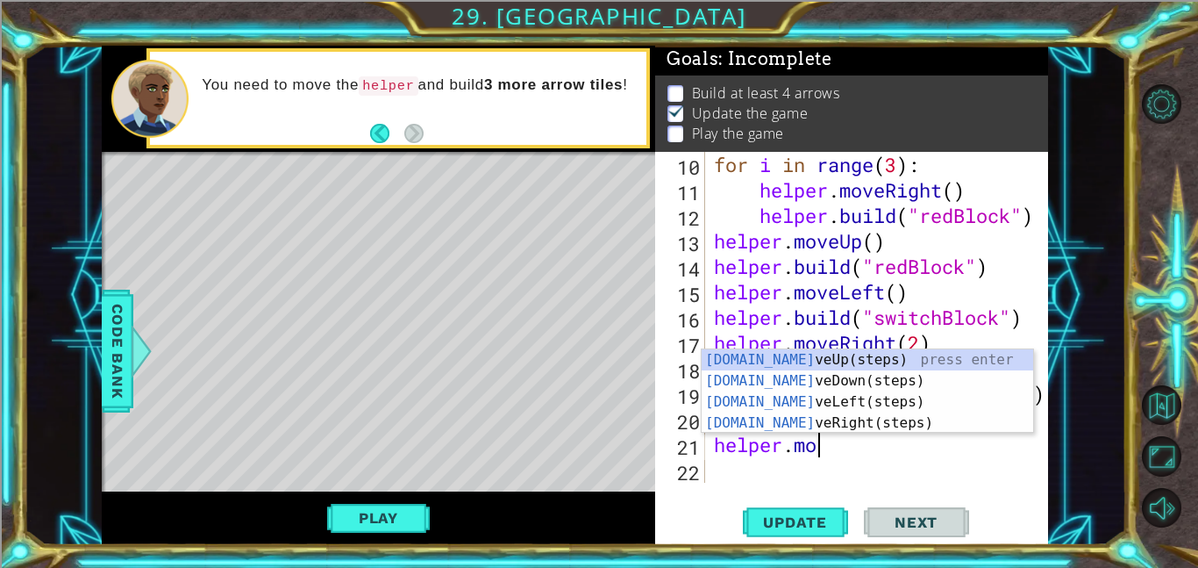
scroll to position [0, 5]
type textarea "helper.move"
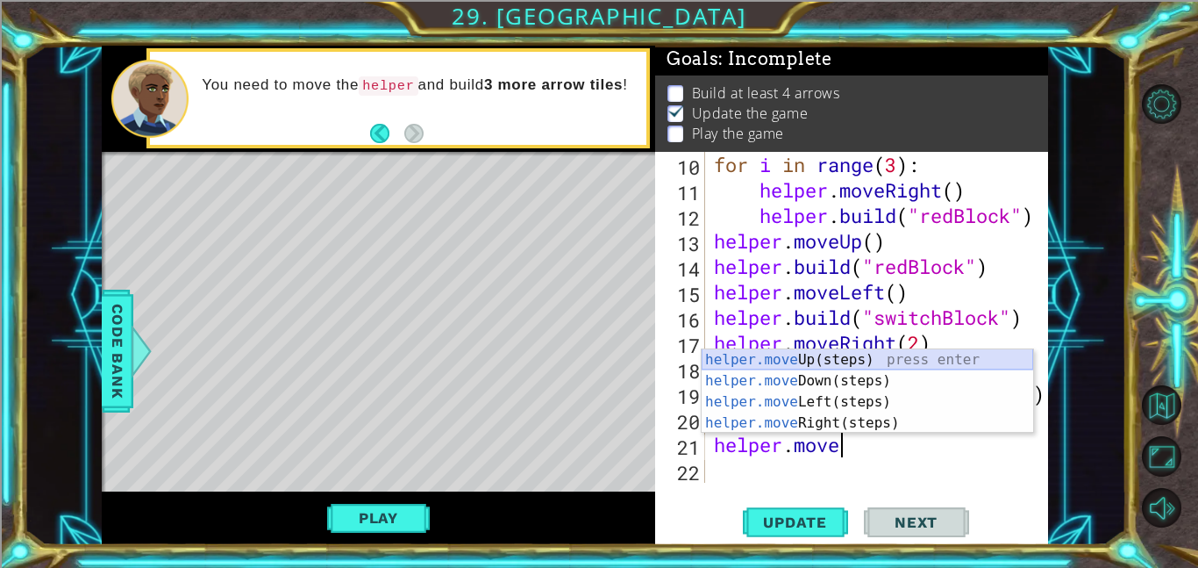
click at [839, 359] on div "helper.move Up(steps) press enter helper.move Down(steps) press enter helper.mo…" at bounding box center [868, 412] width 332 height 126
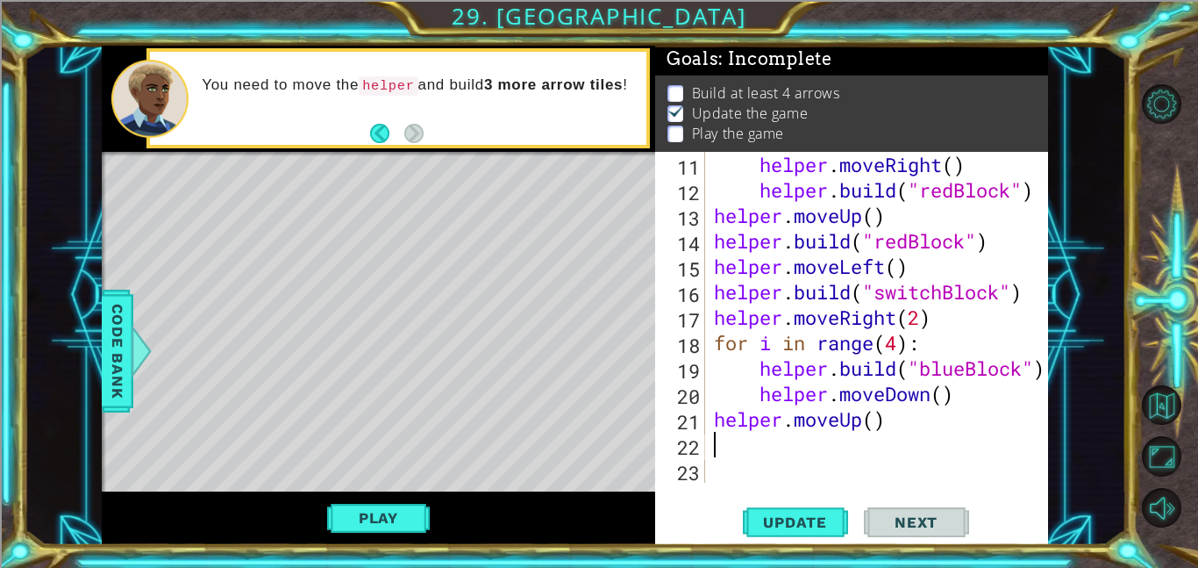
scroll to position [331, 0]
paste textarea "for i in range(4)"
type textarea "for i in range(4):"
click at [785, 524] on span "Update" at bounding box center [795, 522] width 99 height 18
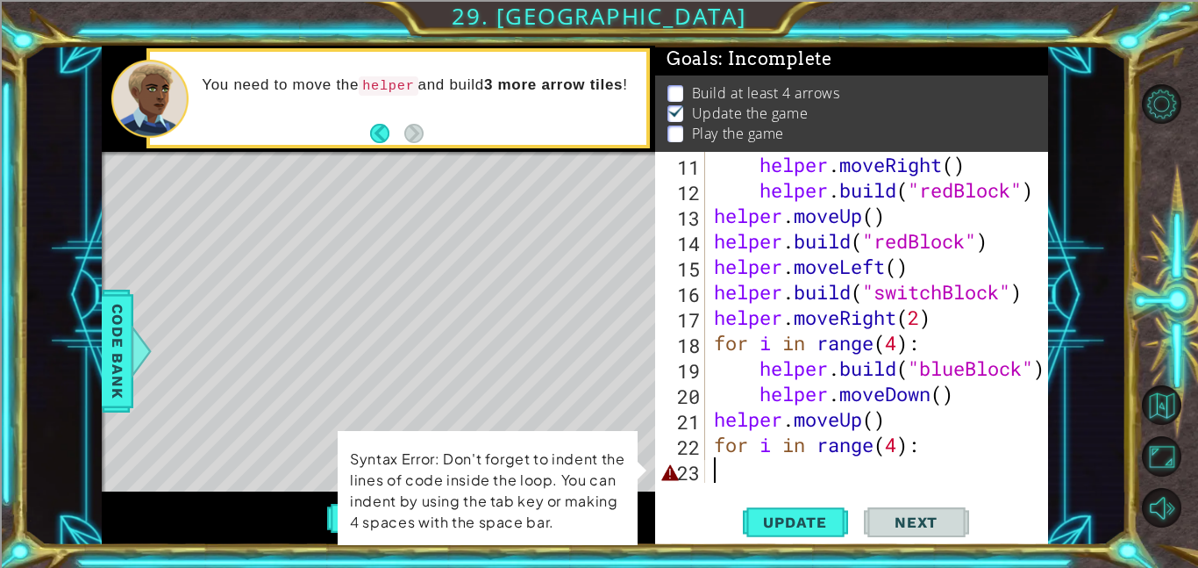
click at [747, 467] on div "helper . moveRight ( ) helper . build ( "redBlock" ) helper . moveUp ( ) helper…" at bounding box center [882, 343] width 343 height 382
click at [788, 477] on div "helper . moveRight ( ) helper . build ( "redBlock" ) helper . moveUp ( ) helper…" at bounding box center [882, 343] width 343 height 382
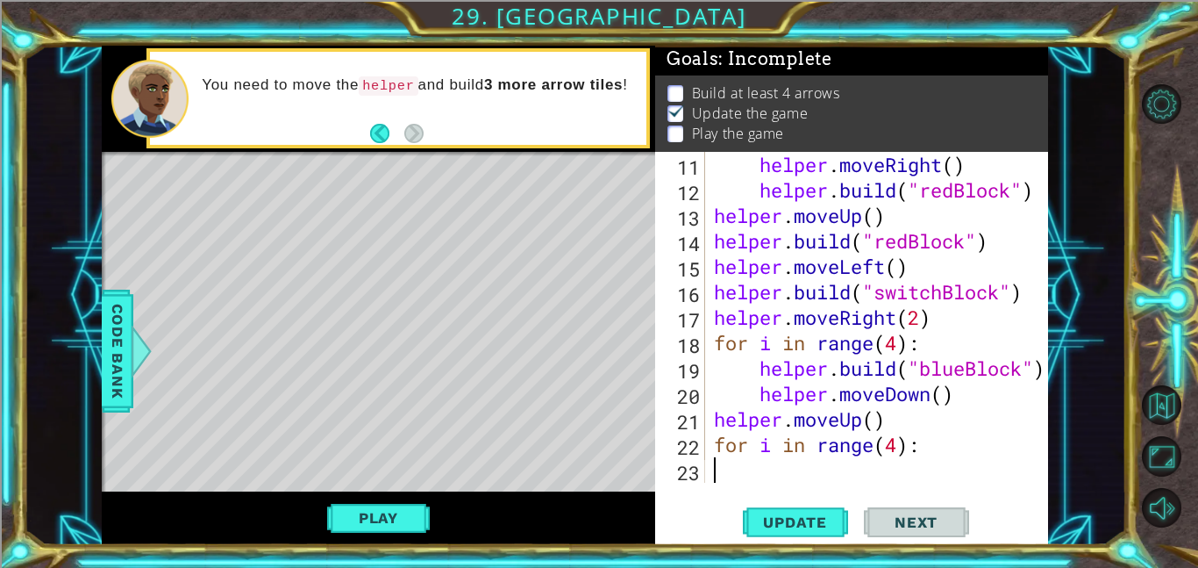
type textarea "for i in range(4):"
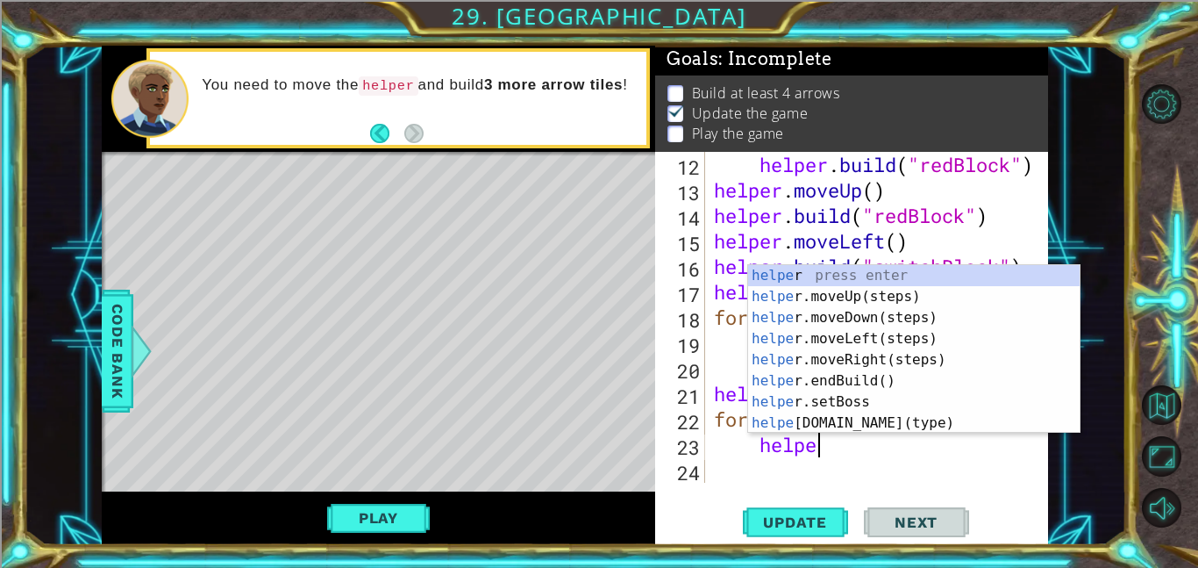
scroll to position [0, 4]
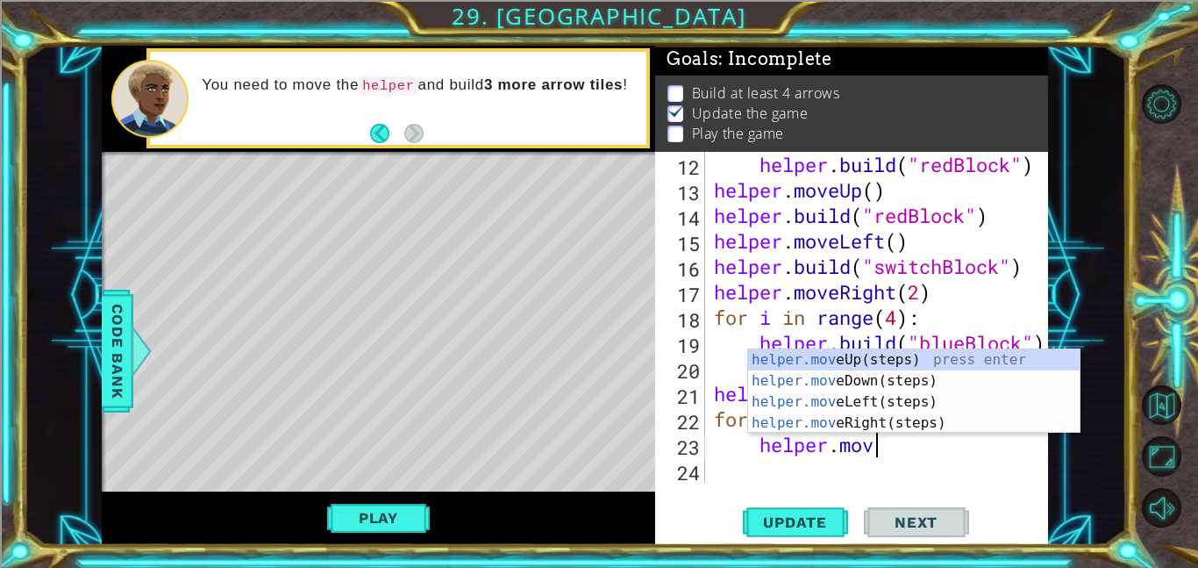
type textarea "helper.move"
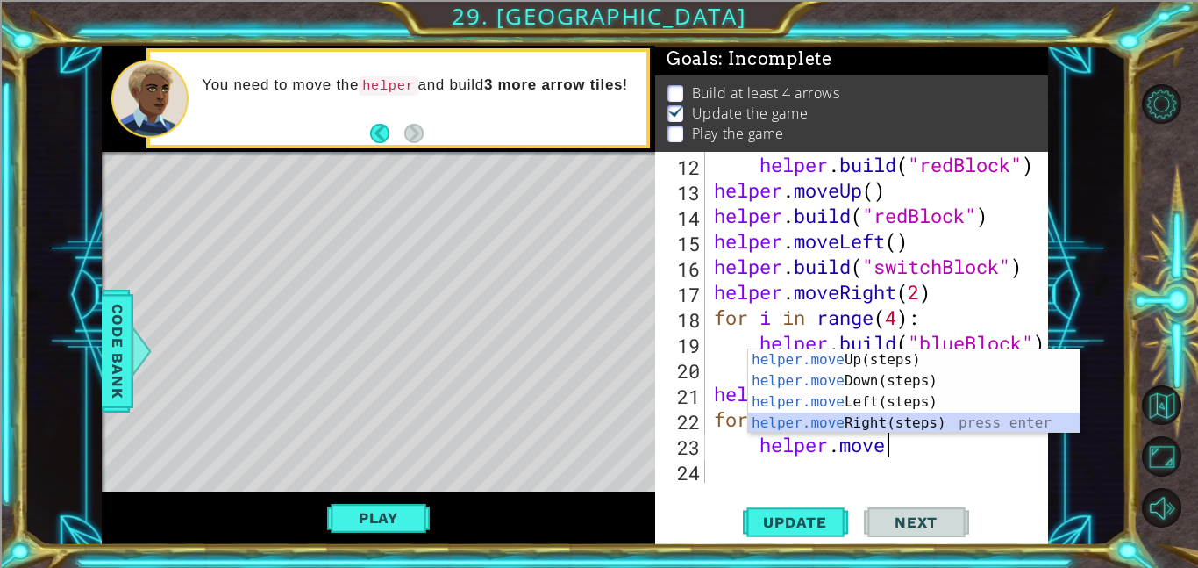
click at [841, 418] on div "helper.move Up(steps) press enter helper.move Down(steps) press enter helper.mo…" at bounding box center [914, 412] width 332 height 126
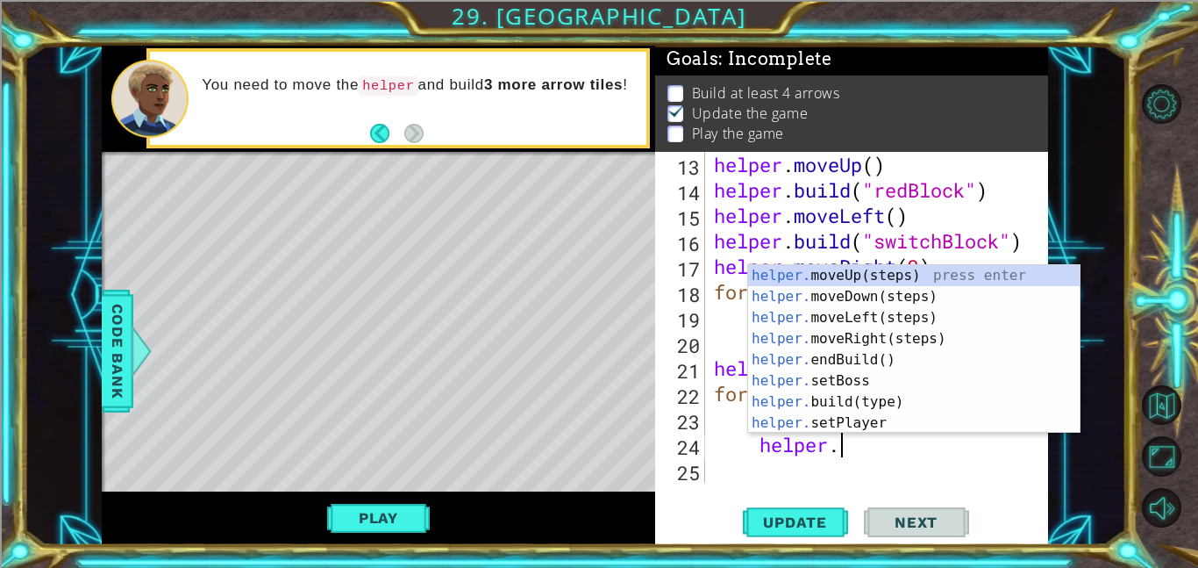
scroll to position [0, 5]
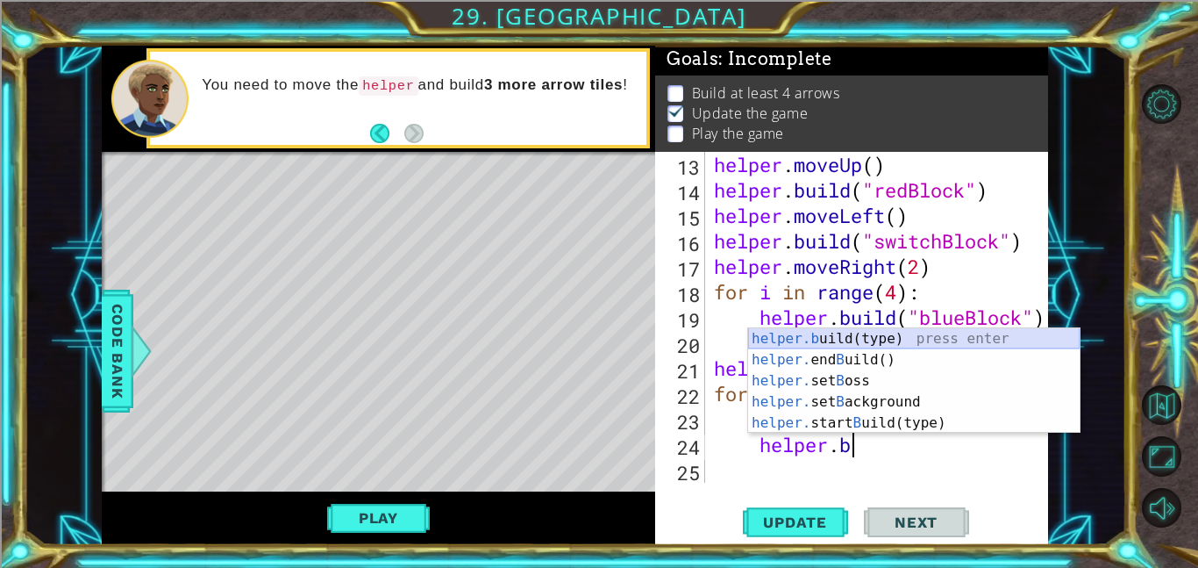
click at [893, 335] on div "helper.b uild(type) press enter helper. end B uild() press enter helper. set B …" at bounding box center [914, 401] width 332 height 147
type textarea "[DOMAIN_NAME]("wall")"
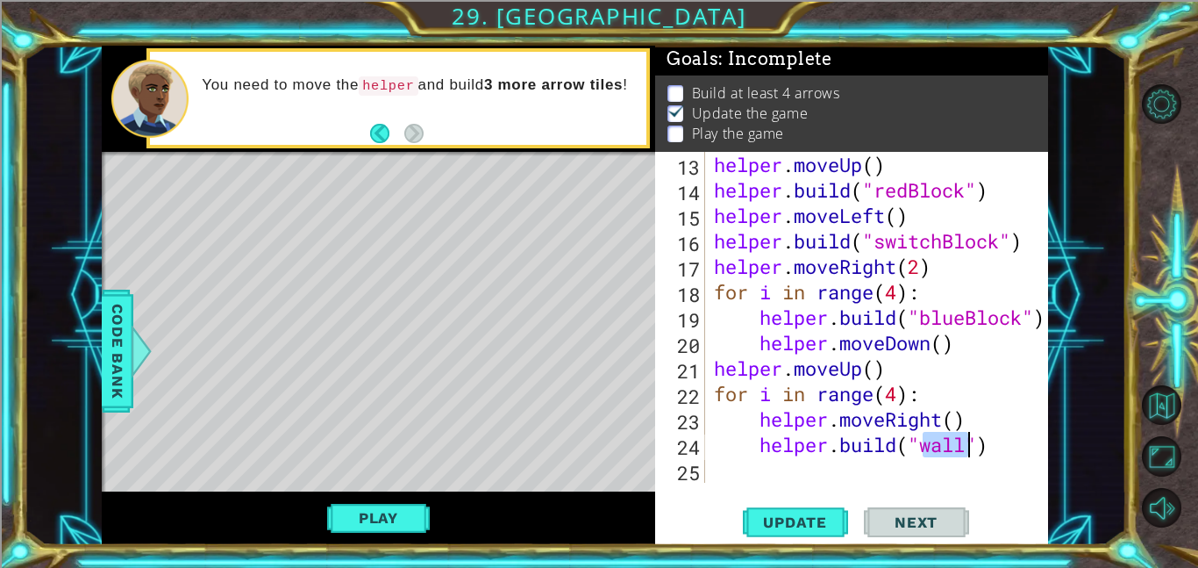
click at [942, 464] on div "helper . moveUp ( ) helper . build ( "redBlock" ) helper . moveLeft ( ) helper …" at bounding box center [882, 343] width 343 height 382
click at [813, 520] on span "Update" at bounding box center [795, 522] width 99 height 18
drag, startPoint x: 945, startPoint y: 424, endPoint x: 890, endPoint y: 425, distance: 54.4
click at [890, 425] on div "helper . moveUp ( ) helper . build ( "redBlock" ) helper . moveLeft ( ) helper …" at bounding box center [882, 343] width 343 height 382
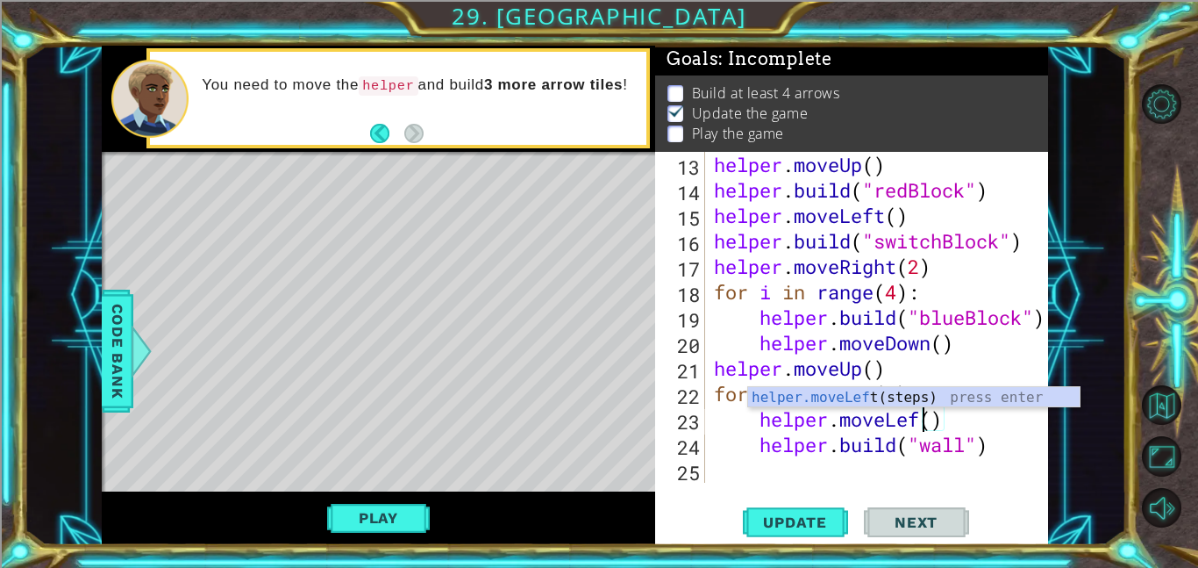
scroll to position [0, 10]
click at [791, 520] on span "Update" at bounding box center [795, 522] width 99 height 18
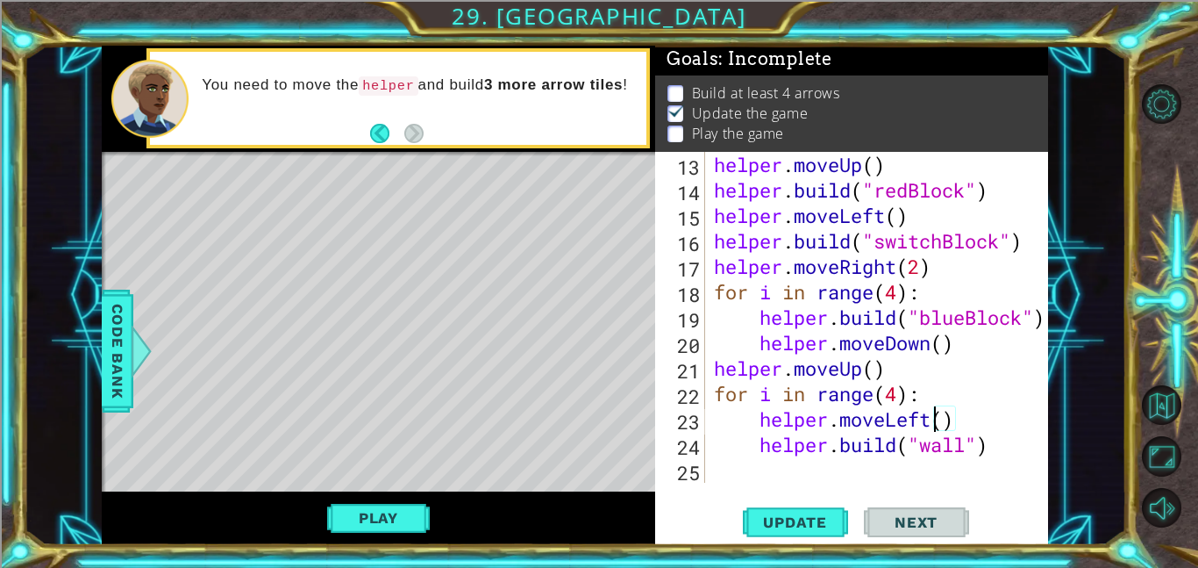
click at [1018, 456] on div "helper . moveUp ( ) helper . build ( "redBlock" ) helper . moveLeft ( ) helper …" at bounding box center [882, 343] width 343 height 382
type textarea "[DOMAIN_NAME]("wall")"
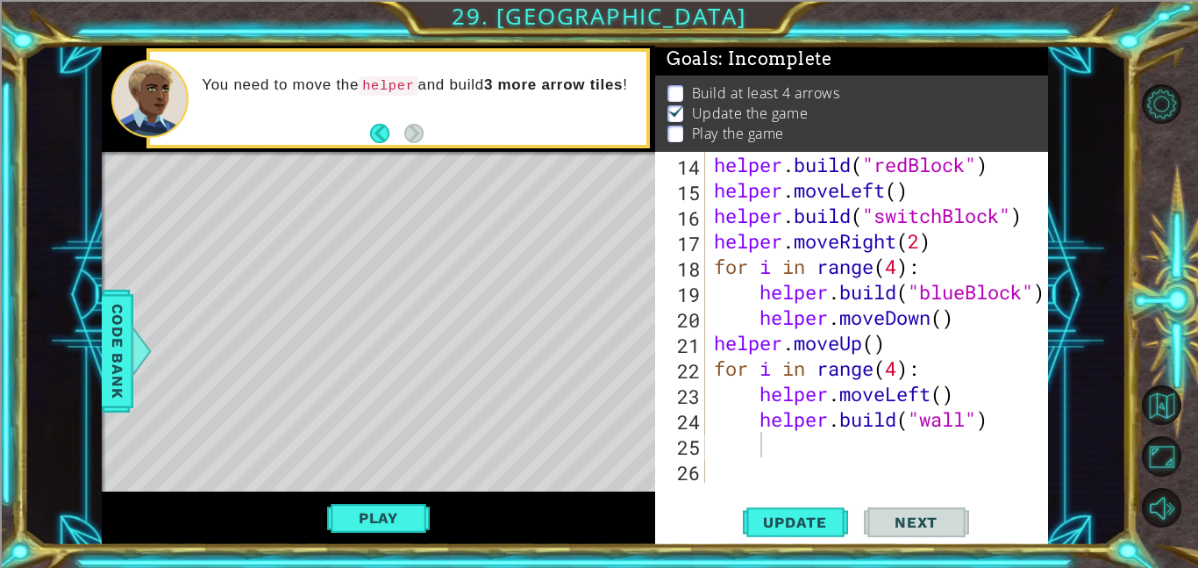
click at [708, 447] on div "14 15 16 17 18 19 20 21 22 23 24 25 26 helper . build ( "redBlock" ) helper . m…" at bounding box center [850, 317] width 390 height 331
click at [719, 446] on div "helper . build ( "redBlock" ) helper . moveLeft ( ) helper . build ( "switchBlo…" at bounding box center [882, 343] width 343 height 382
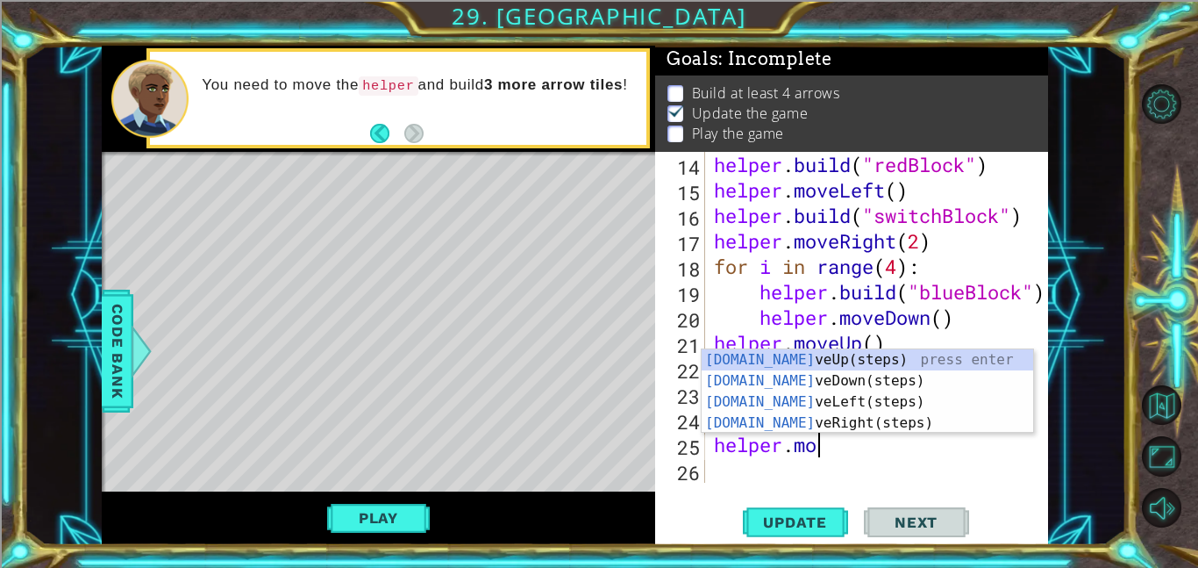
scroll to position [0, 5]
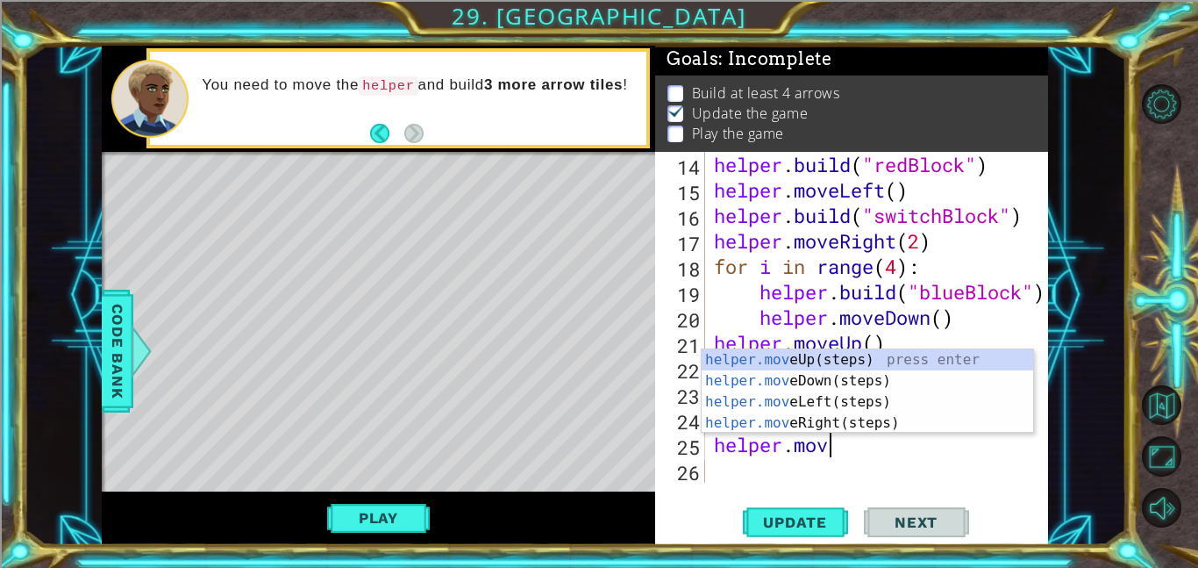
type textarea "helper.move"
click at [940, 359] on div "helper.move Up(steps) press enter helper.move Down(steps) press enter helper.mo…" at bounding box center [868, 412] width 332 height 126
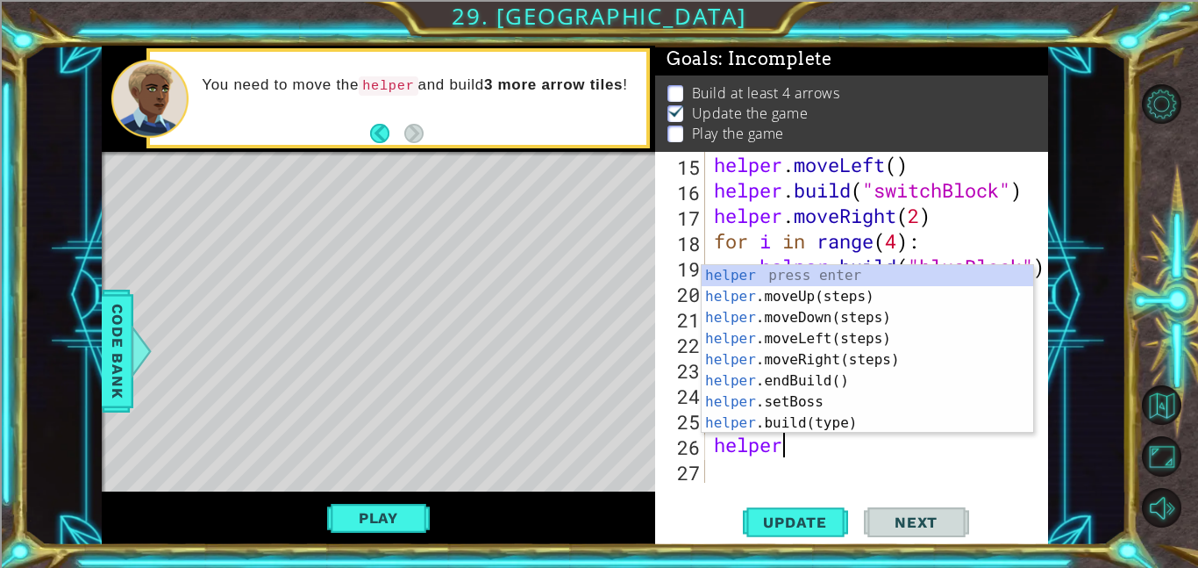
scroll to position [0, 4]
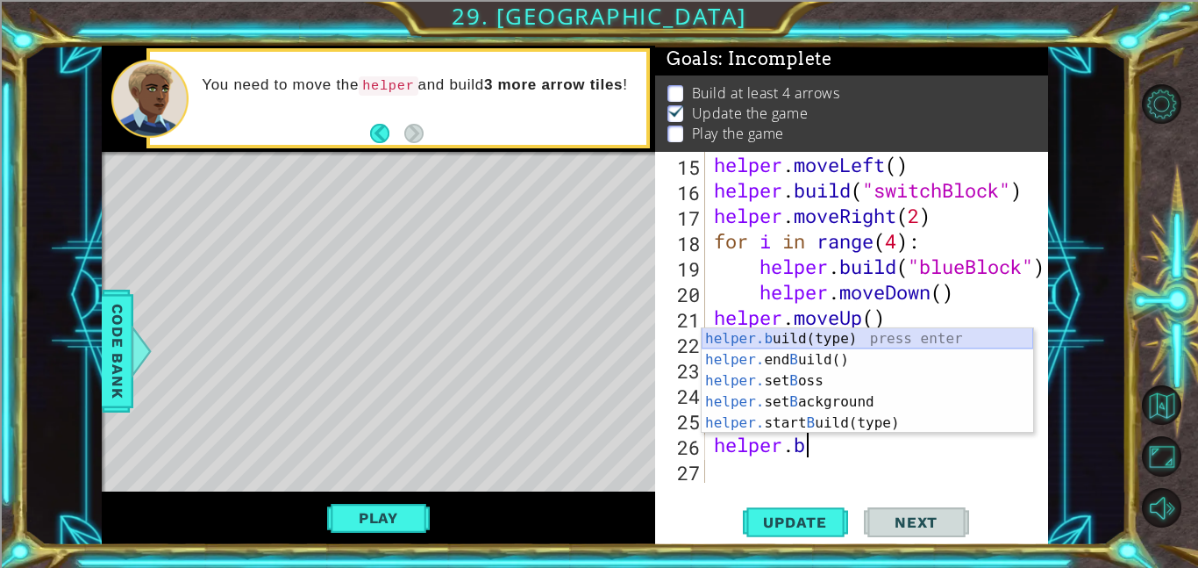
click at [891, 333] on div "helper.b uild(type) press enter helper. end B uild() press enter helper. set B …" at bounding box center [868, 401] width 332 height 147
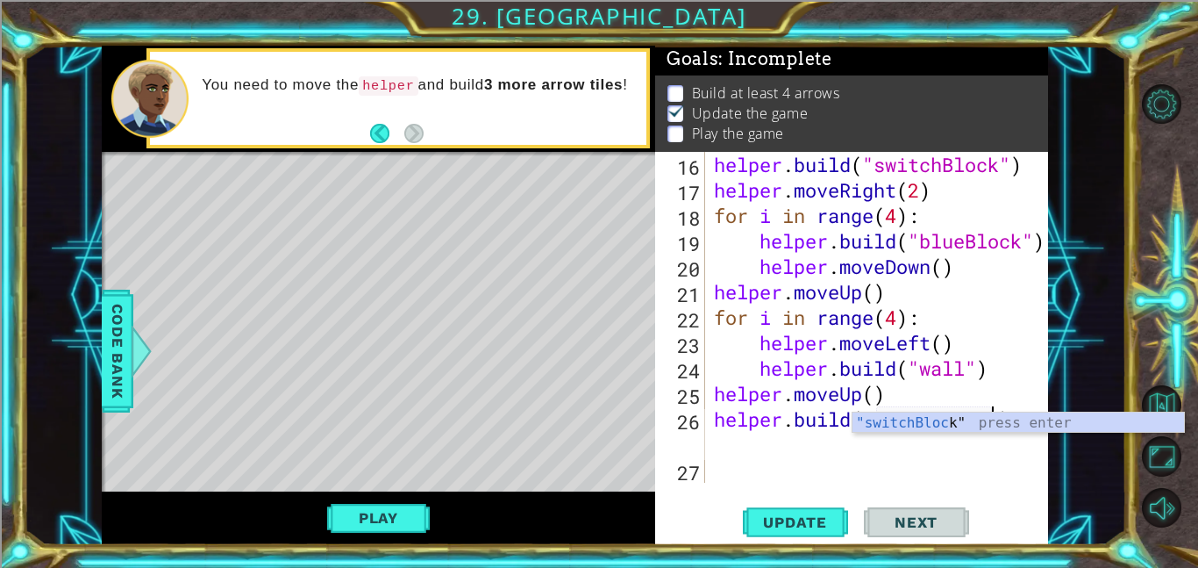
scroll to position [0, 13]
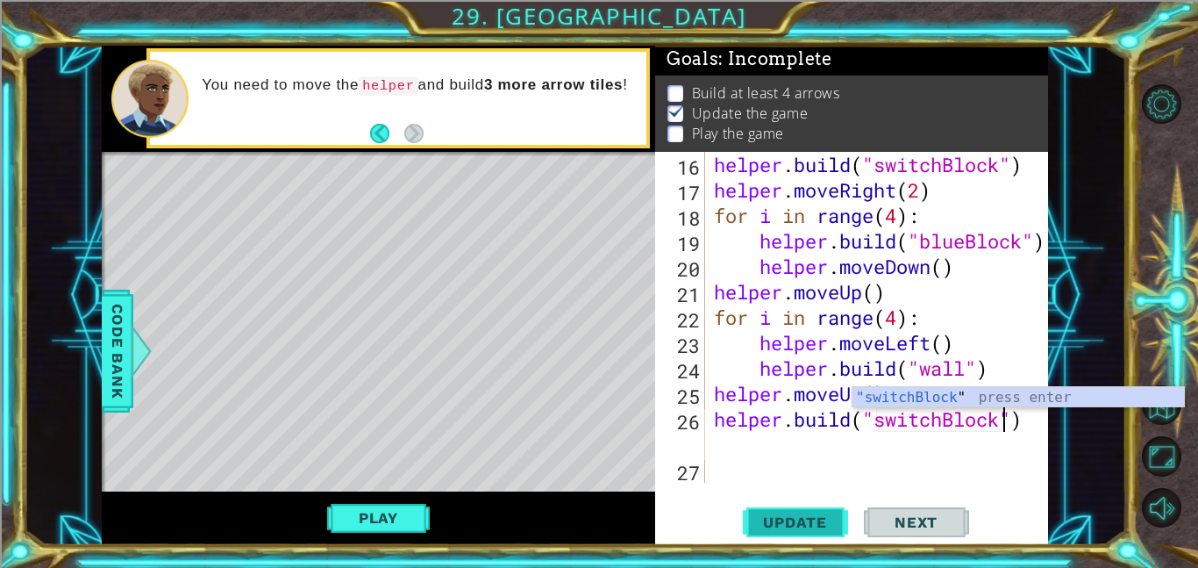
type textarea "[DOMAIN_NAME]("switchBlock")"
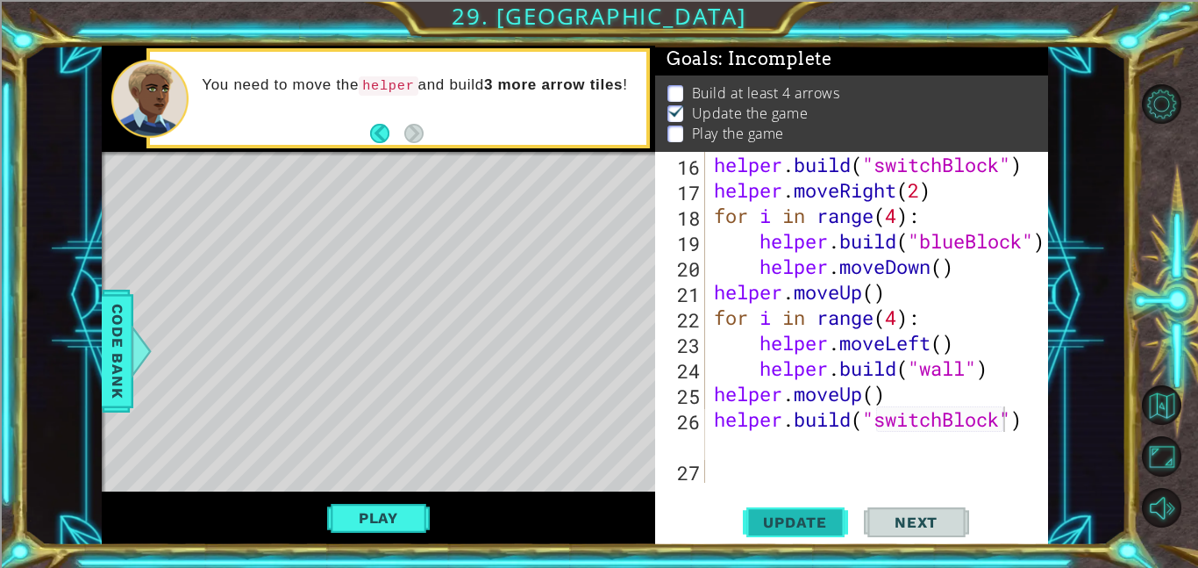
click at [807, 519] on span "Update" at bounding box center [795, 522] width 99 height 18
click at [715, 471] on div "helper . build ( "switchBlock" ) helper . moveRight ( 2 ) for i in range ( 4 ) …" at bounding box center [882, 343] width 343 height 382
click at [1036, 423] on div at bounding box center [1036, 88] width 18 height 789
type textarea "[DOMAIN_NAME]("switchBlock")"
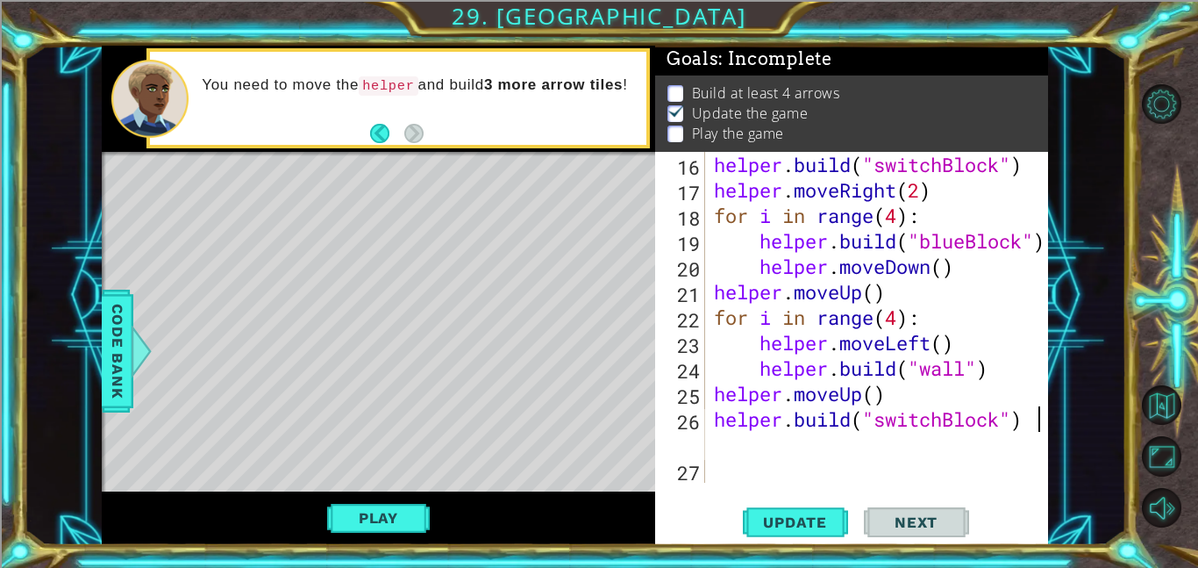
click at [719, 477] on div "helper . build ( "switchBlock" ) helper . moveRight ( 2 ) for i in range ( 4 ) …" at bounding box center [882, 343] width 343 height 382
type textarea "[DOMAIN_NAME]("switchBlock")"
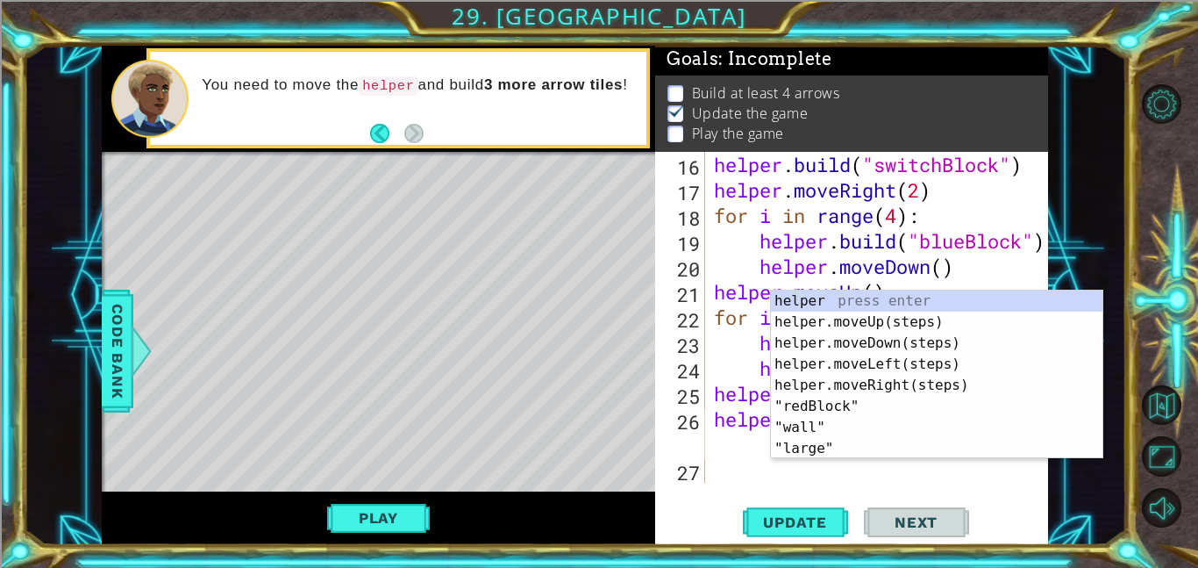
scroll to position [458, 0]
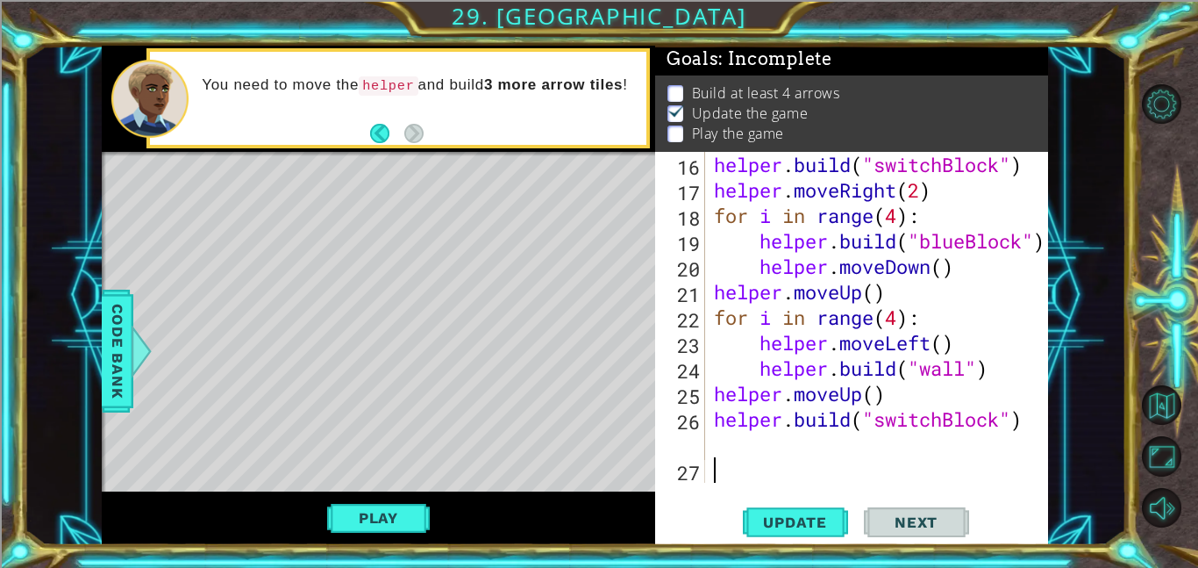
click at [712, 472] on div "helper . build ( "switchBlock" ) helper . moveRight ( 2 ) for i in range ( 4 ) …" at bounding box center [882, 343] width 343 height 382
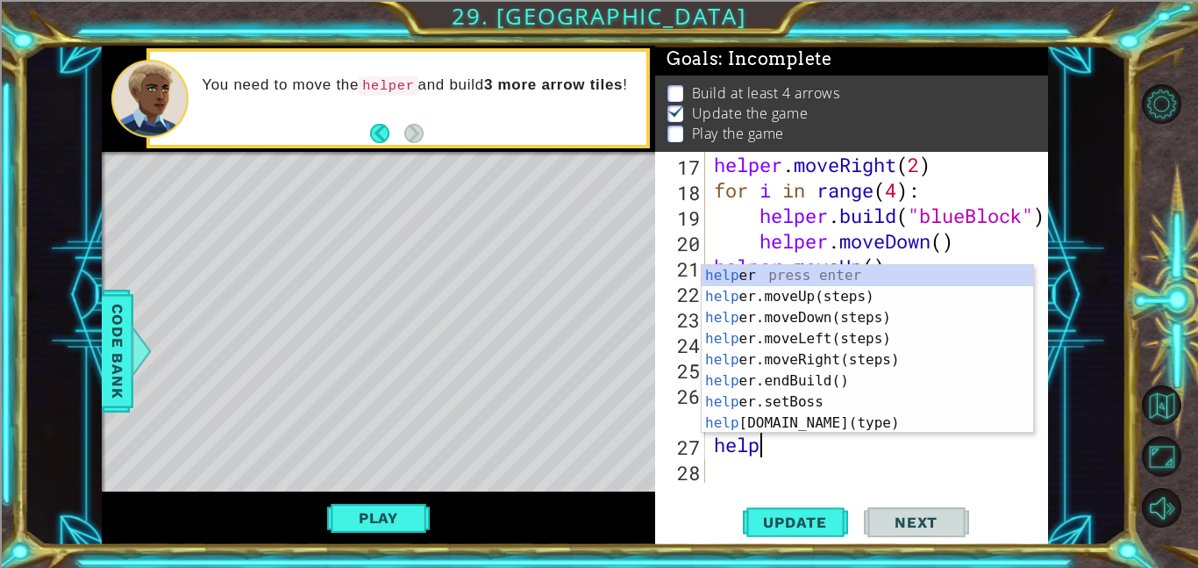
scroll to position [0, 1]
type textarea "h"
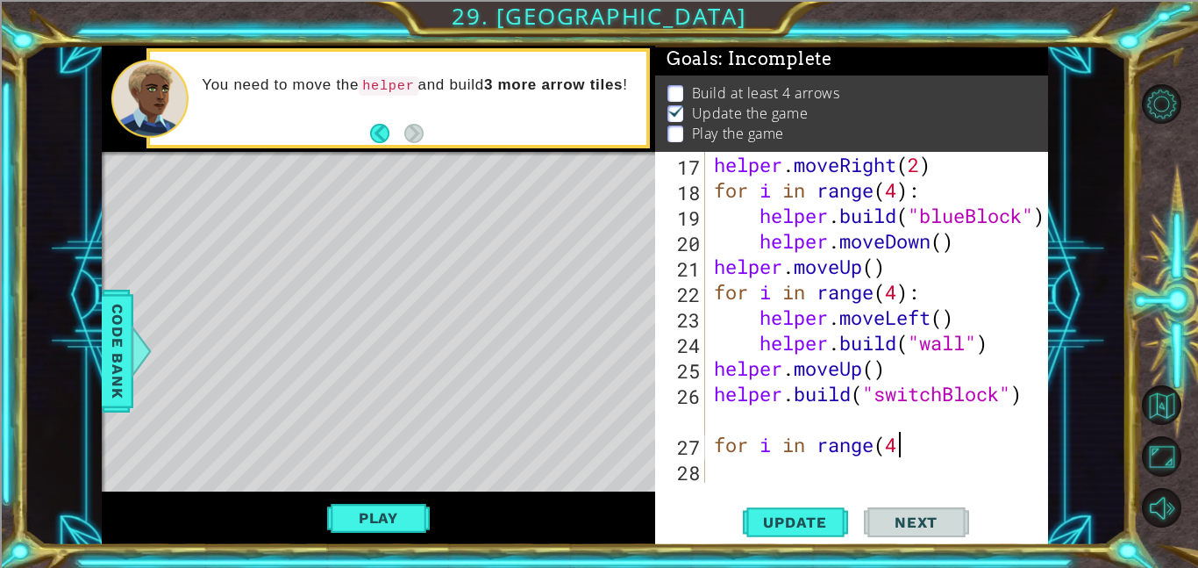
scroll to position [0, 8]
type textarea "for i in range(4):"
drag, startPoint x: 717, startPoint y: 440, endPoint x: 1008, endPoint y: 456, distance: 291.7
click at [1008, 456] on div "helper . moveRight ( 2 ) for i in range ( 4 ) : helper . build ( "blueBlock" ) …" at bounding box center [882, 343] width 343 height 382
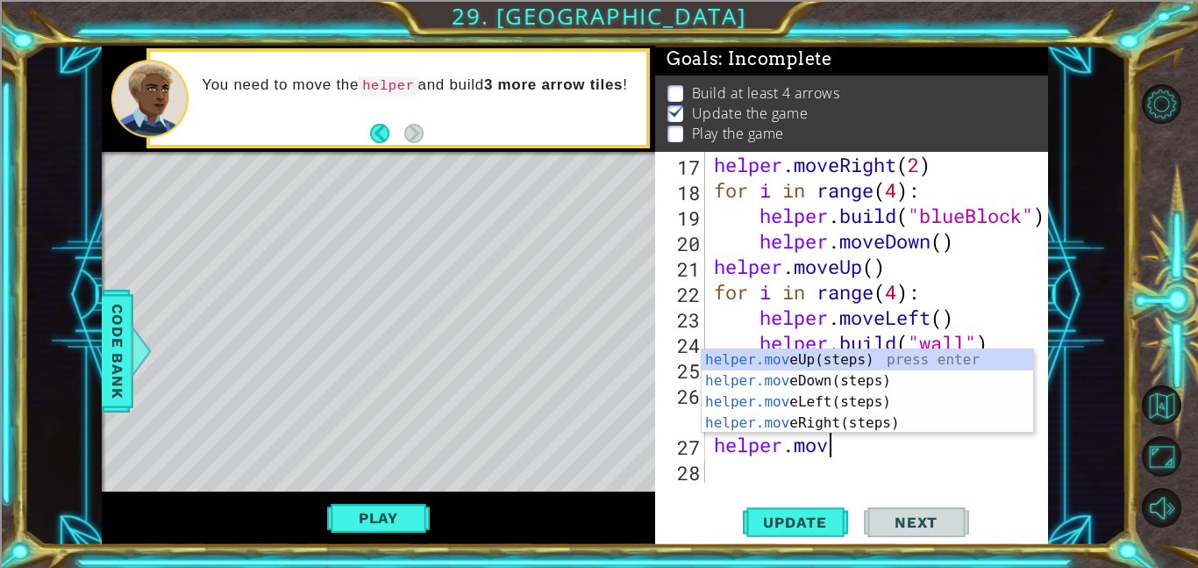
scroll to position [0, 4]
type textarea "helper.move"
click at [905, 382] on div "helper.move Up(steps) press enter helper.move Down(steps) press enter helper.mo…" at bounding box center [868, 412] width 332 height 126
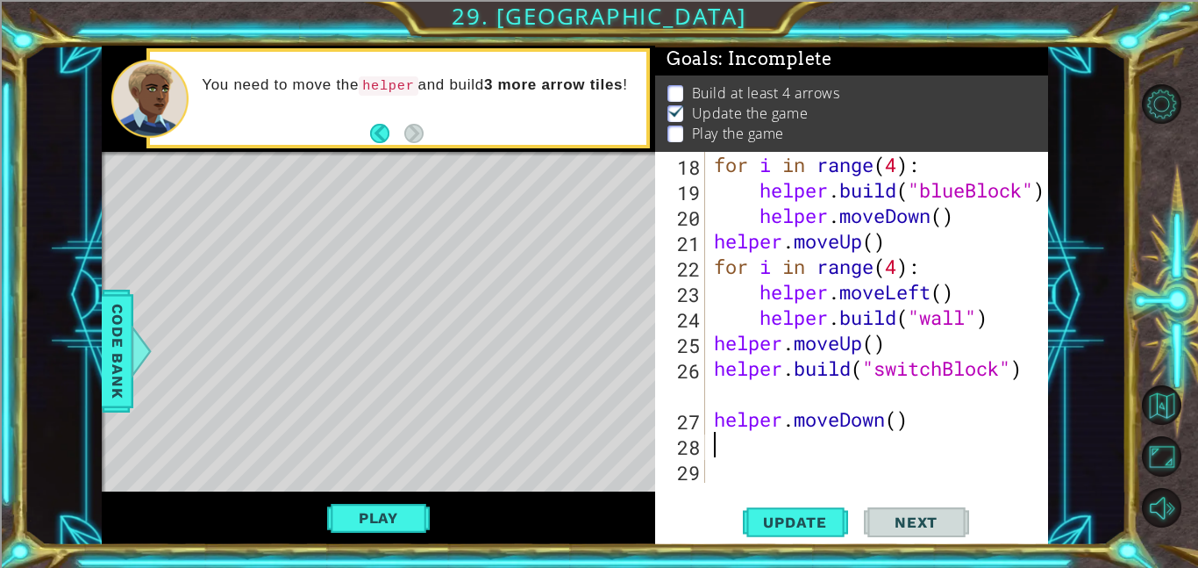
scroll to position [509, 0]
paste textarea "for i in range(4):"
type textarea "for i in range(4):"
click at [731, 480] on div "for i in range ( 4 ) : helper . build ( "blueBlock" ) helper . moveDown ( ) hel…" at bounding box center [882, 343] width 343 height 382
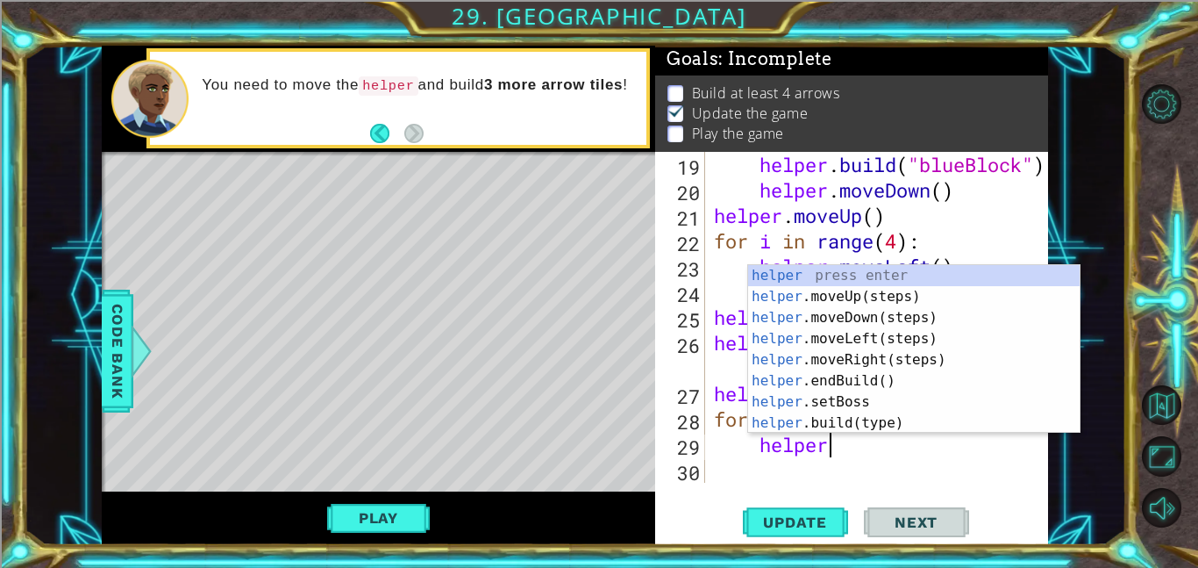
scroll to position [0, 4]
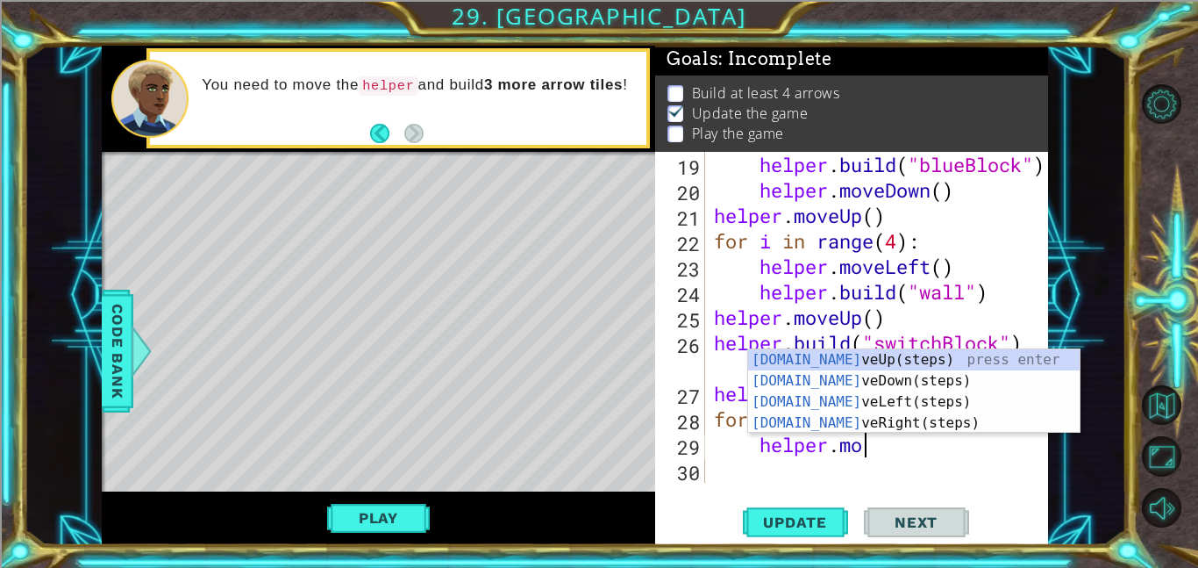
type textarea "helper.move"
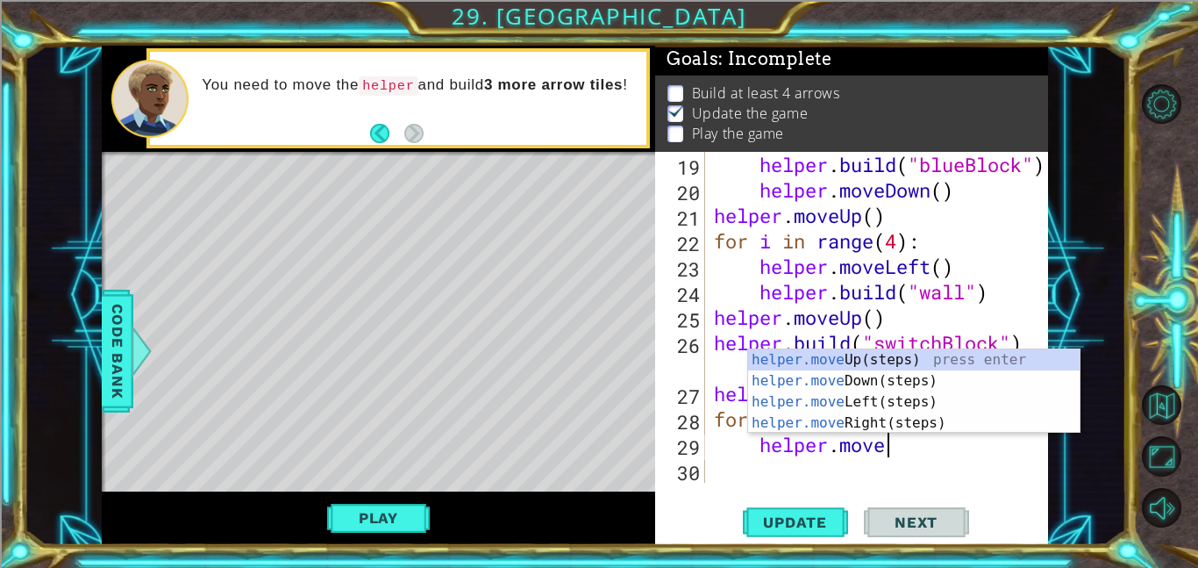
scroll to position [0, 7]
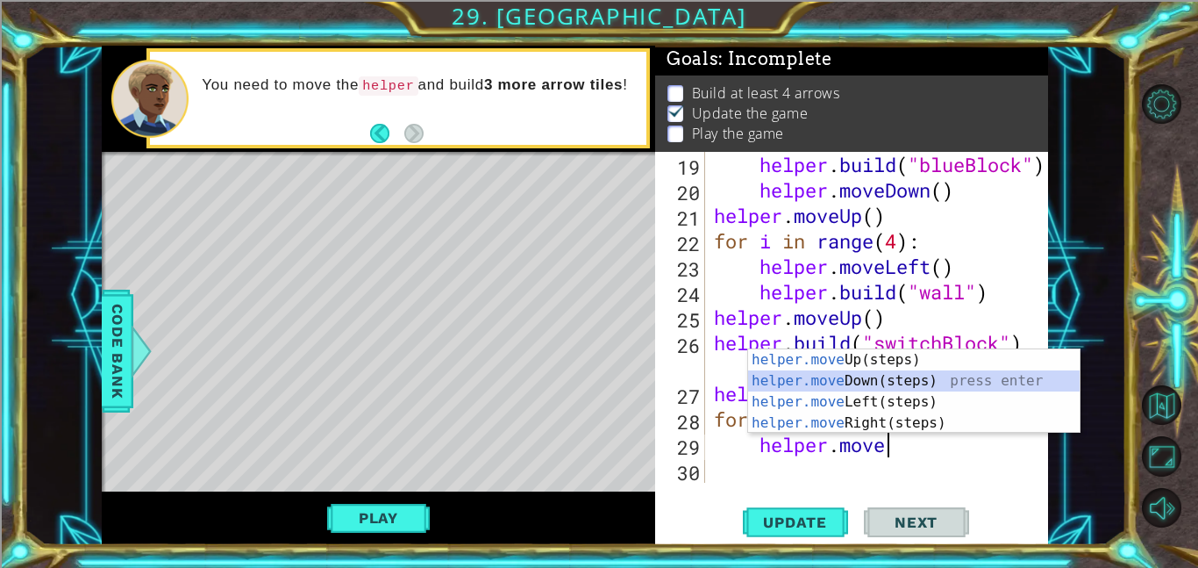
click at [851, 378] on div "helper.move Up(steps) press enter helper.move Down(steps) press enter helper.mo…" at bounding box center [914, 412] width 332 height 126
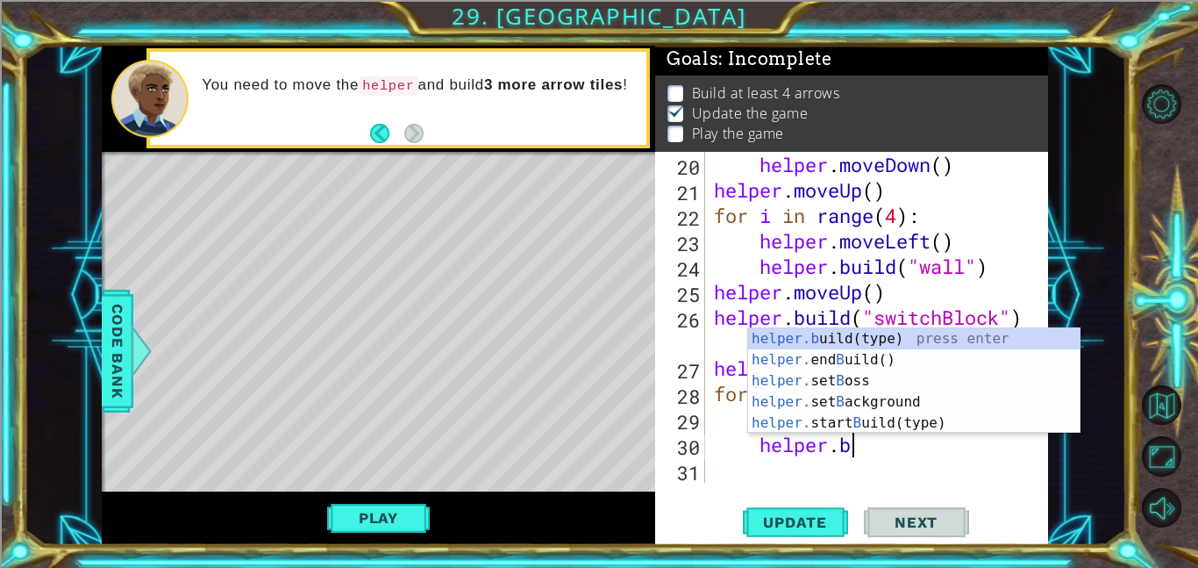
scroll to position [0, 5]
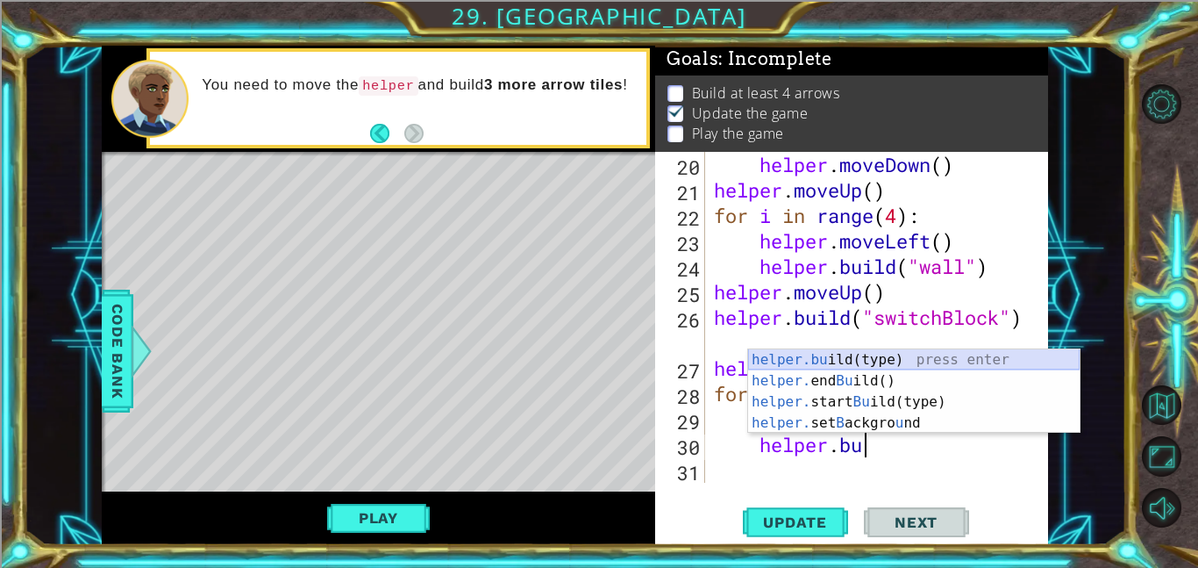
click at [785, 364] on div "helper.bu ild(type) press enter helper. end Bu ild() press enter helper. start …" at bounding box center [914, 412] width 332 height 126
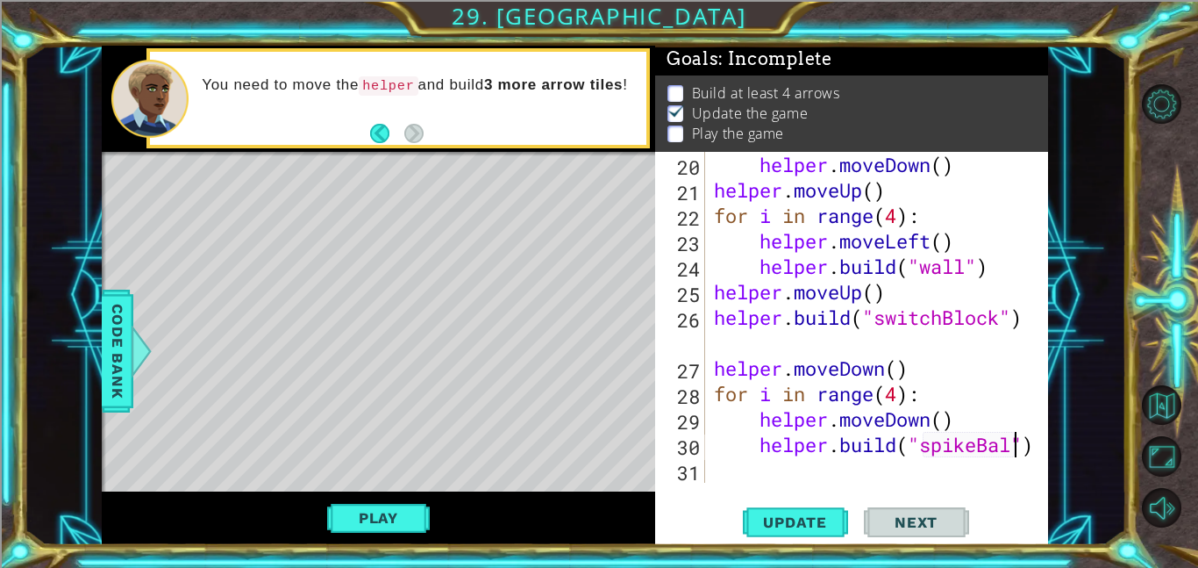
scroll to position [0, 14]
type textarea "[DOMAIN_NAME]("spikeBall")"
click at [786, 524] on span "Update" at bounding box center [795, 522] width 99 height 18
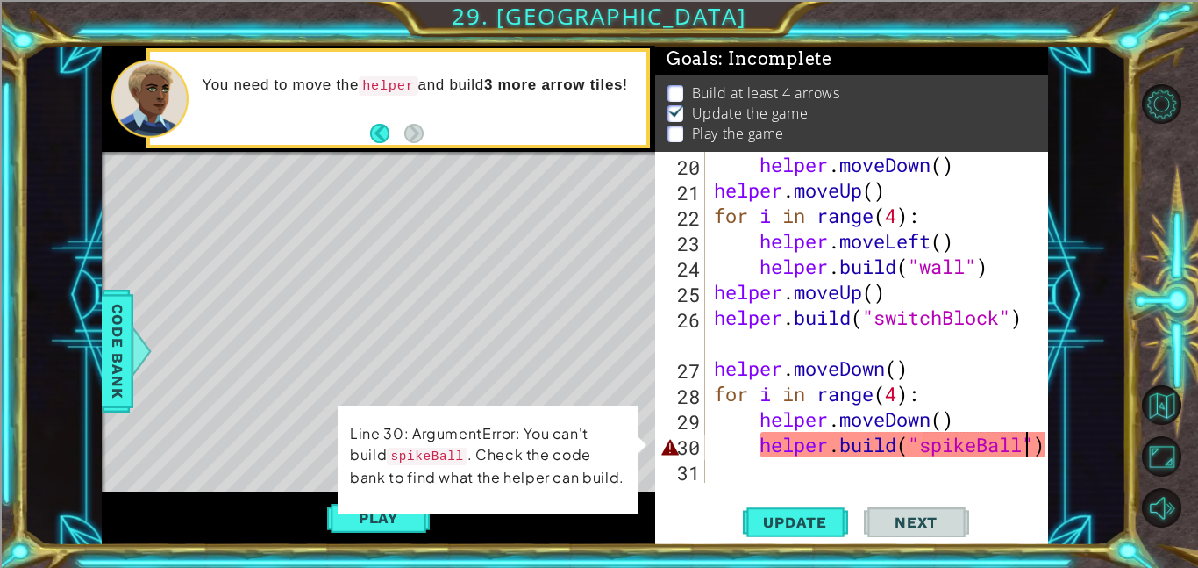
click at [740, 490] on div "[DOMAIN_NAME]("spikeBall") 20 21 22 23 24 25 26 27 28 29 30 31 helper . moveDow…" at bounding box center [851, 348] width 393 height 393
click at [117, 341] on span "Code Bank" at bounding box center [118, 350] width 28 height 107
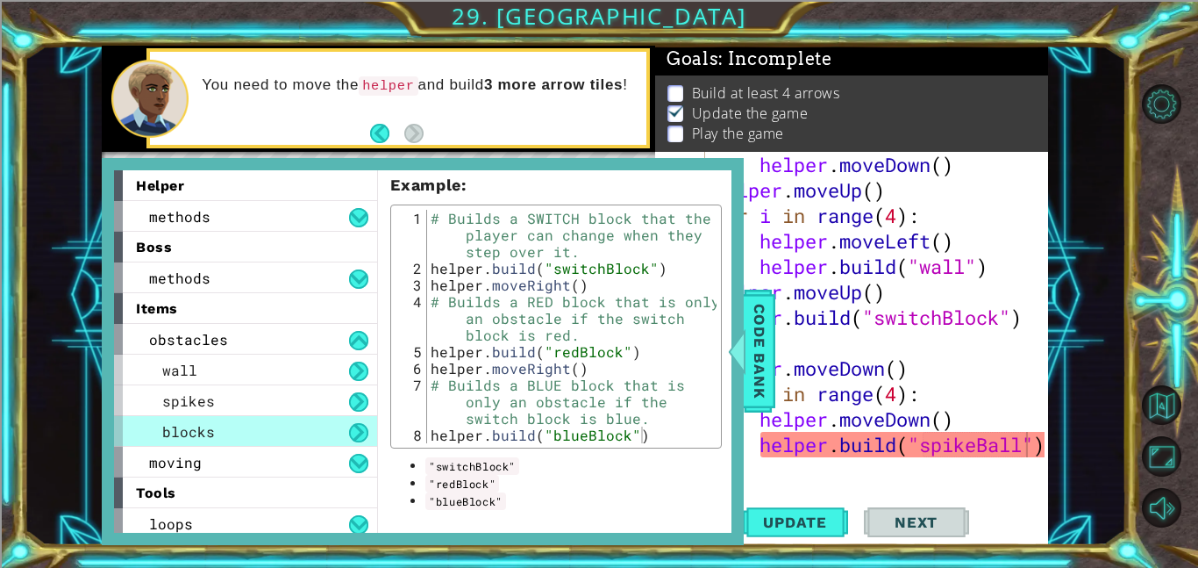
click at [807, 463] on div "helper . moveDown ( ) helper . moveUp ( ) for i in range ( 4 ) : helper . moveL…" at bounding box center [882, 343] width 343 height 382
click at [895, 503] on button "Next" at bounding box center [916, 521] width 105 height 39
click at [754, 368] on span "Code Bank" at bounding box center [760, 350] width 28 height 107
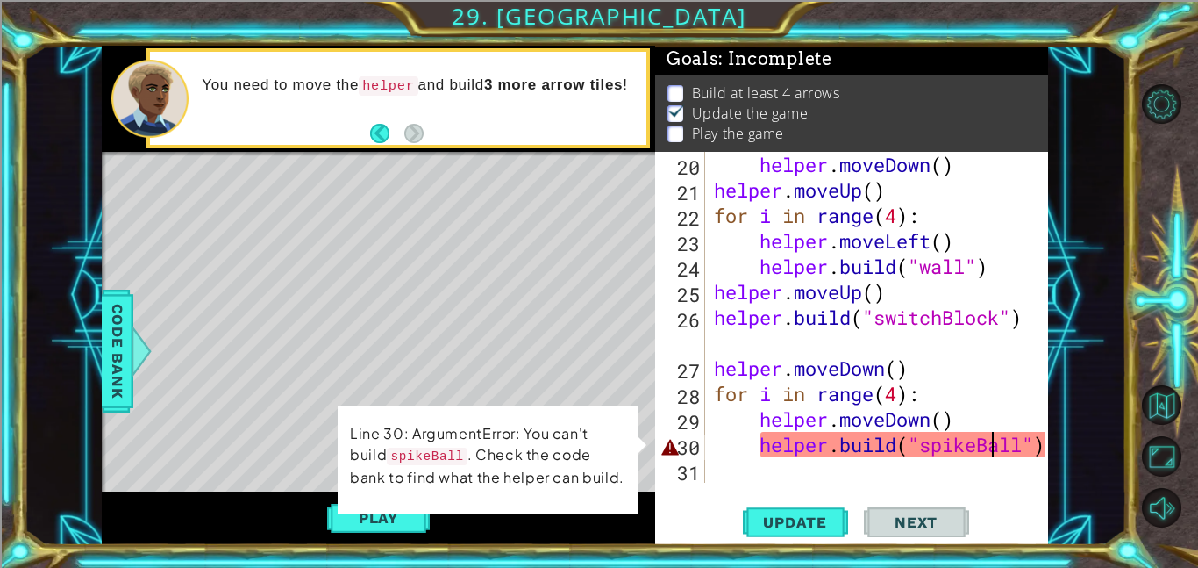
click at [993, 448] on div "helper . moveDown ( ) helper . moveUp ( ) for i in range ( 4 ) : helper . moveL…" at bounding box center [882, 343] width 343 height 382
click at [1024, 447] on div "helper . moveDown ( ) helper . moveUp ( ) for i in range ( 4 ) : helper . moveL…" at bounding box center [882, 343] width 343 height 382
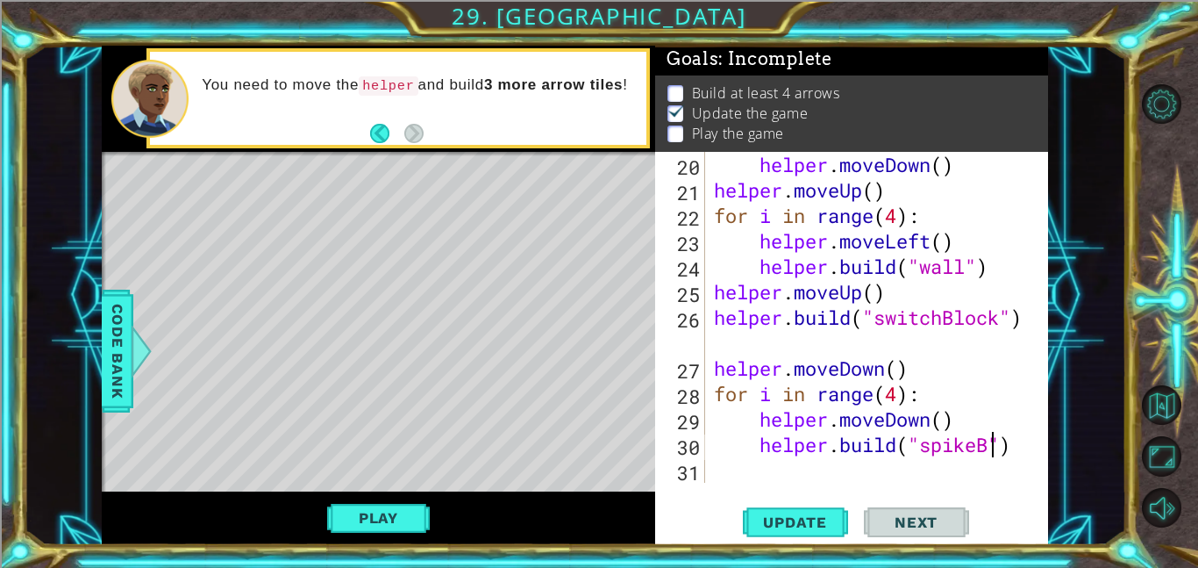
type textarea "[DOMAIN_NAME]("spike")"
click at [786, 508] on button "Update" at bounding box center [795, 521] width 105 height 39
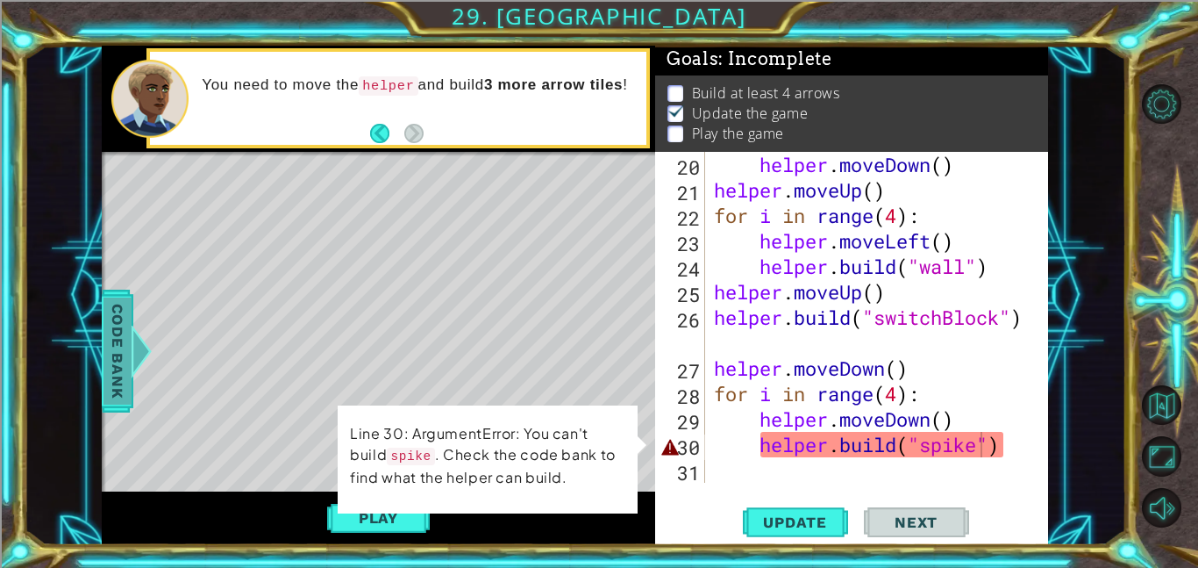
click at [111, 354] on span "Code Bank" at bounding box center [118, 350] width 28 height 107
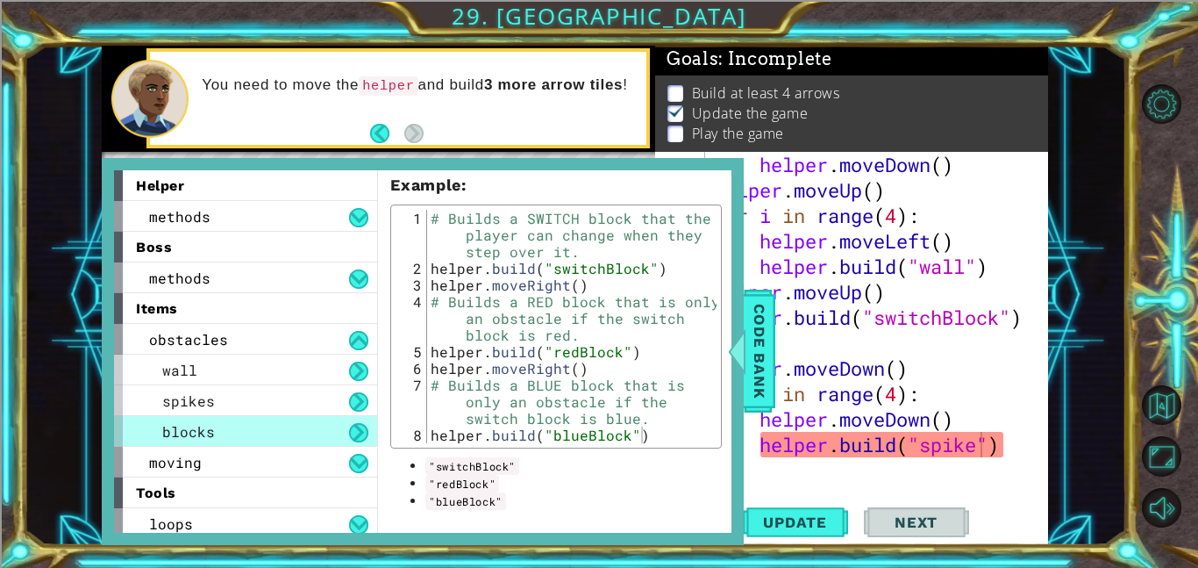
click at [885, 477] on div "helper . moveDown ( ) helper . moveUp ( ) for i in range ( 4 ) : helper . moveL…" at bounding box center [882, 343] width 343 height 382
click at [990, 454] on div "helper . moveDown ( ) helper . moveUp ( ) for i in range ( 4 ) : helper . moveL…" at bounding box center [882, 343] width 343 height 382
click at [983, 445] on div "helper . moveDown ( ) helper . moveUp ( ) for i in range ( 4 ) : helper . moveL…" at bounding box center [882, 343] width 343 height 382
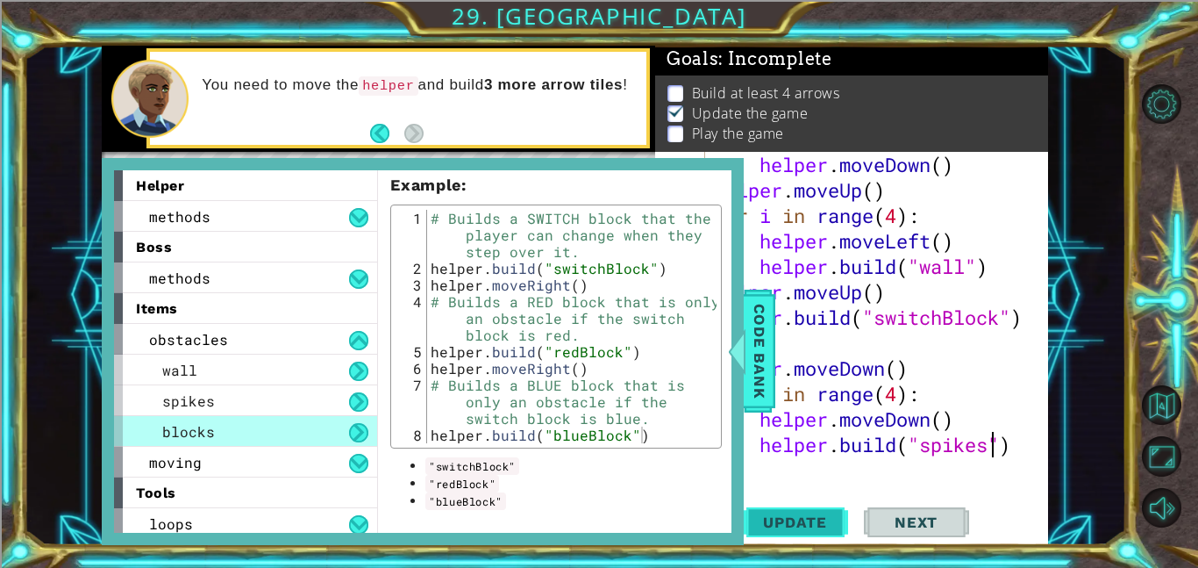
type textarea "[DOMAIN_NAME]("spikes")"
click at [811, 518] on span "Update" at bounding box center [795, 522] width 99 height 18
click at [768, 365] on span "Code Bank" at bounding box center [760, 350] width 28 height 107
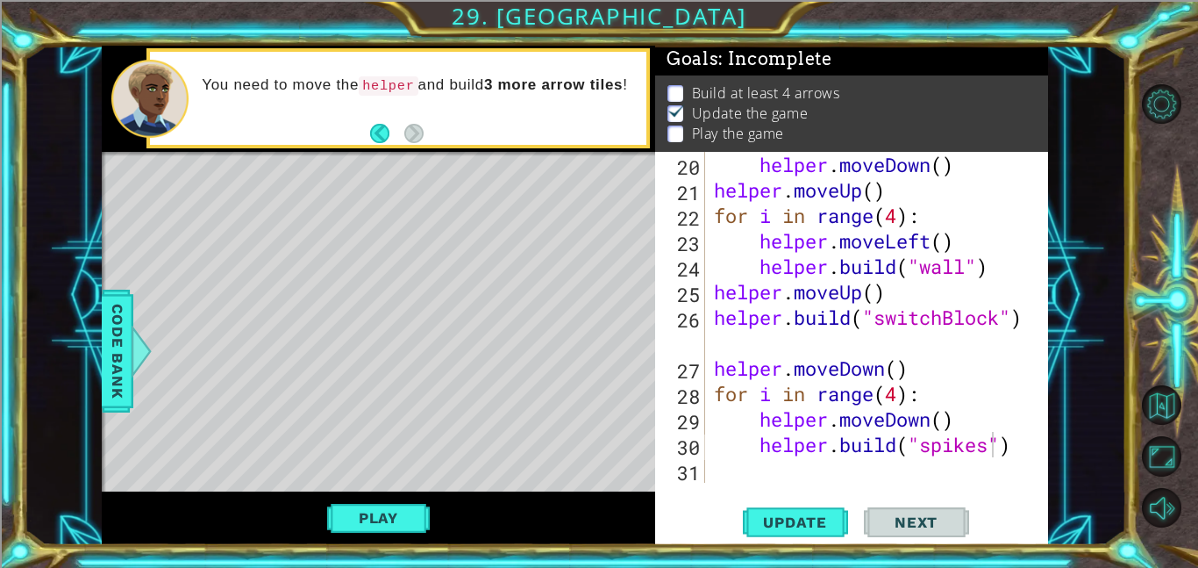
click at [715, 469] on div "helper . moveDown ( ) helper . moveUp ( ) for i in range ( 4 ) : helper . moveL…" at bounding box center [882, 343] width 343 height 382
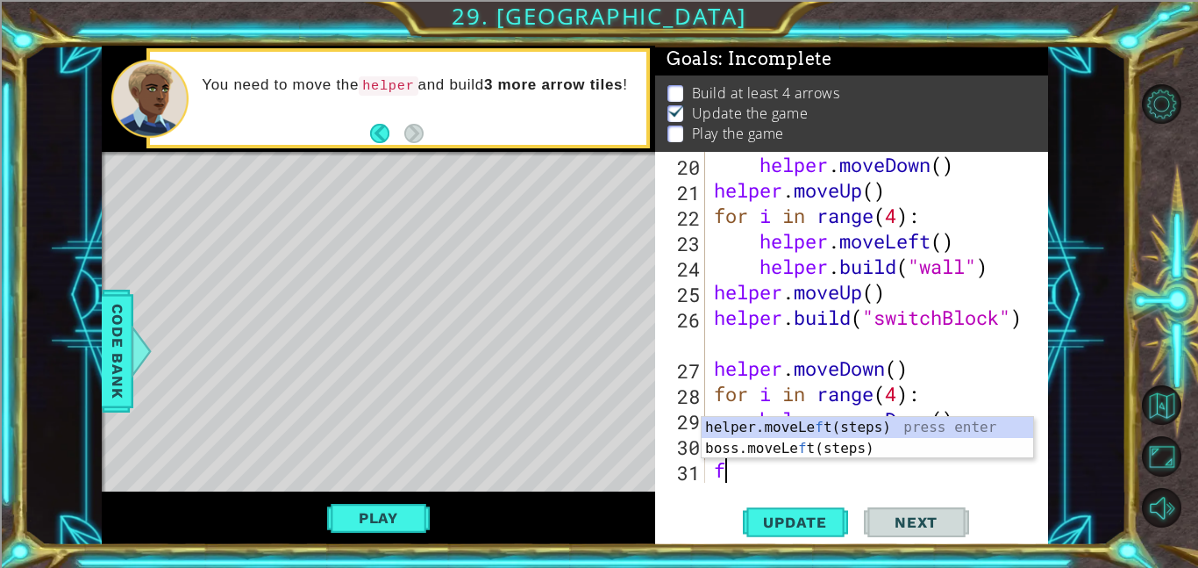
scroll to position [585, 0]
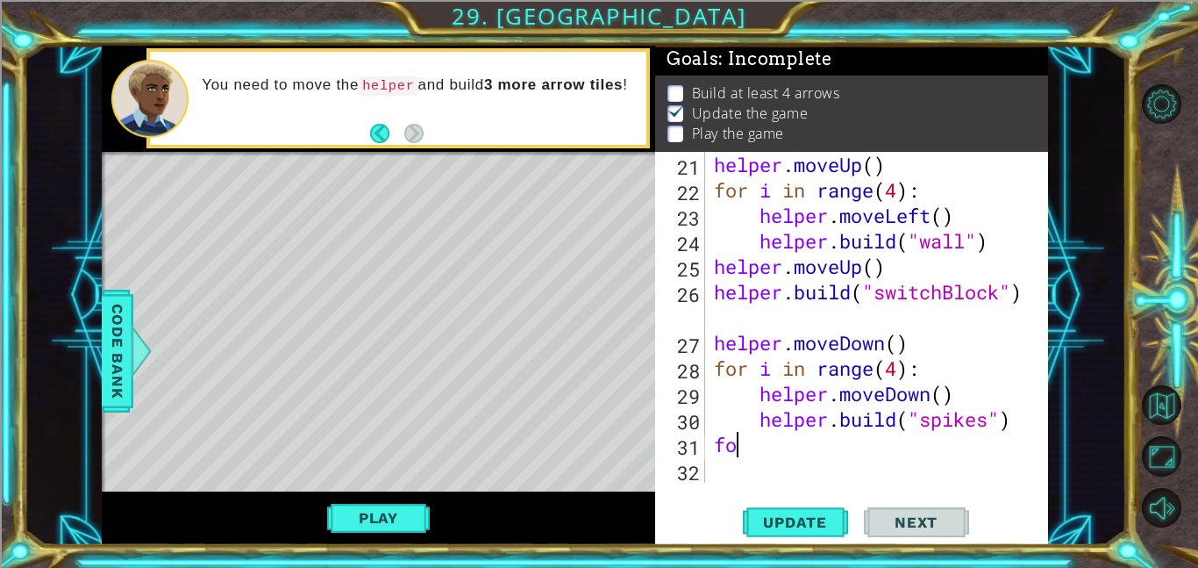
type textarea "f"
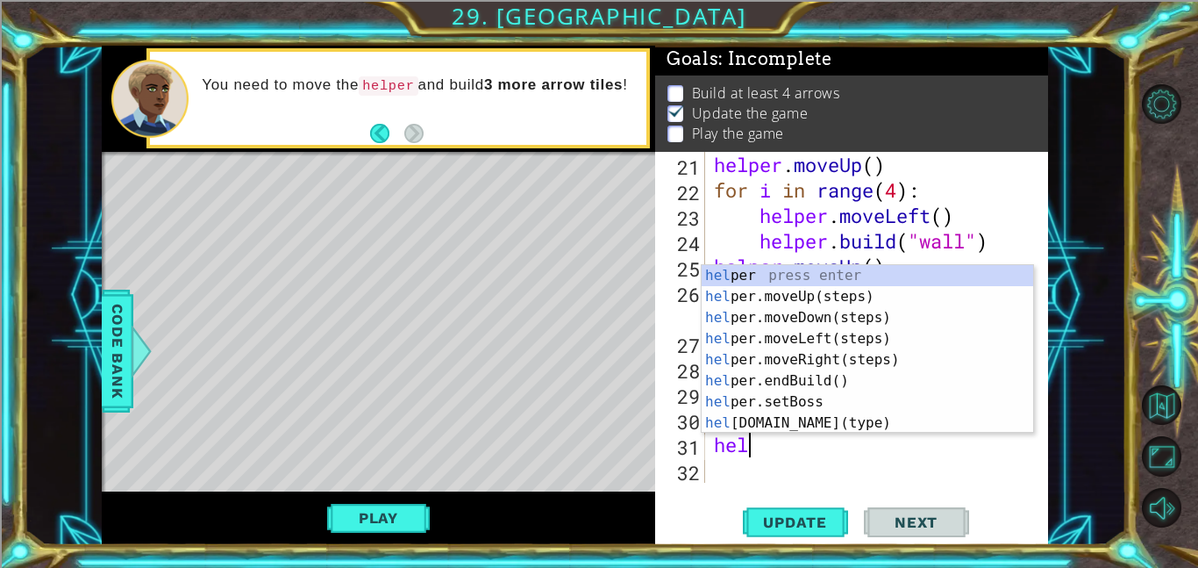
scroll to position [0, 0]
type textarea "h"
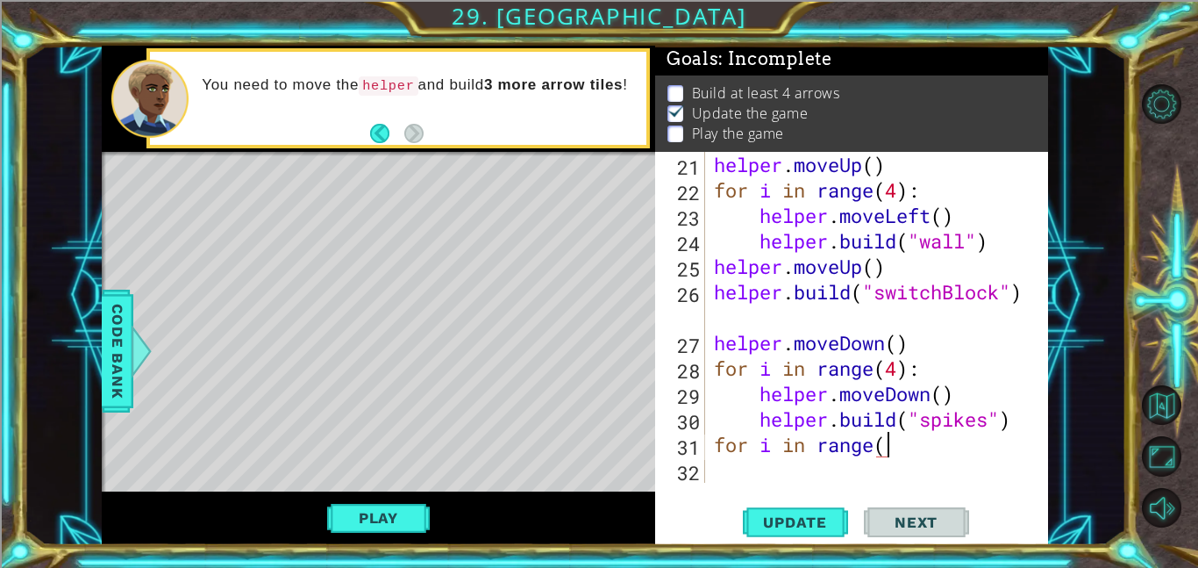
scroll to position [0, 7]
type textarea "for i in range(2)"
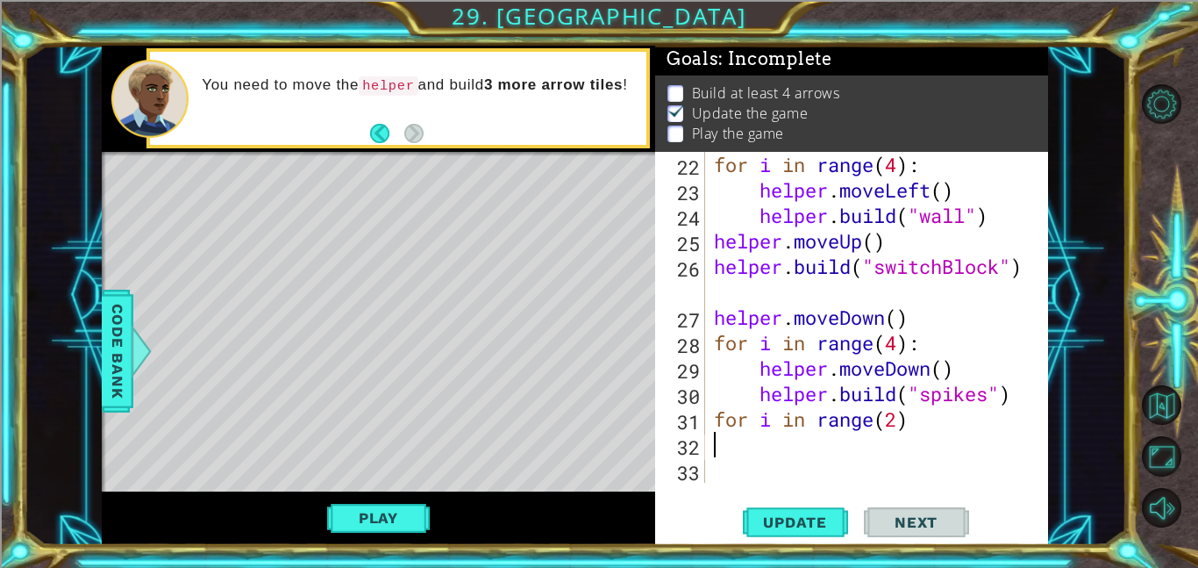
scroll to position [611, 0]
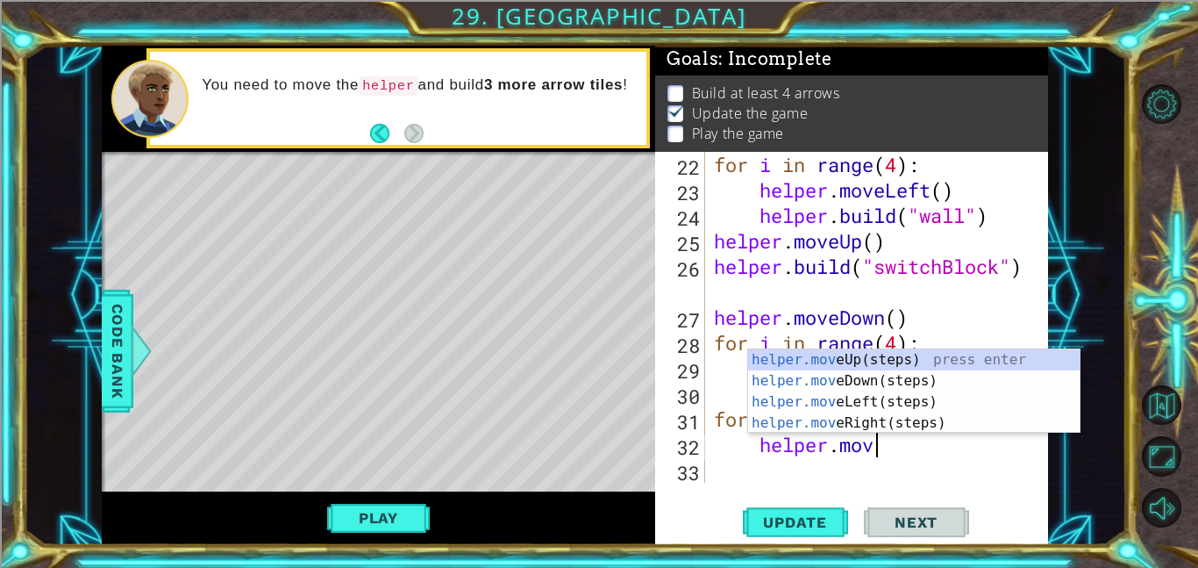
type textarea "helper.move"
click at [903, 415] on div "helper.move Up(steps) press enter helper.move Down(steps) press enter helper.mo…" at bounding box center [914, 412] width 332 height 126
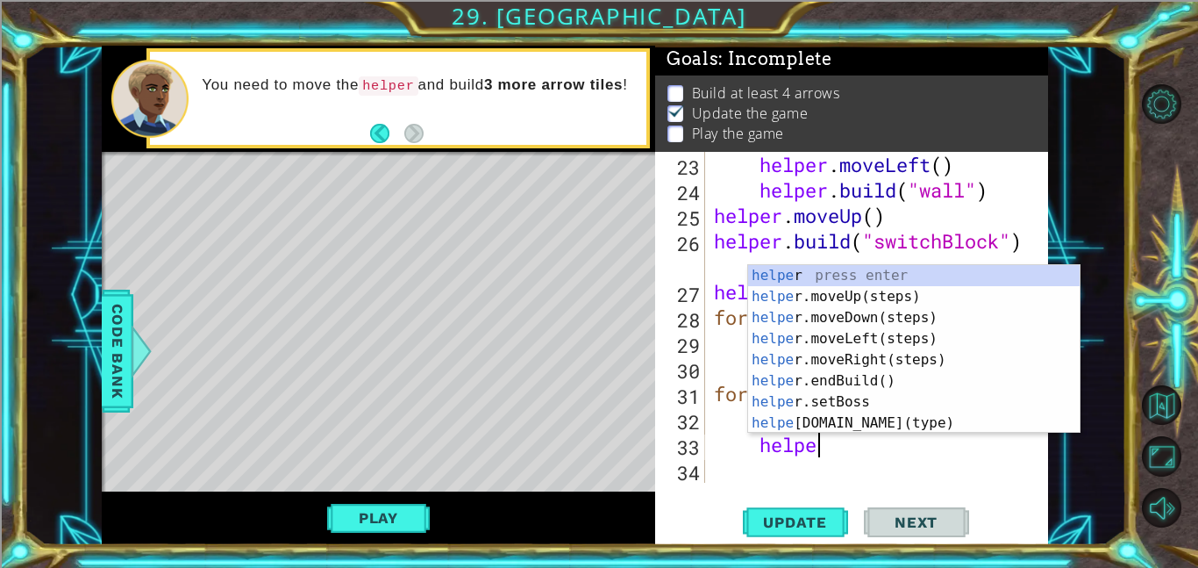
scroll to position [0, 4]
type textarea "helper."
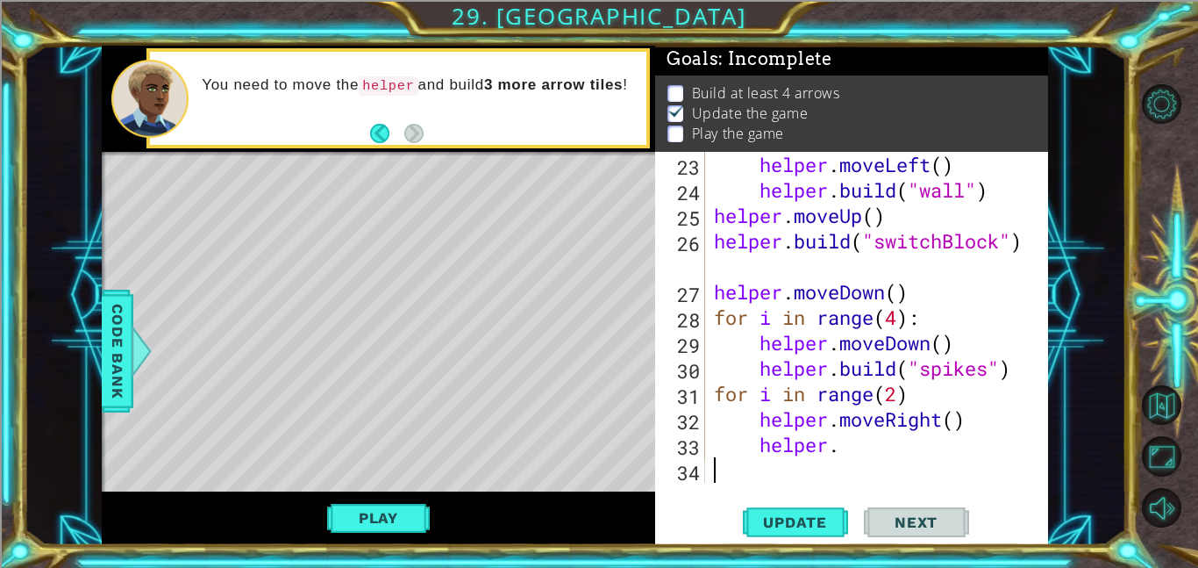
click at [892, 470] on div "helper . moveLeft ( ) helper . build ( "wall" ) helper . moveUp ( ) helper . bu…" at bounding box center [882, 343] width 343 height 382
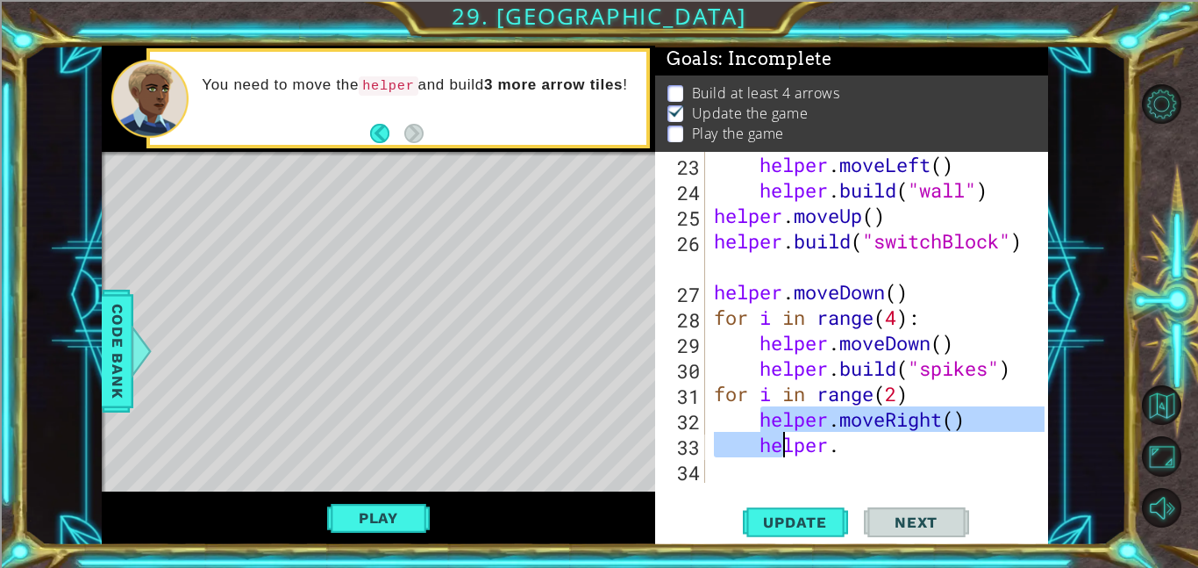
drag, startPoint x: 759, startPoint y: 419, endPoint x: 779, endPoint y: 439, distance: 27.9
click at [779, 439] on div "helper . moveLeft ( ) helper . build ( "wall" ) helper . moveUp ( ) helper . bu…" at bounding box center [882, 343] width 343 height 382
type textarea "helper.moveRight() helper."
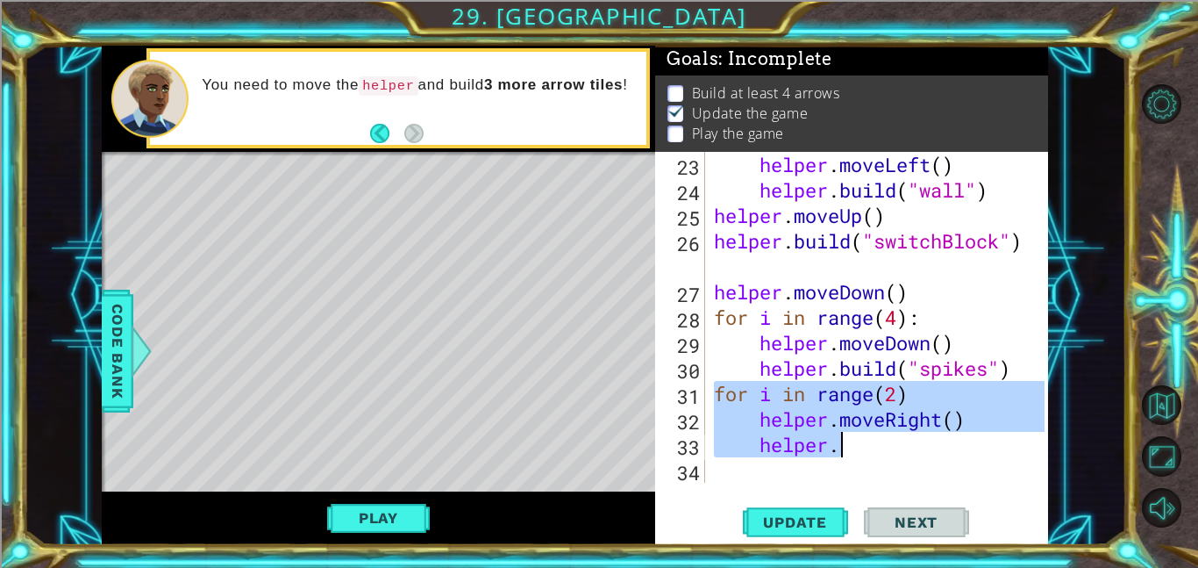
drag, startPoint x: 719, startPoint y: 395, endPoint x: 842, endPoint y: 450, distance: 134.7
click at [842, 450] on div "helper . moveLeft ( ) helper . build ( "wall" ) helper . moveUp ( ) helper . bu…" at bounding box center [882, 343] width 343 height 382
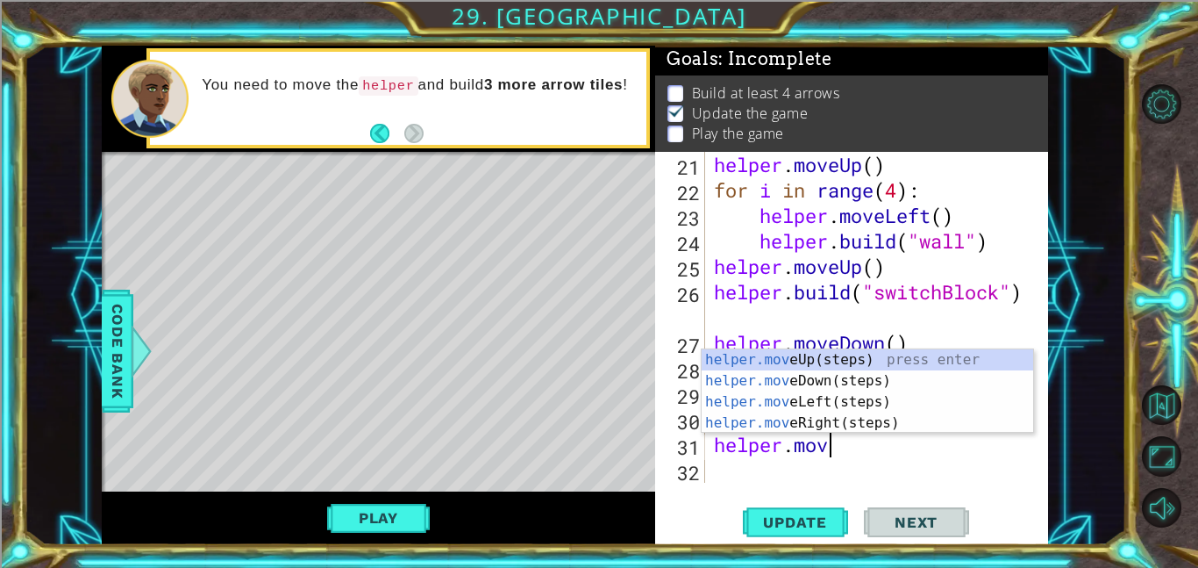
scroll to position [0, 4]
type textarea "helper.move"
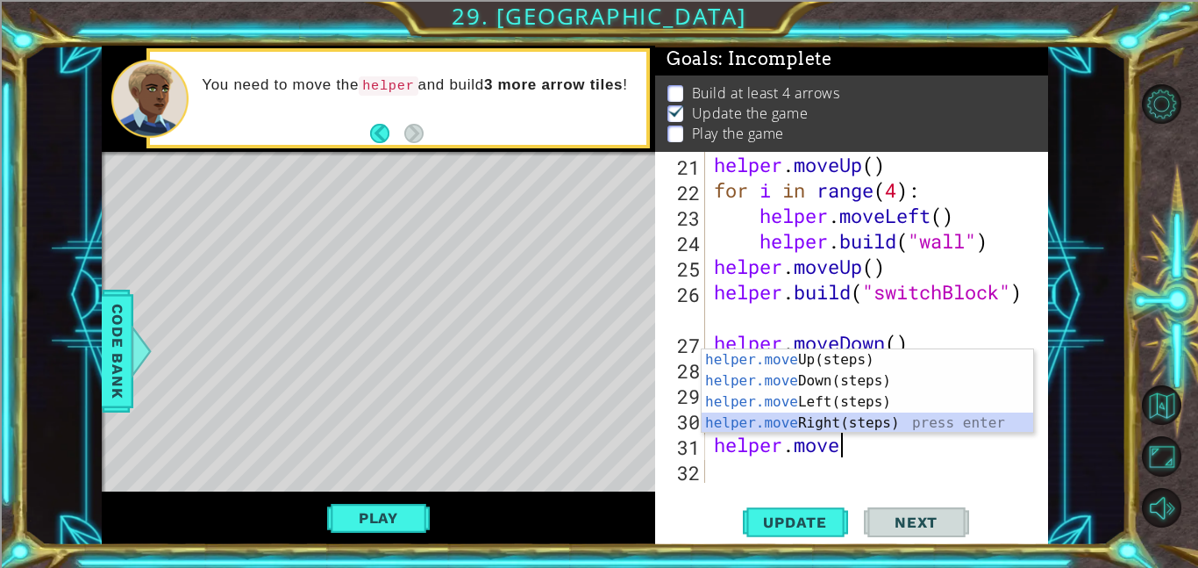
click at [871, 420] on div "helper.move Up(steps) press enter helper.move Down(steps) press enter helper.mo…" at bounding box center [868, 412] width 332 height 126
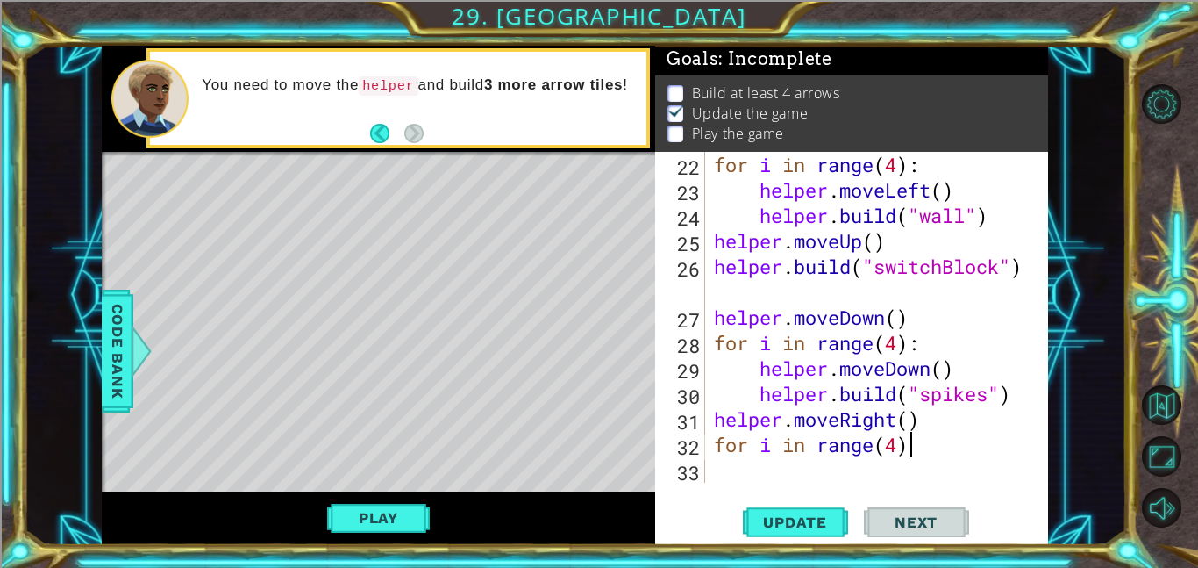
scroll to position [0, 8]
type textarea "for i in range(4):"
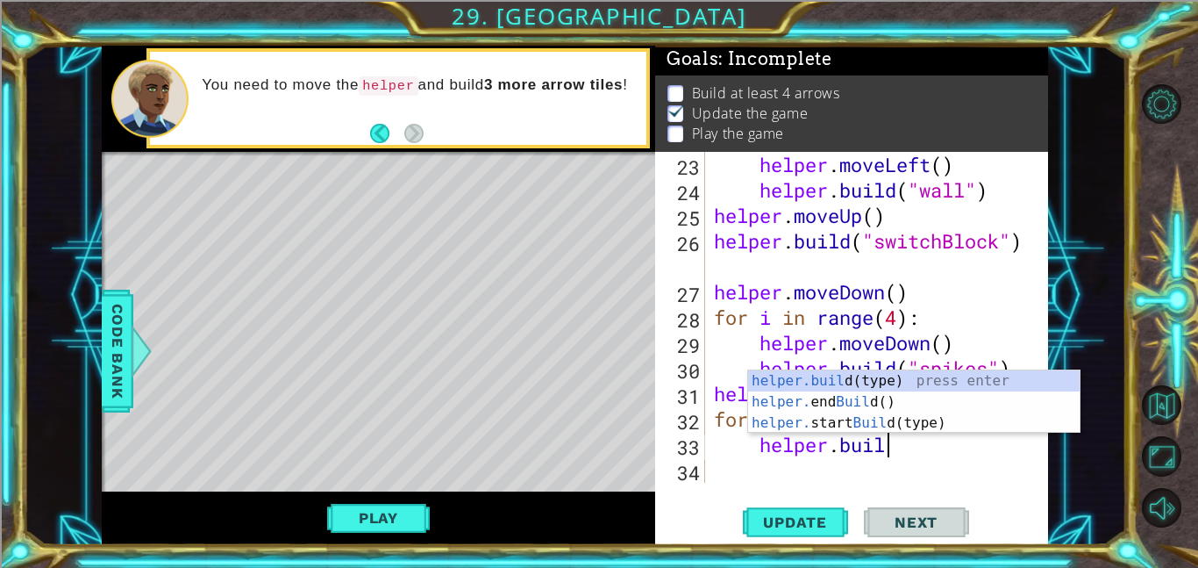
scroll to position [0, 7]
click at [893, 376] on div "[DOMAIN_NAME] (type) press enter helper. end Build () press enter helper. start…" at bounding box center [914, 422] width 332 height 105
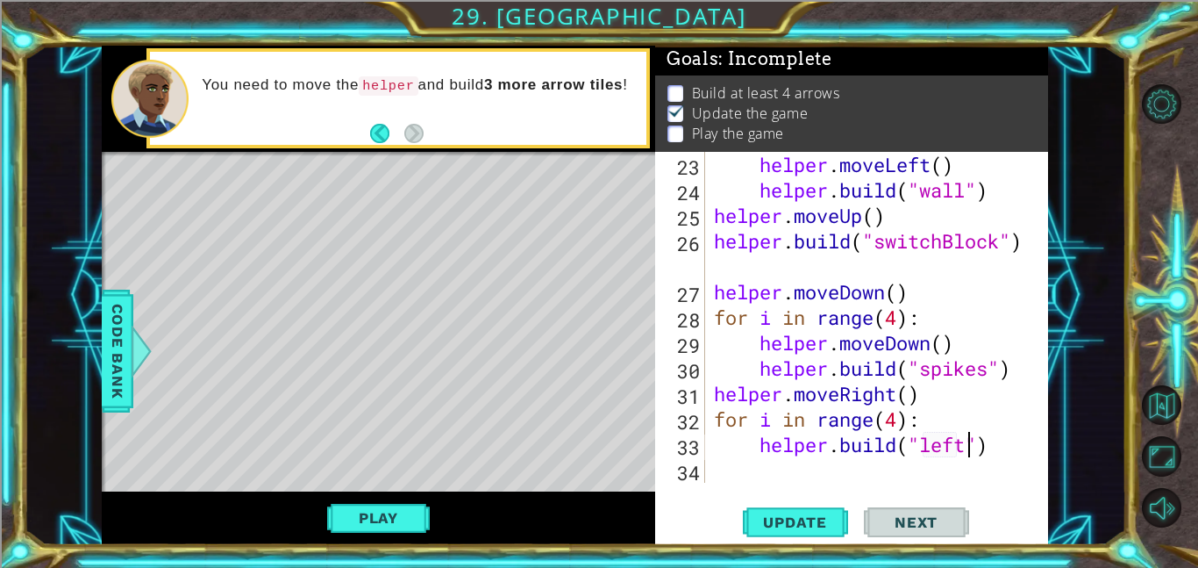
scroll to position [0, 11]
type textarea "[DOMAIN_NAME]("leftArrow")"
click at [819, 473] on div "helper . moveLeft ( ) helper . build ( "wall" ) helper . moveUp ( ) helper . bu…" at bounding box center [882, 343] width 343 height 382
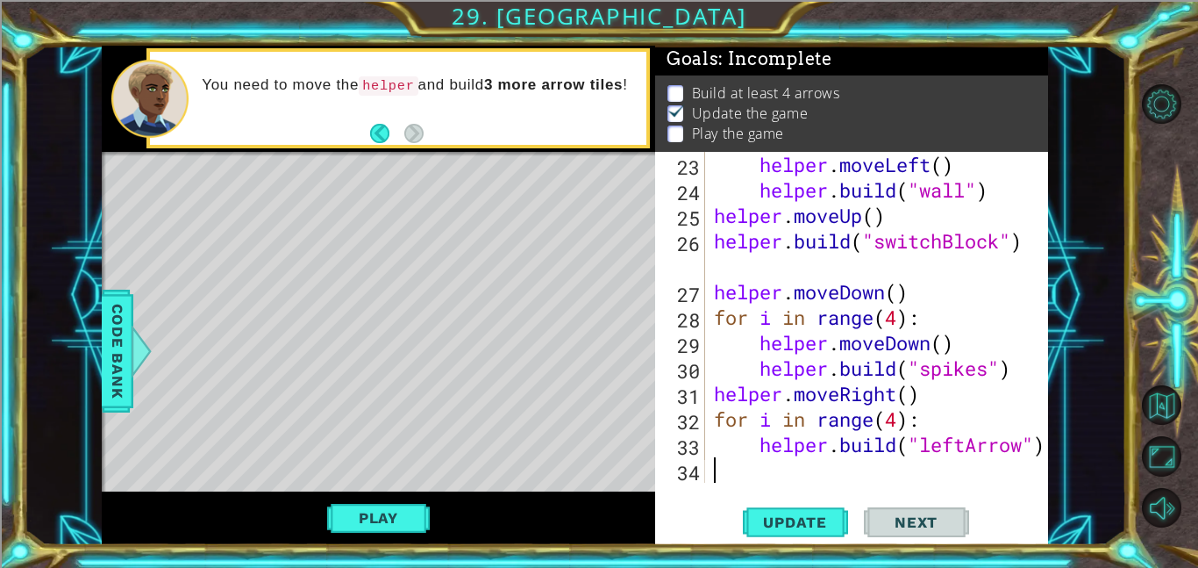
type textarea "[DOMAIN_NAME]("leftArrow")"
click at [1045, 448] on div "[DOMAIN_NAME]("leftArrow") 23 24 25 26 27 28 29 30 31 32 33 34 helper . moveLef…" at bounding box center [851, 348] width 393 height 393
click at [775, 477] on div "helper . moveLeft ( ) helper . build ( "wall" ) helper . moveUp ( ) helper . bu…" at bounding box center [882, 343] width 343 height 382
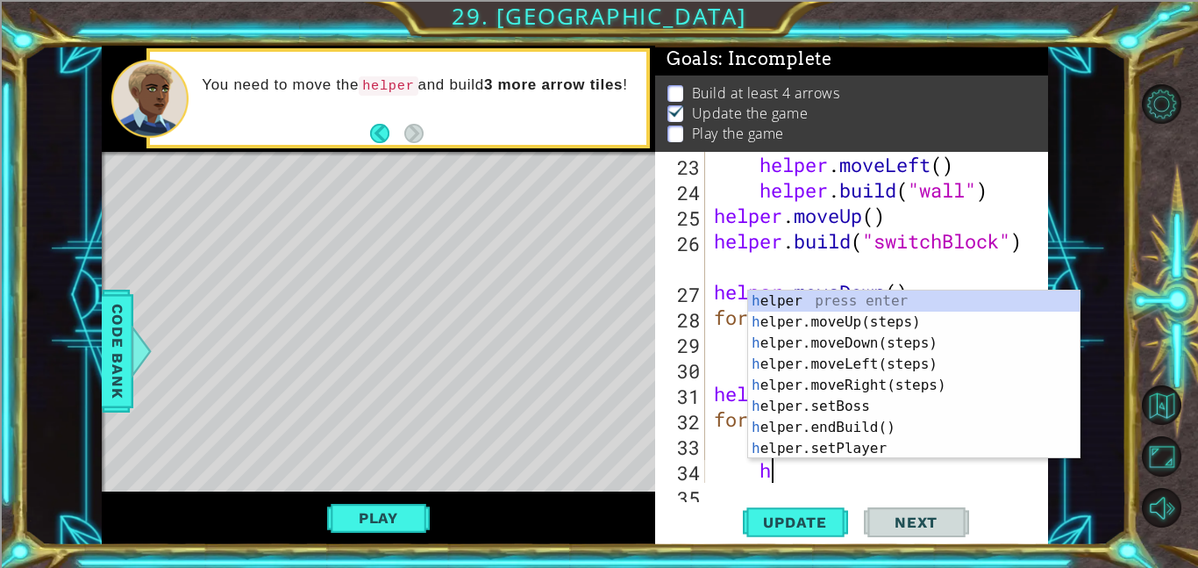
scroll to position [661, 0]
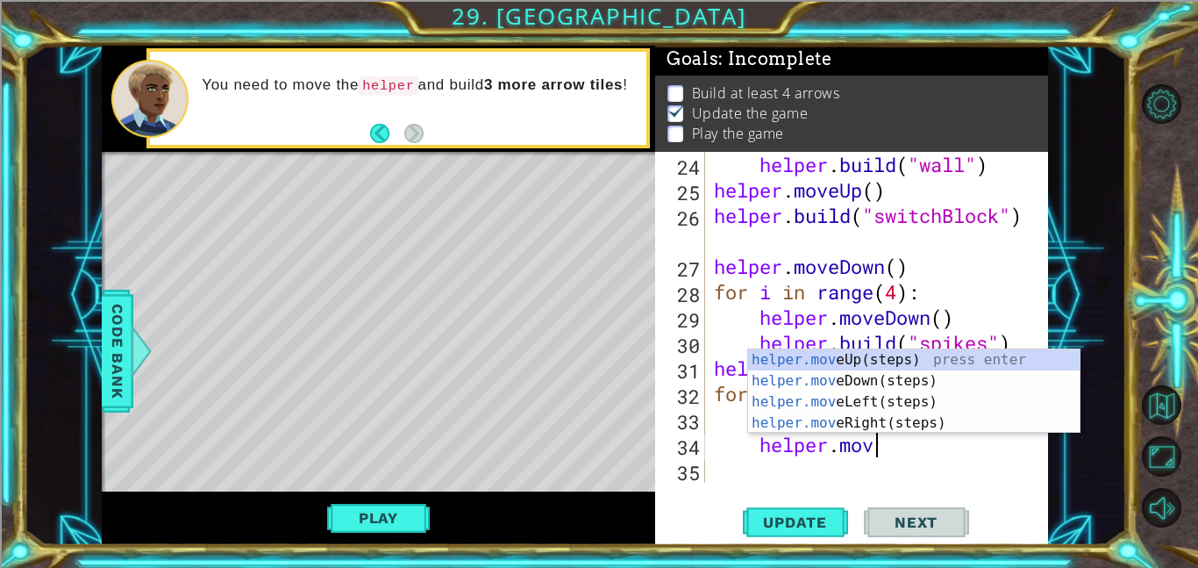
type textarea "helper.move"
click at [787, 358] on div "helper.move Up(steps) press enter helper.move Down(steps) press enter helper.mo…" at bounding box center [914, 412] width 332 height 126
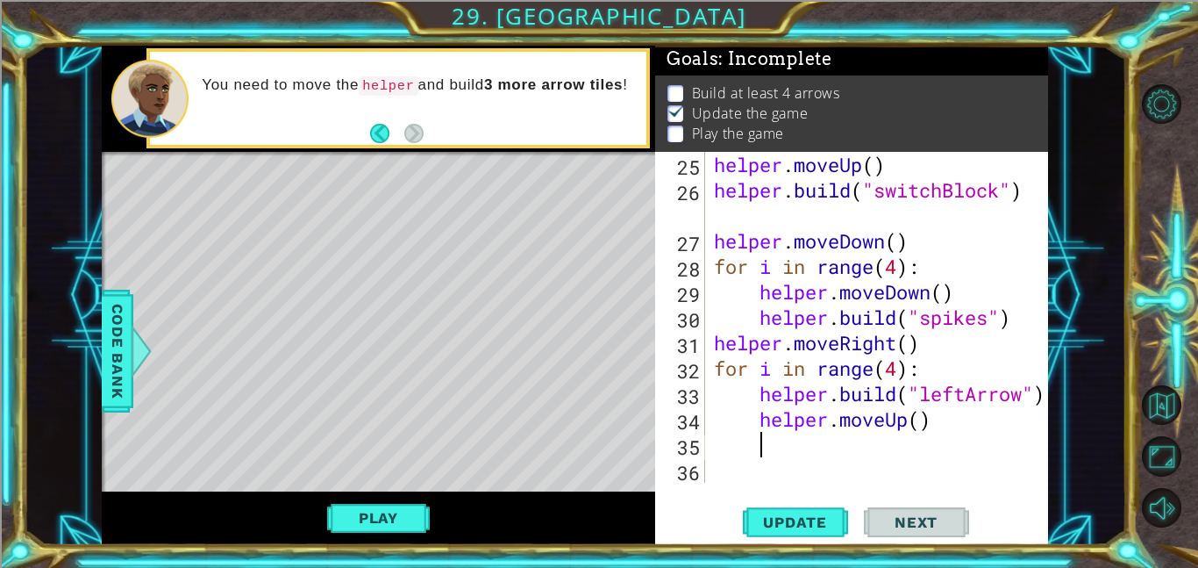
scroll to position [687, 0]
click at [818, 511] on button "Update" at bounding box center [795, 521] width 105 height 39
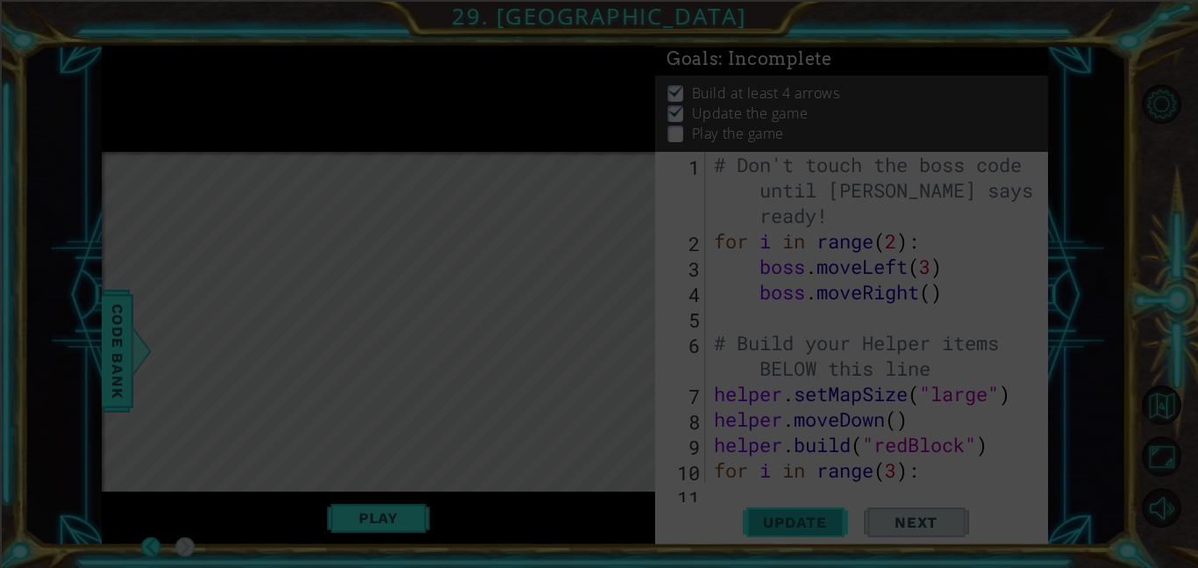
scroll to position [0, 0]
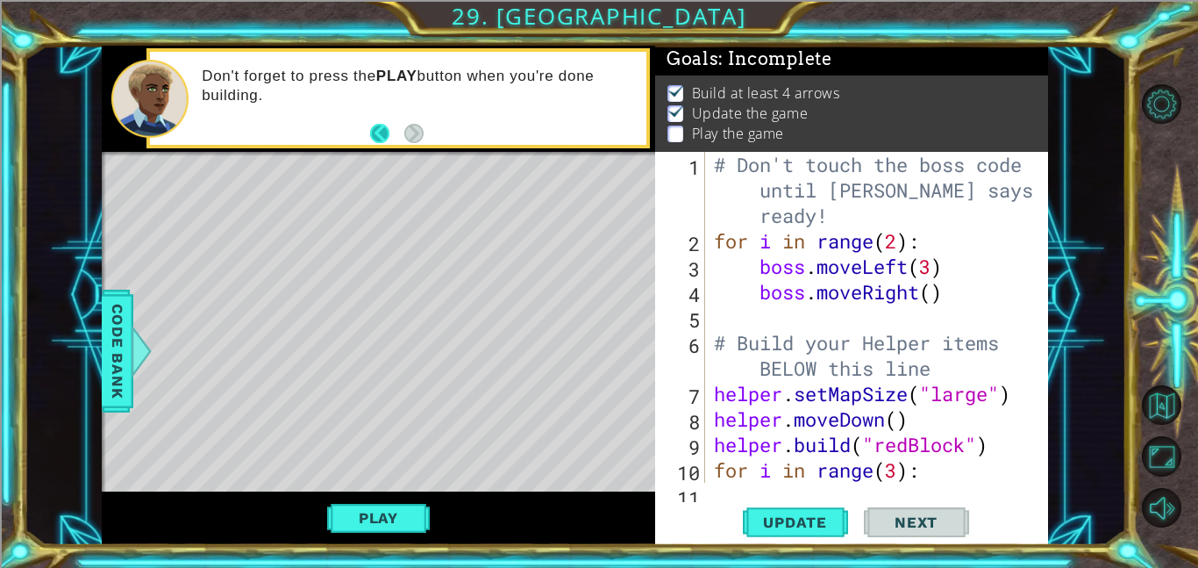
click at [382, 134] on button "Back" at bounding box center [387, 133] width 34 height 19
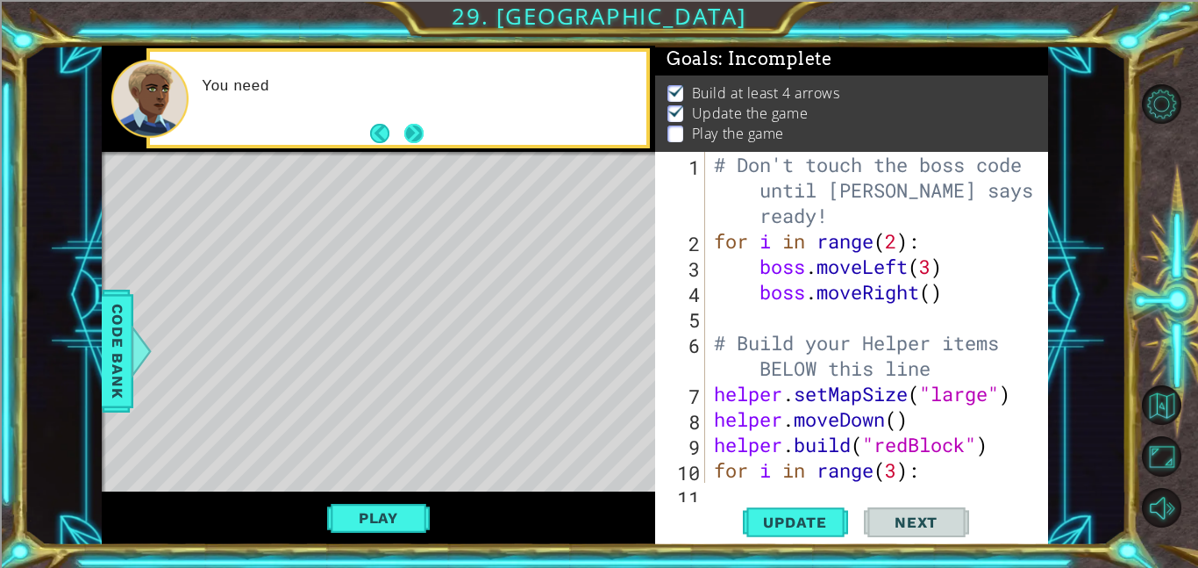
click at [421, 135] on button "Next" at bounding box center [413, 133] width 19 height 19
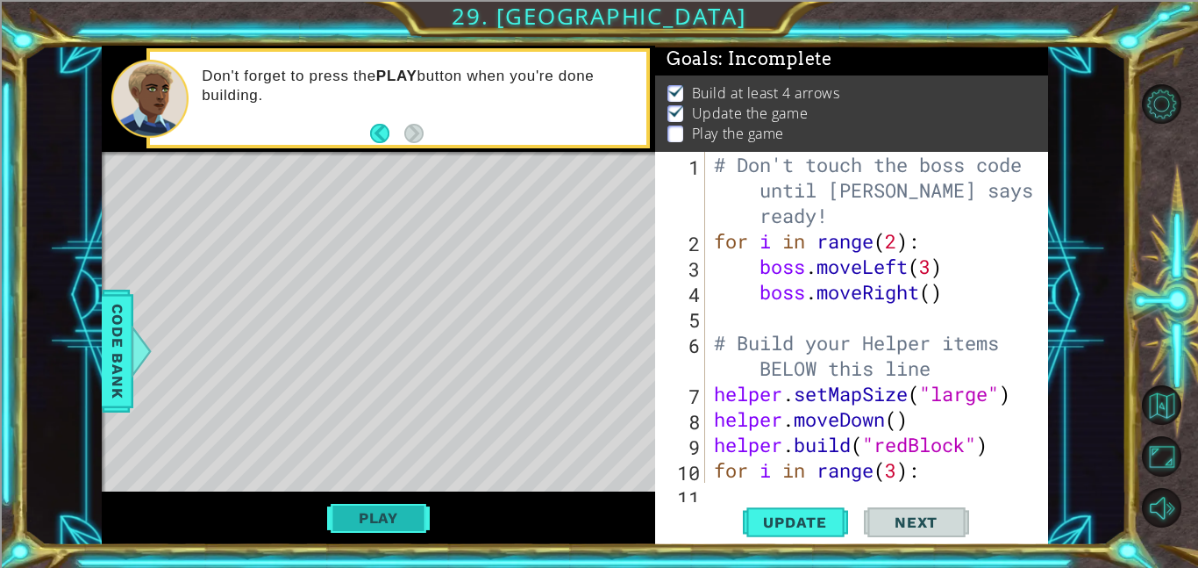
click at [363, 508] on button "Play" at bounding box center [378, 517] width 103 height 33
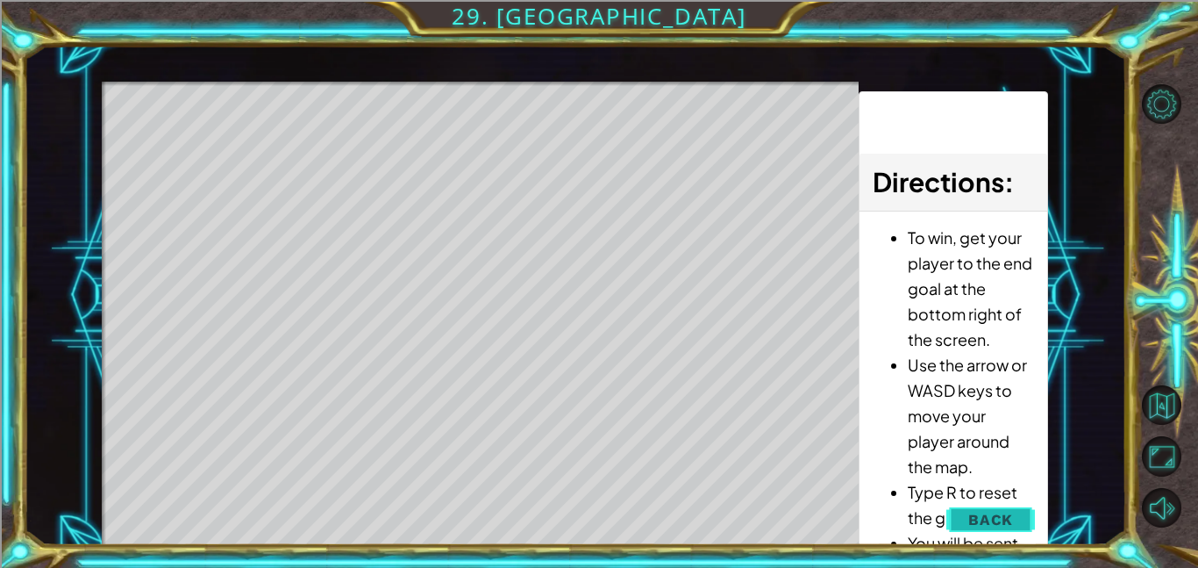
click at [995, 511] on span "Back" at bounding box center [991, 520] width 45 height 18
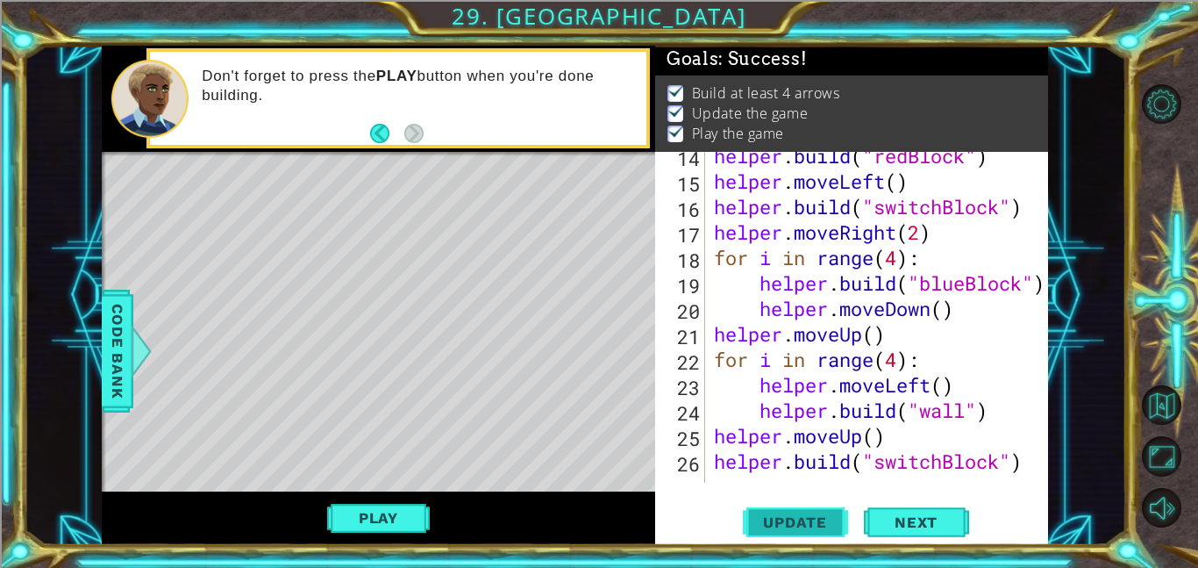
scroll to position [416, 0]
click at [775, 521] on span "Update" at bounding box center [795, 522] width 99 height 18
click at [806, 526] on span "Update" at bounding box center [795, 522] width 99 height 18
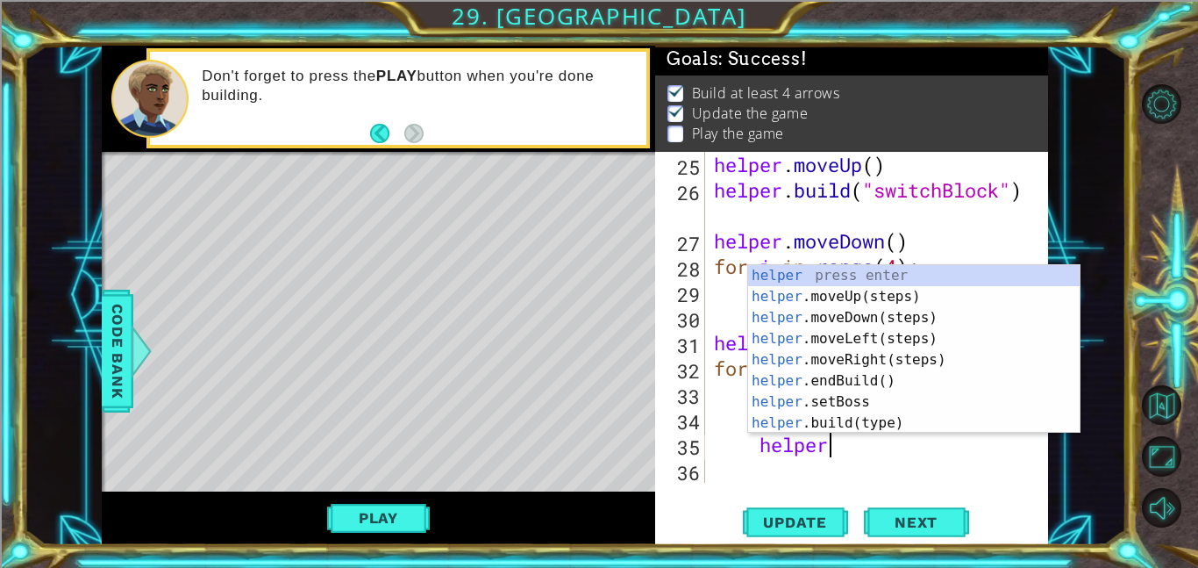
scroll to position [0, 4]
type textarea "h"
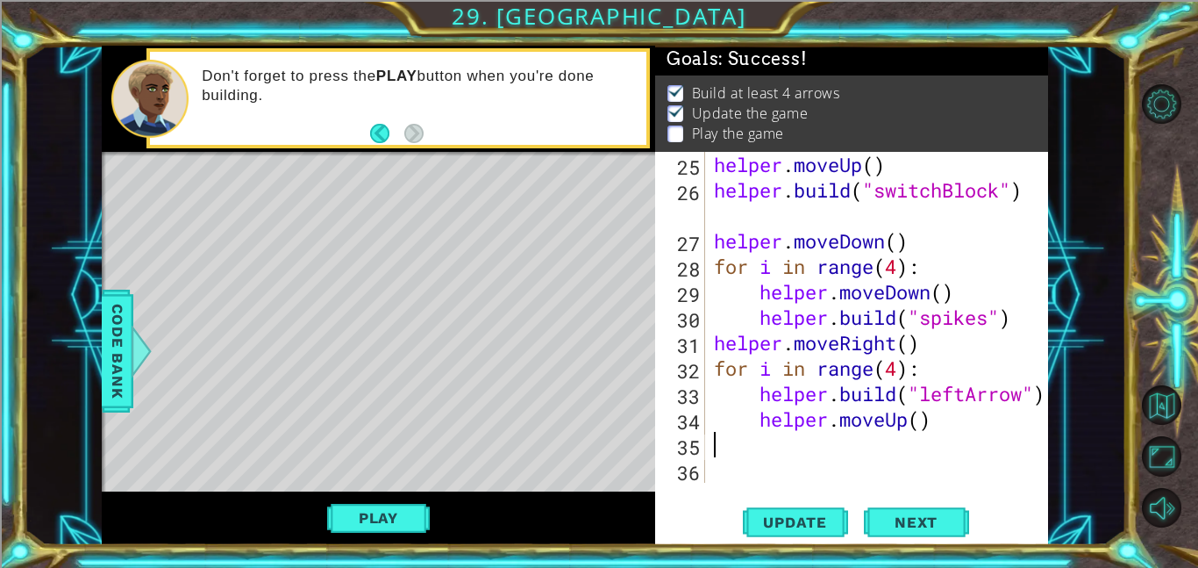
scroll to position [0, 0]
type textarea "helper.moveUp()"
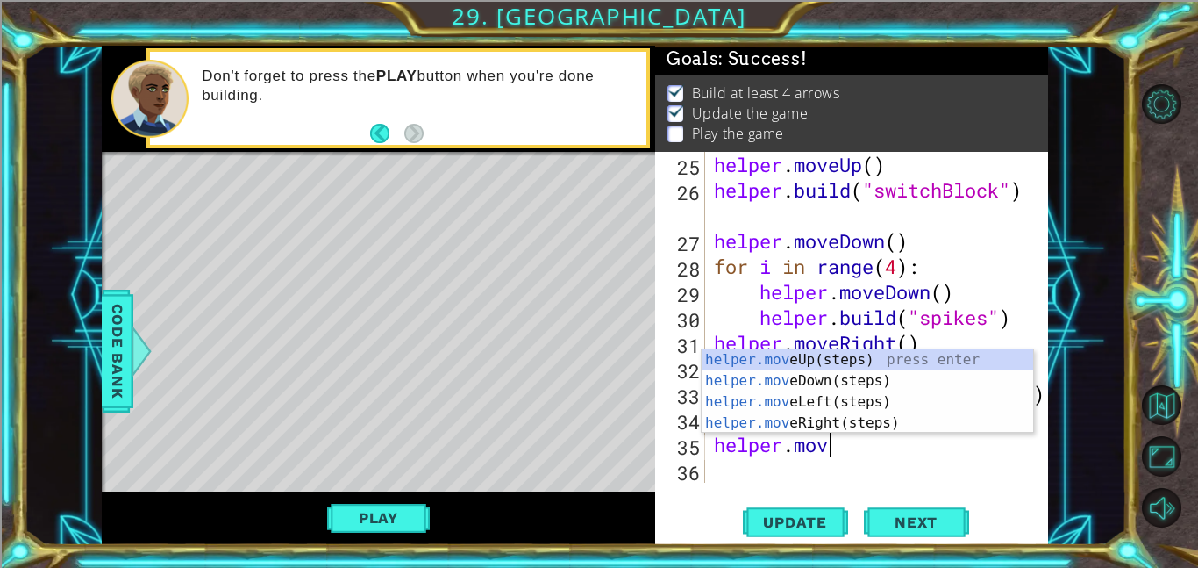
scroll to position [0, 4]
type textarea "helper.move"
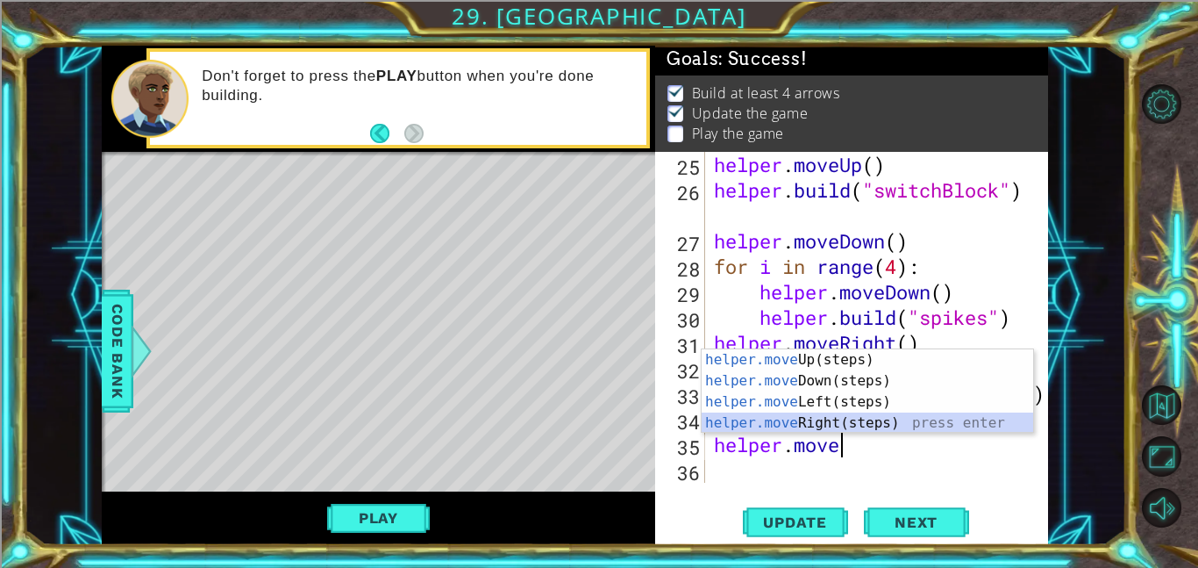
click at [769, 417] on div "helper.move Up(steps) press enter helper.move Down(steps) press enter helper.mo…" at bounding box center [868, 412] width 332 height 126
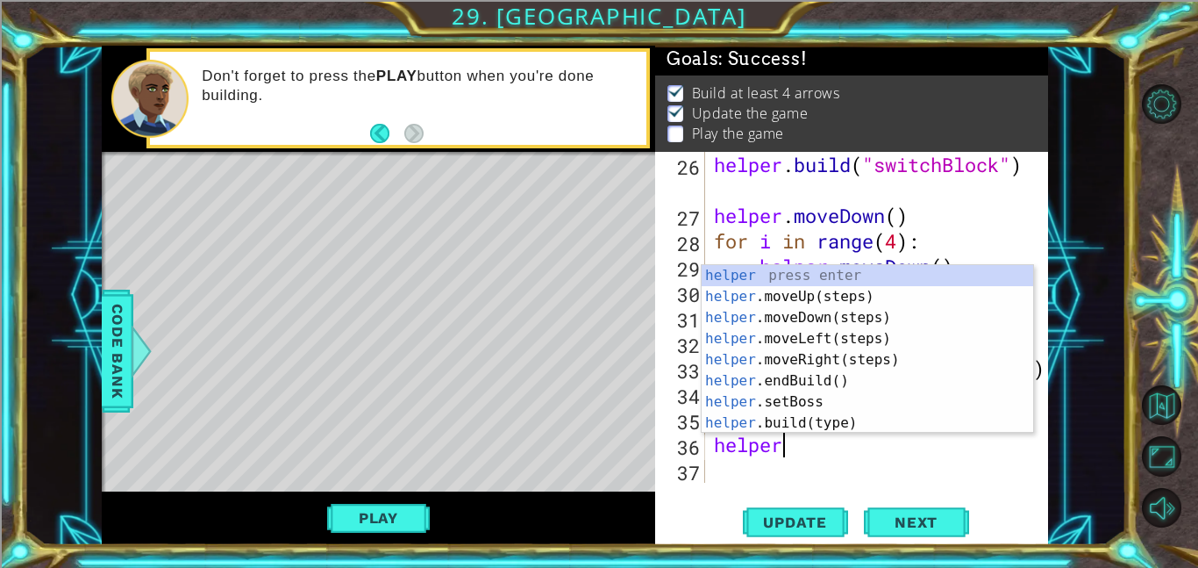
scroll to position [0, 1]
type textarea "h"
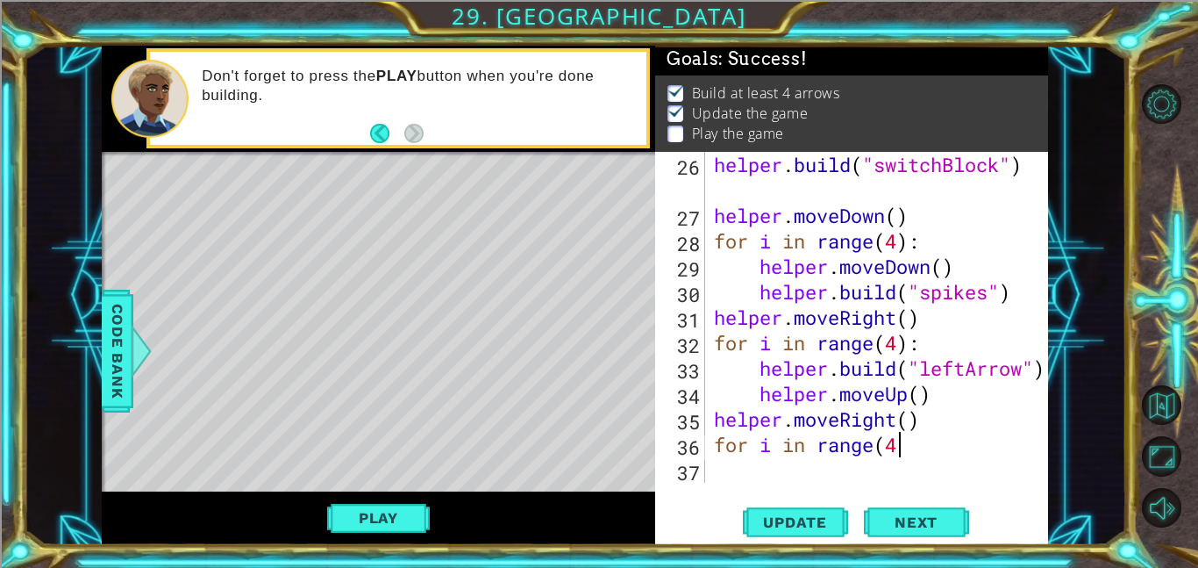
scroll to position [0, 8]
type textarea "for i in range(4):"
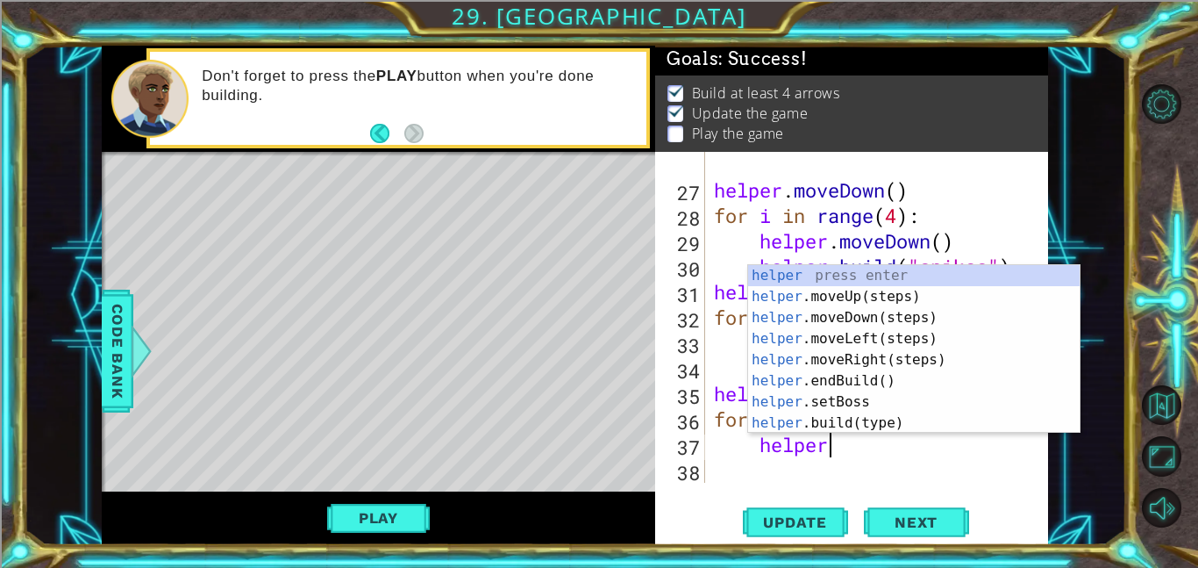
scroll to position [0, 4]
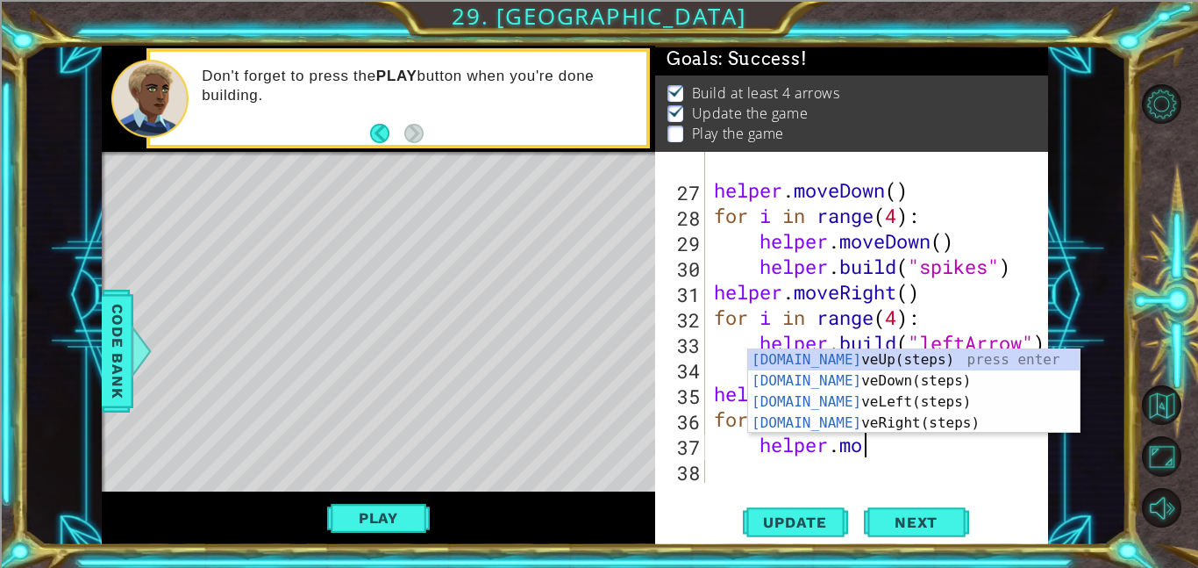
type textarea "helper.move"
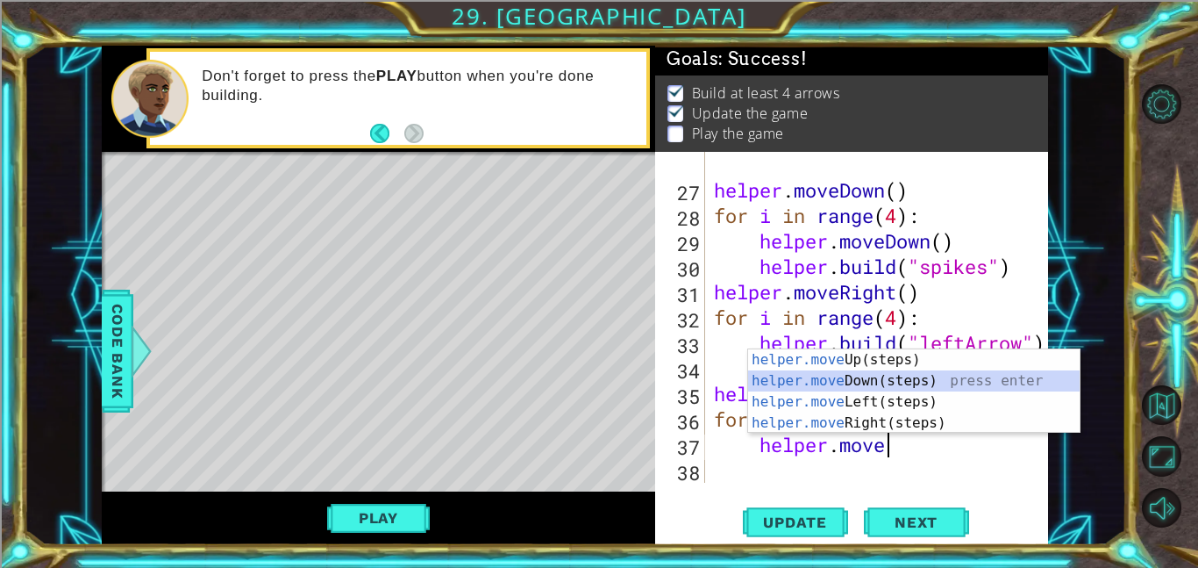
click at [875, 384] on div "helper.move Up(steps) press enter helper.move Down(steps) press enter helper.mo…" at bounding box center [914, 412] width 332 height 126
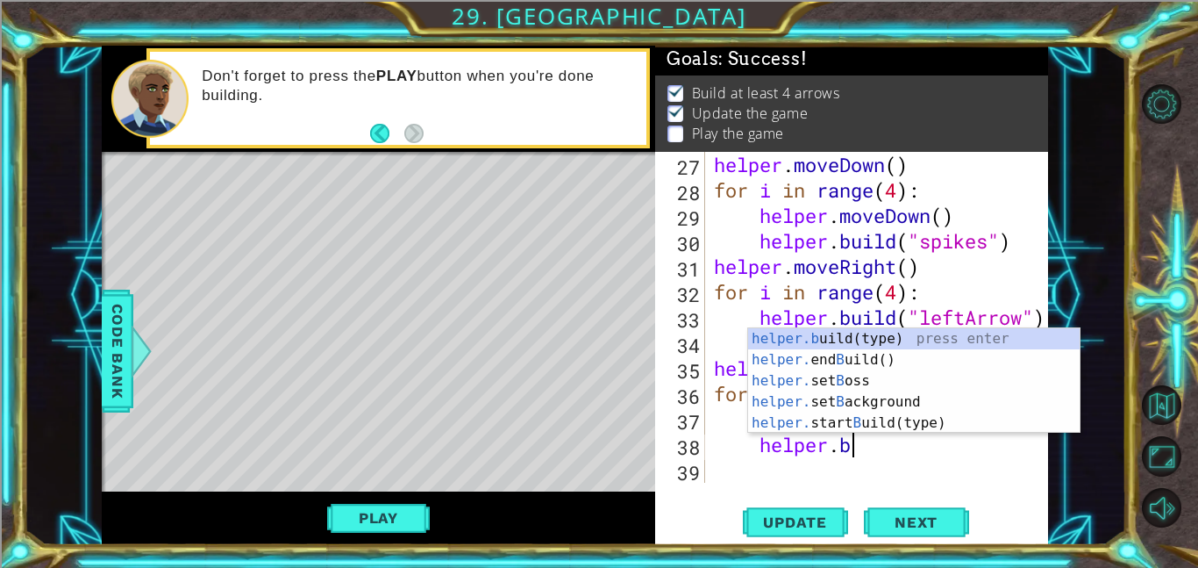
scroll to position [0, 5]
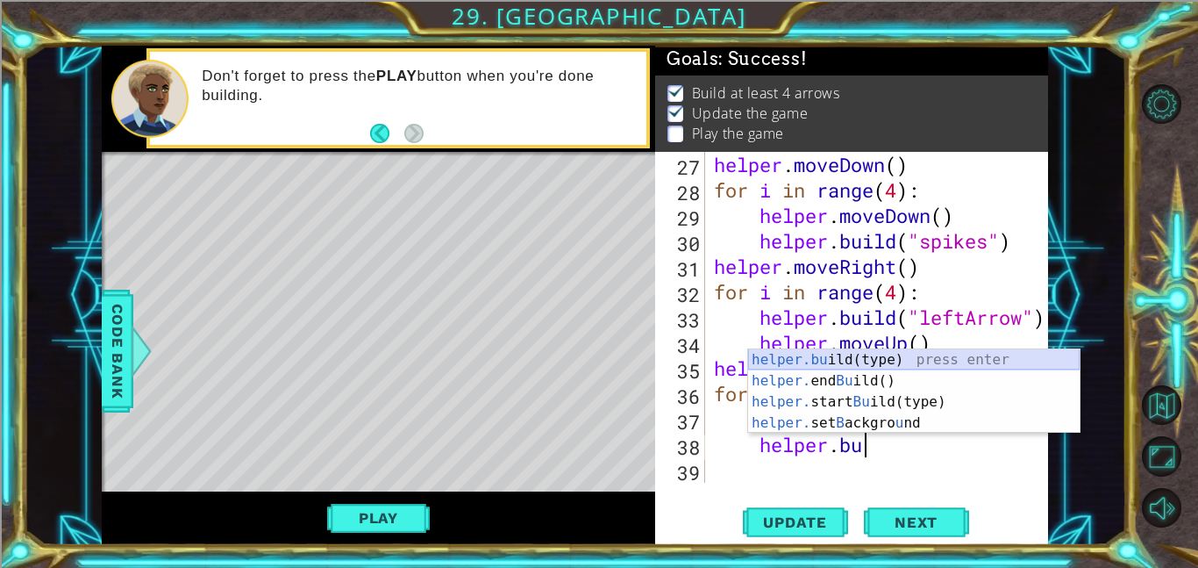
click at [857, 357] on div "helper.bu ild(type) press enter helper. end Bu ild() press enter helper. start …" at bounding box center [914, 412] width 332 height 126
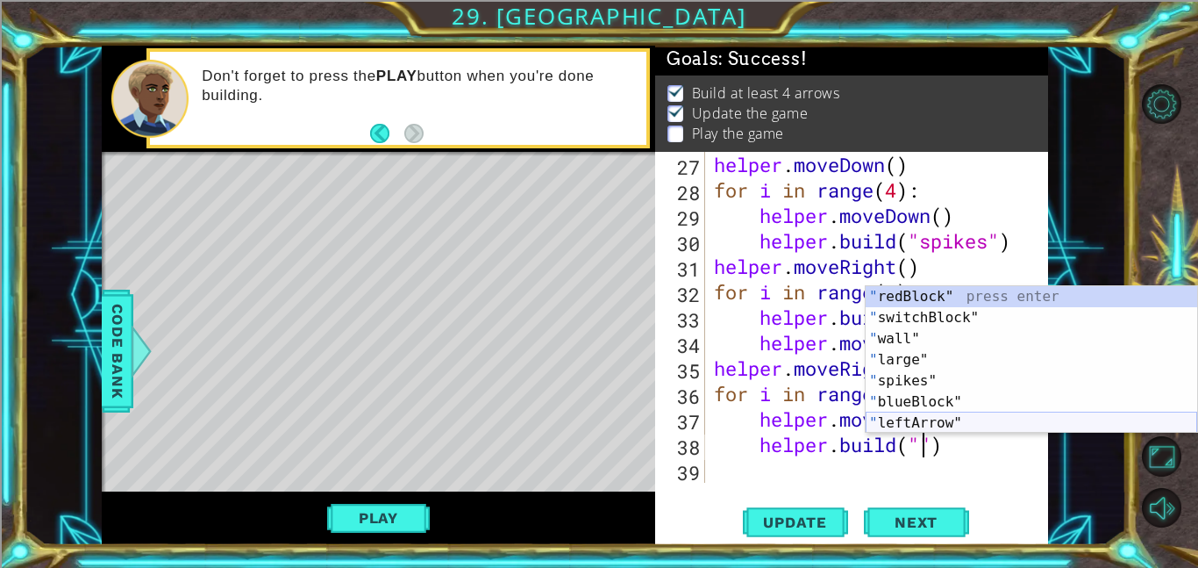
click at [902, 425] on div "" redBlock" press enter " switchBlock" press enter " wall" press enter " large"…" at bounding box center [1032, 380] width 332 height 189
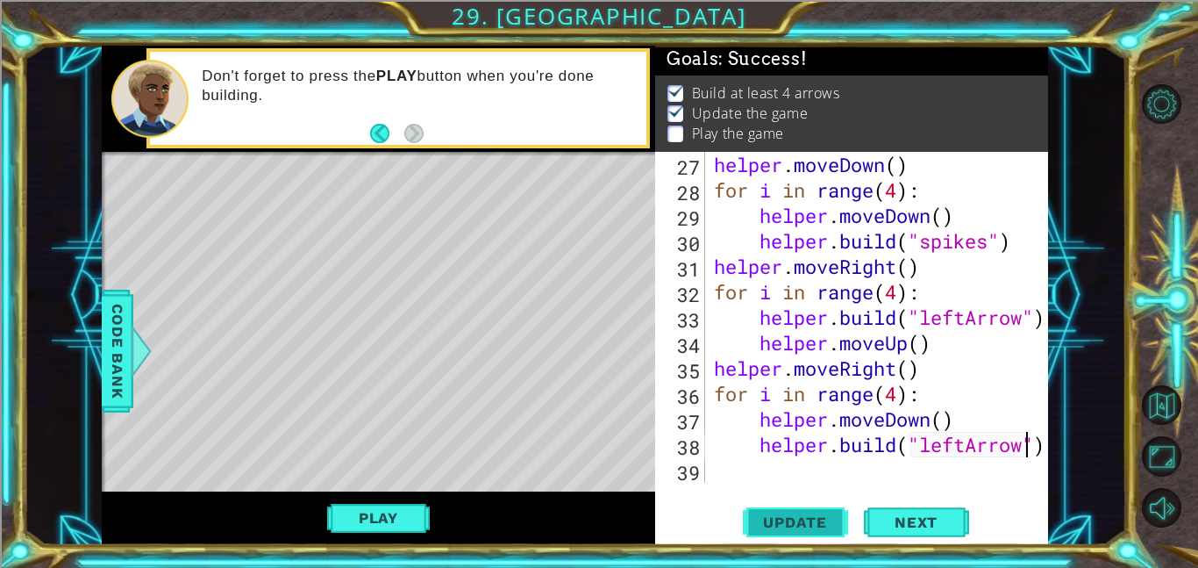
type textarea "[DOMAIN_NAME]("leftArrow")"
click at [767, 528] on span "Update" at bounding box center [795, 522] width 99 height 18
